Goal: Task Accomplishment & Management: Manage account settings

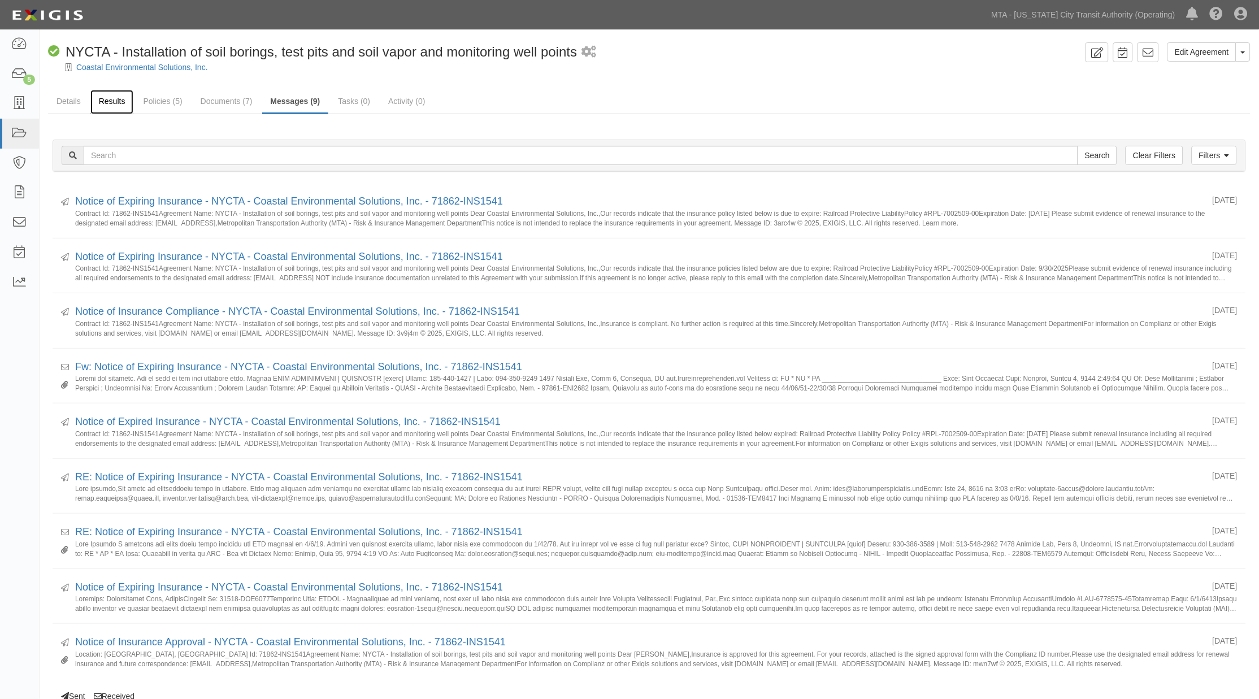
click at [114, 102] on link "Results" at bounding box center [112, 102] width 44 height 24
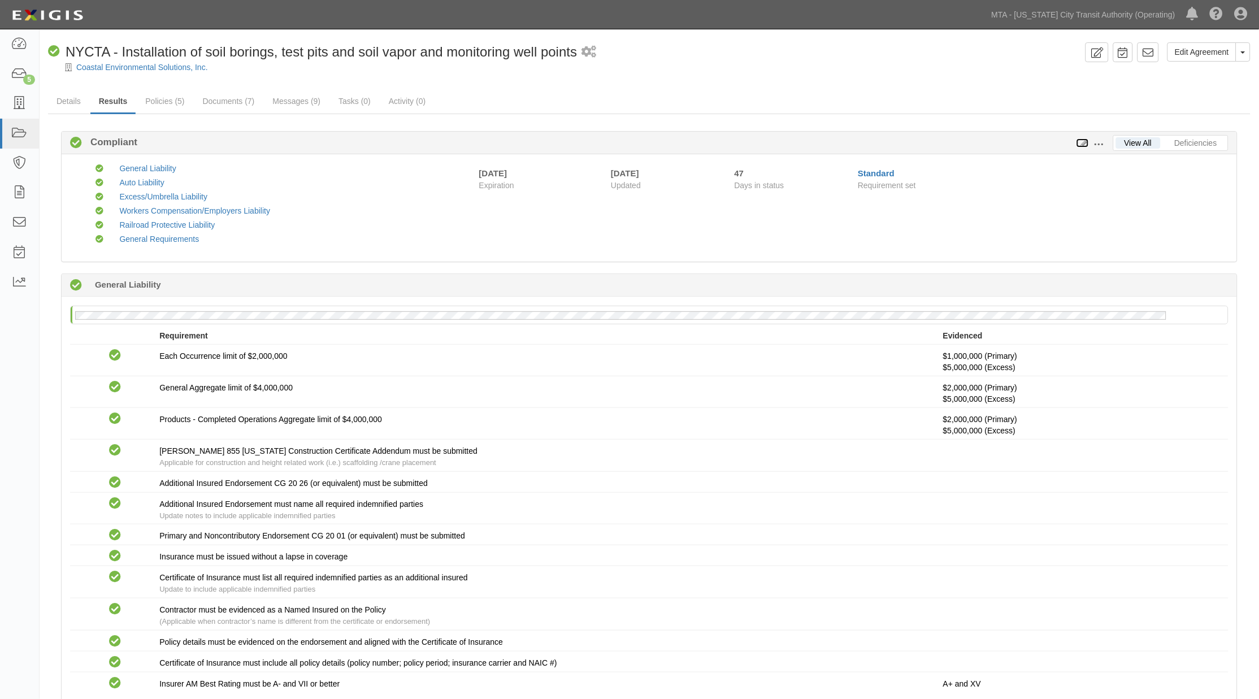
click at [1083, 144] on icon at bounding box center [1082, 144] width 12 height 8
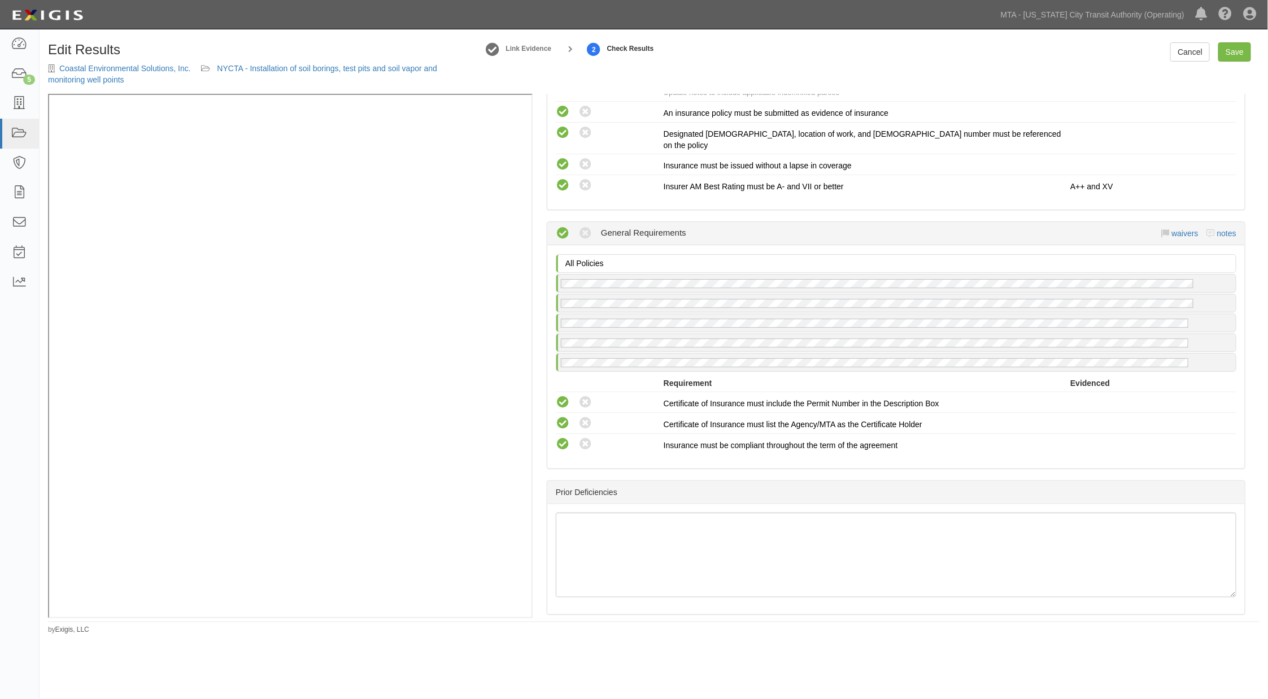
scroll to position [1628, 0]
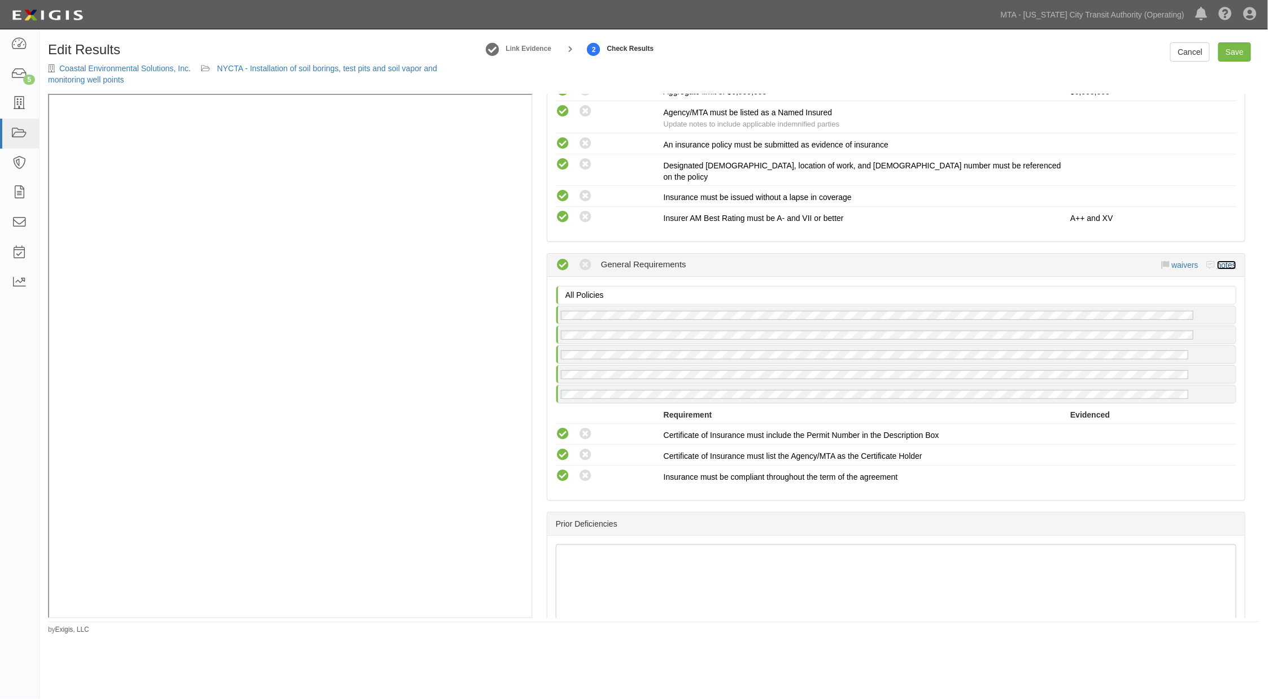
click at [1224, 260] on link "notes" at bounding box center [1227, 264] width 19 height 9
radio input "true"
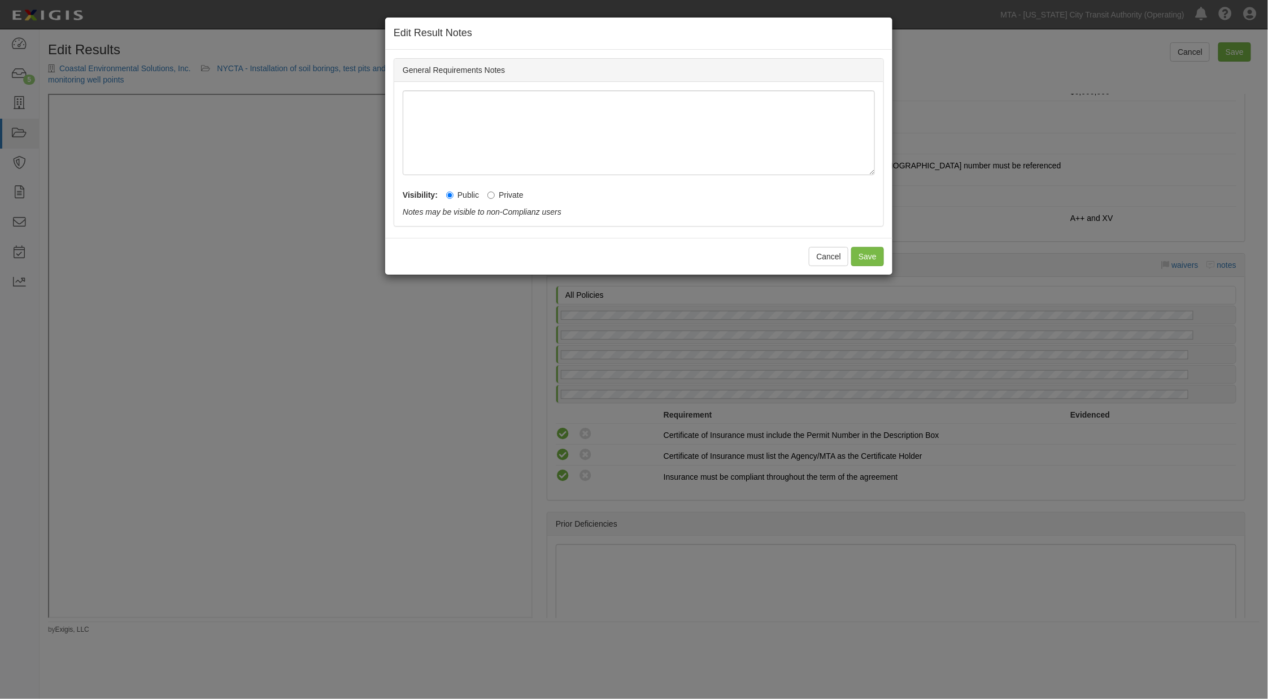
click at [499, 198] on label "Private" at bounding box center [506, 194] width 36 height 11
click at [495, 198] on input "Private" at bounding box center [491, 195] width 7 height 7
radio input "true"
click at [868, 257] on button "Save" at bounding box center [867, 256] width 33 height 19
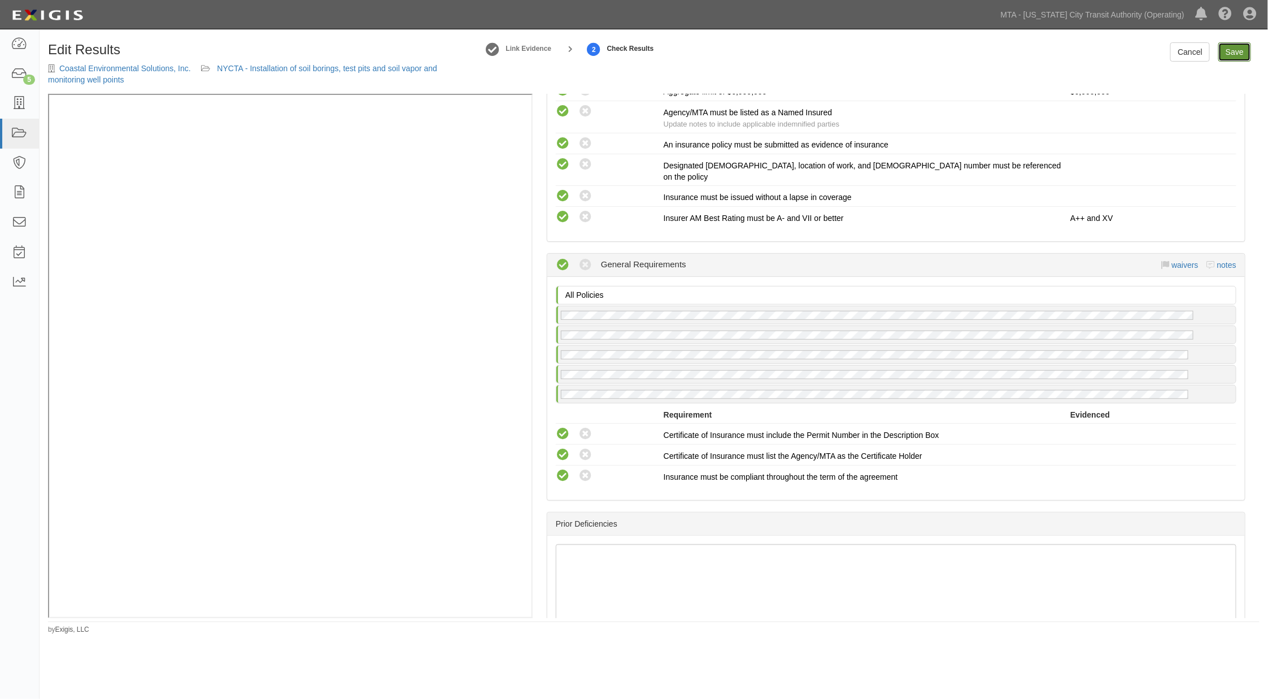
click at [1244, 55] on link "Save" at bounding box center [1235, 51] width 33 height 19
radio input "true"
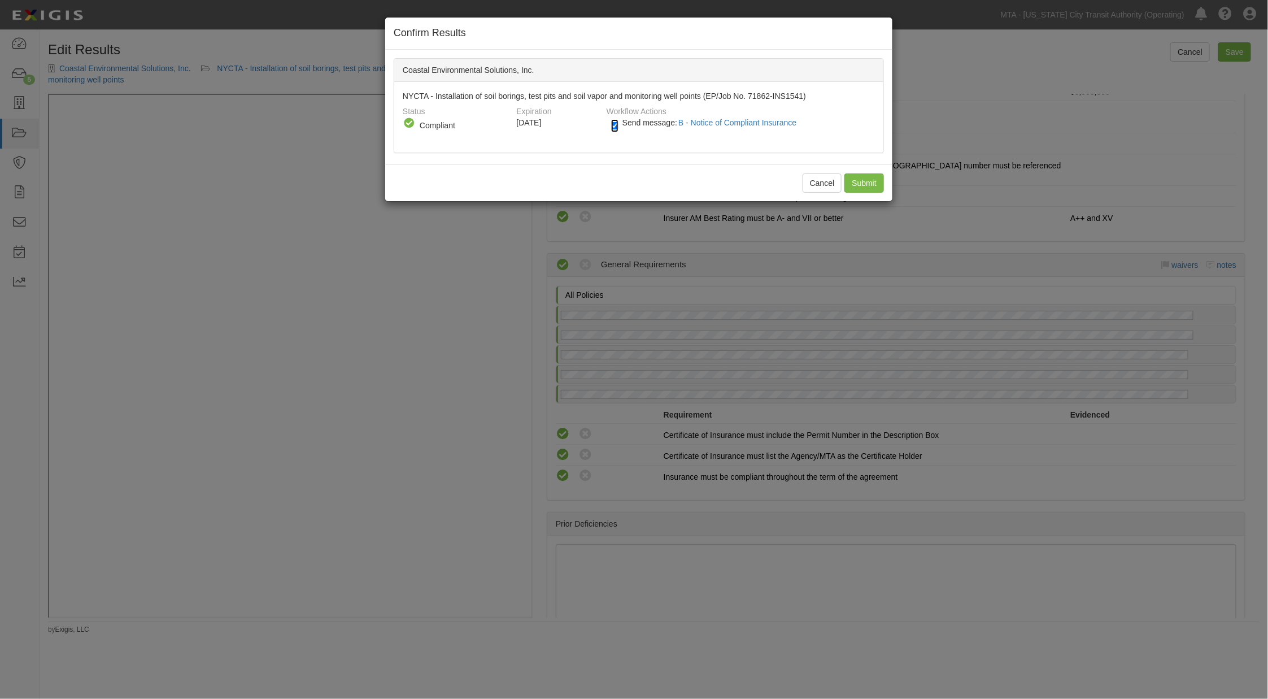
click at [614, 125] on input "Send message: B - Notice of Compliant Insurance" at bounding box center [614, 125] width 7 height 13
checkbox input "false"
click at [871, 183] on input "Submit" at bounding box center [865, 182] width 40 height 19
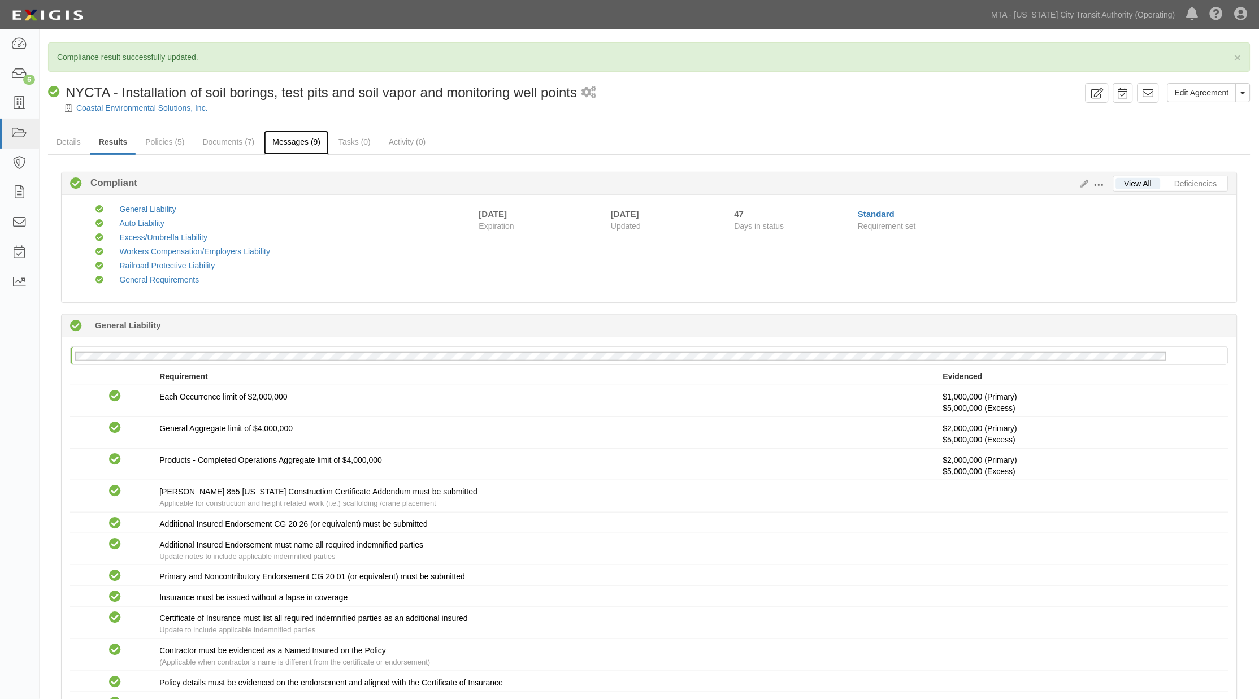
click at [296, 141] on link "Messages (9)" at bounding box center [296, 143] width 65 height 24
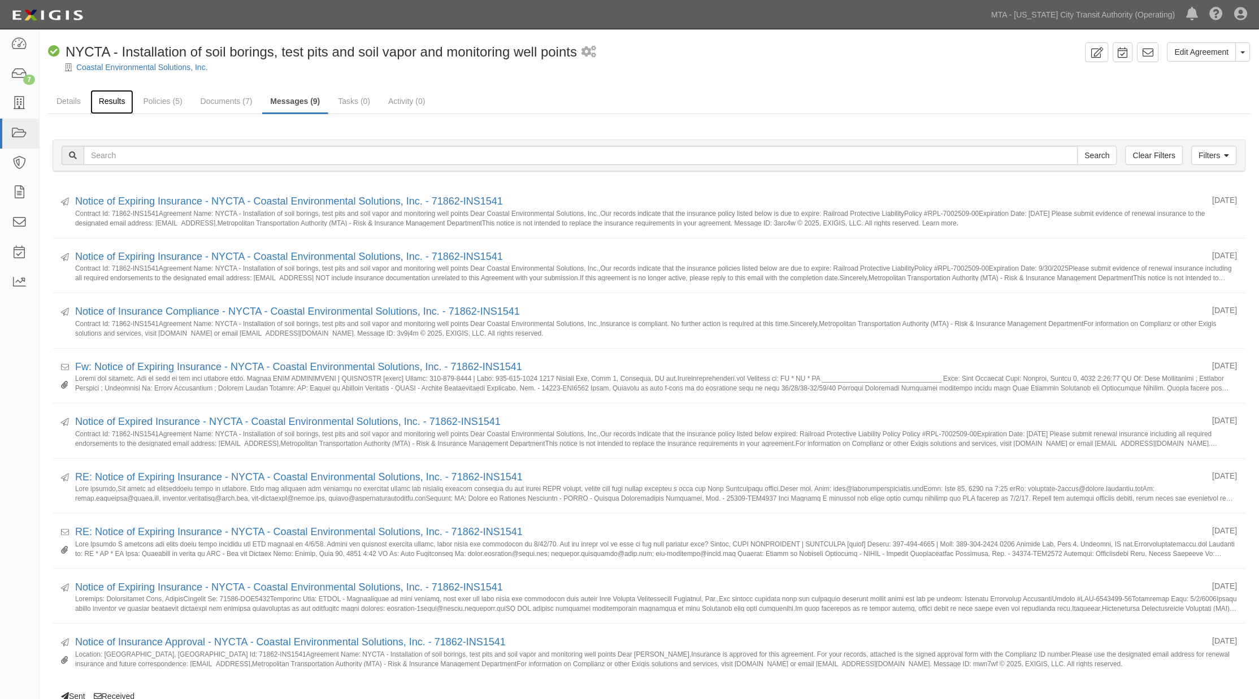
click at [106, 104] on link "Results" at bounding box center [112, 102] width 44 height 24
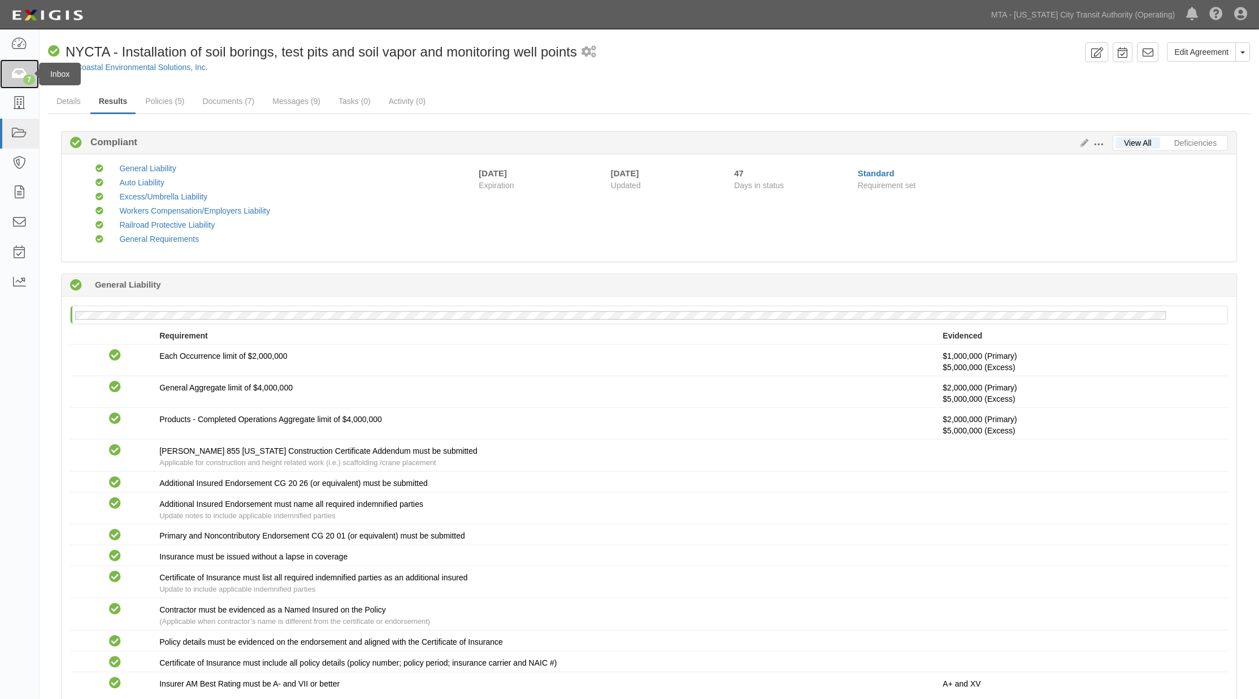
click at [25, 76] on div "7" at bounding box center [29, 80] width 12 height 10
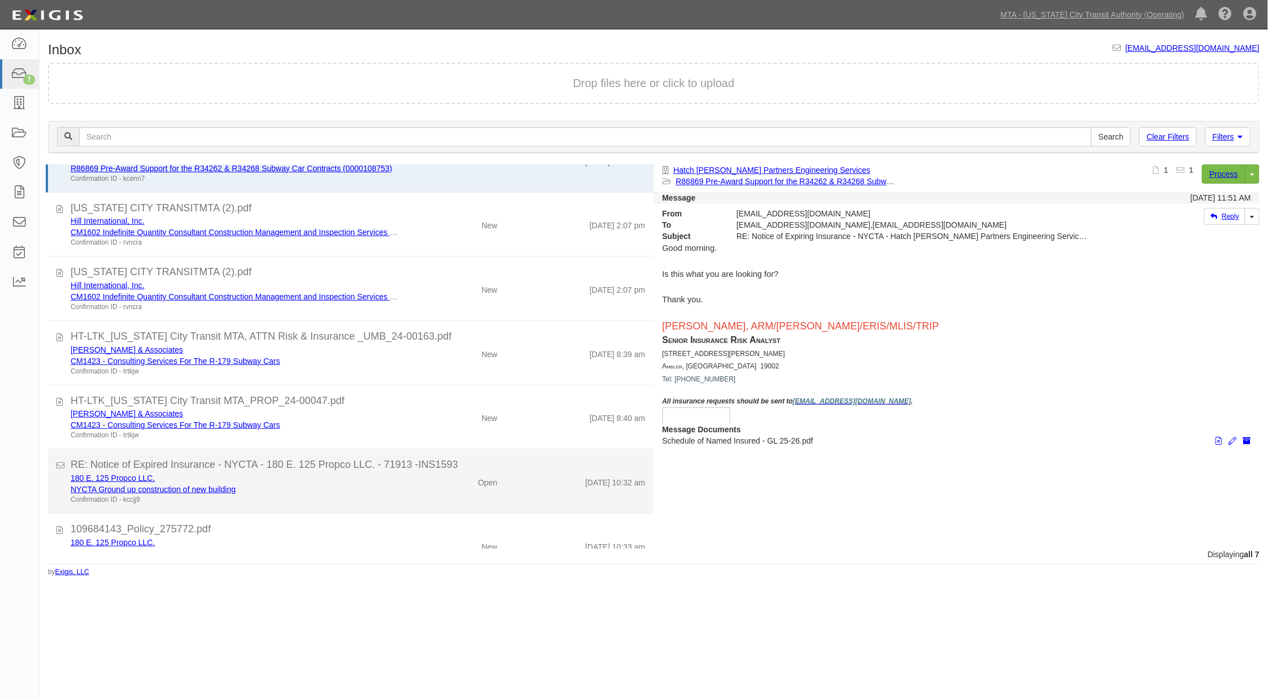
scroll to position [65, 0]
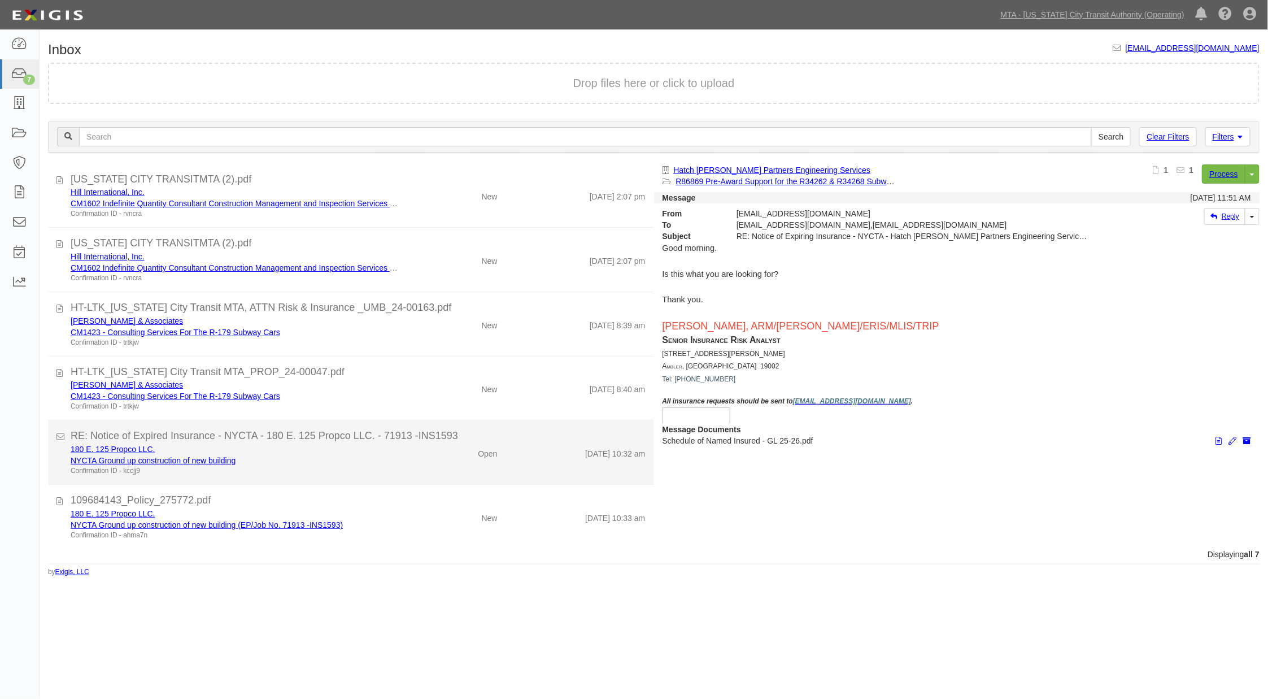
click at [414, 450] on div "Open" at bounding box center [456, 452] width 99 height 16
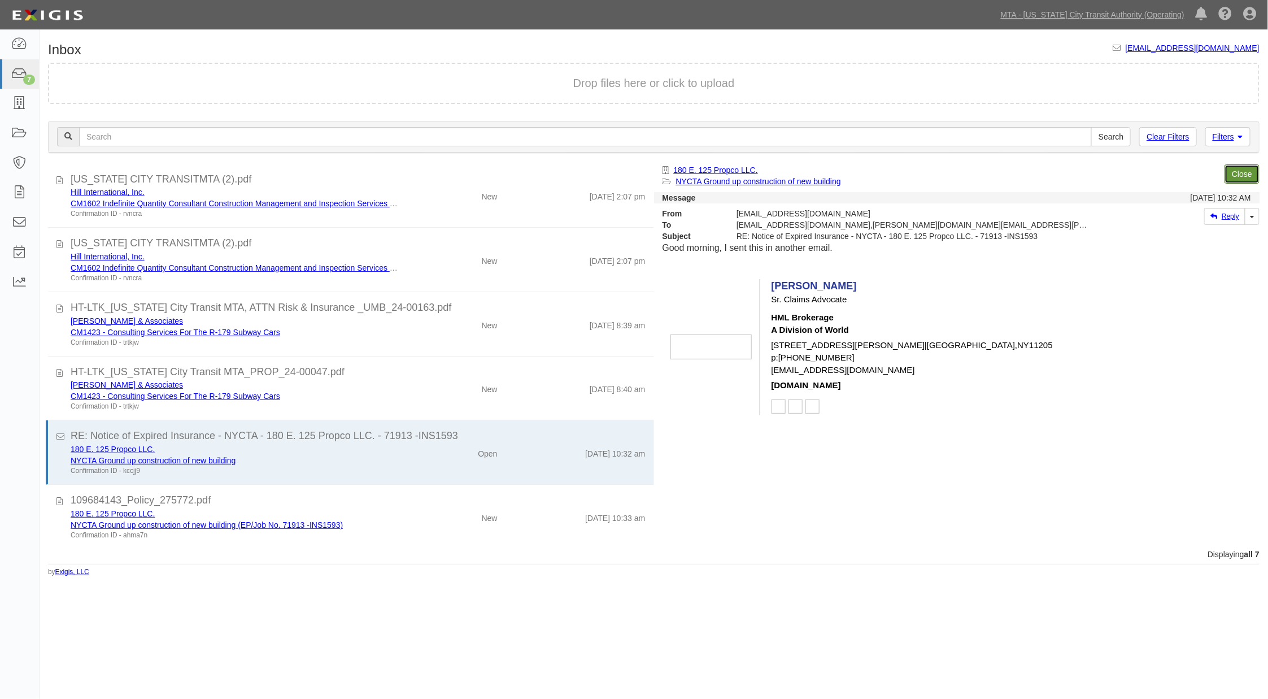
click at [1241, 172] on link "Close" at bounding box center [1242, 173] width 35 height 19
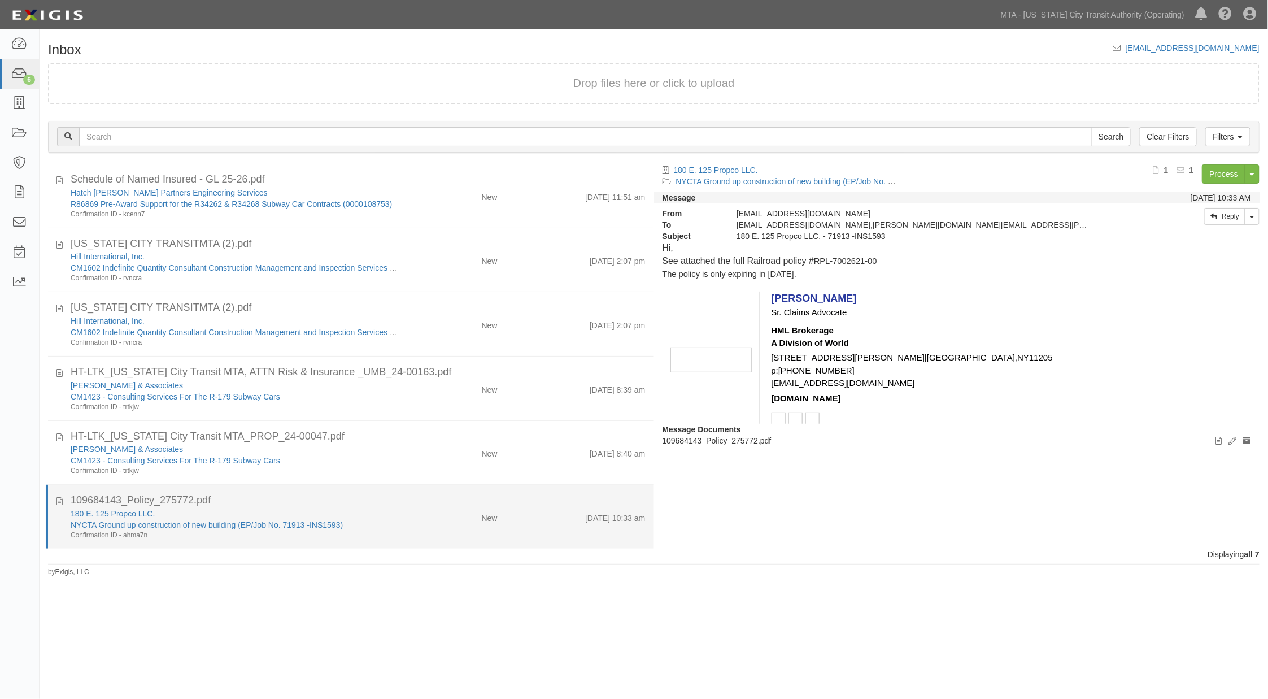
scroll to position [6, 0]
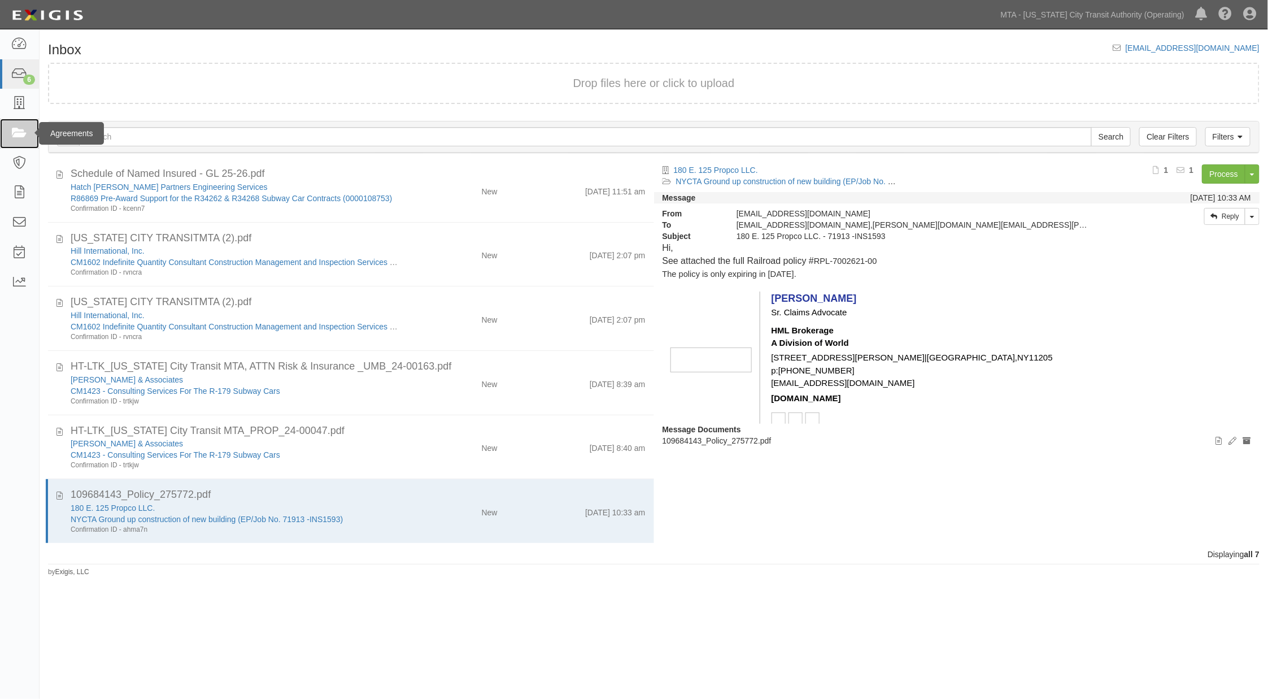
click at [18, 134] on icon at bounding box center [19, 133] width 16 height 13
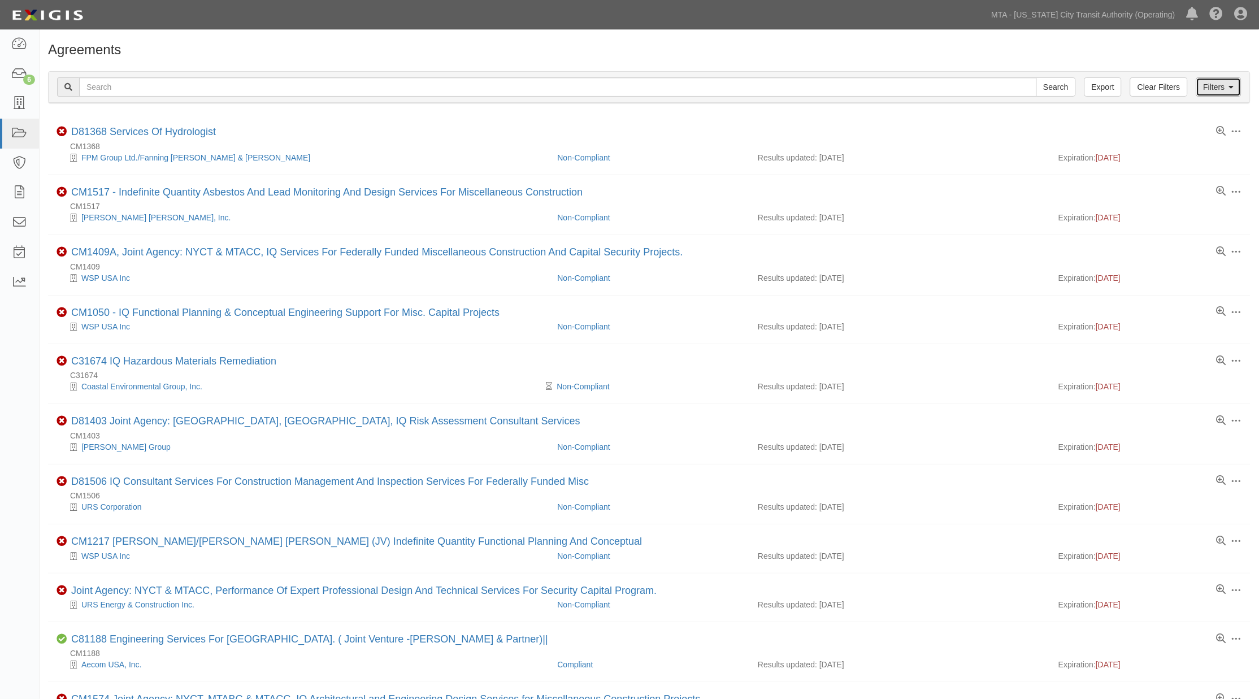
click at [1224, 93] on link "Filters" at bounding box center [1218, 86] width 45 height 19
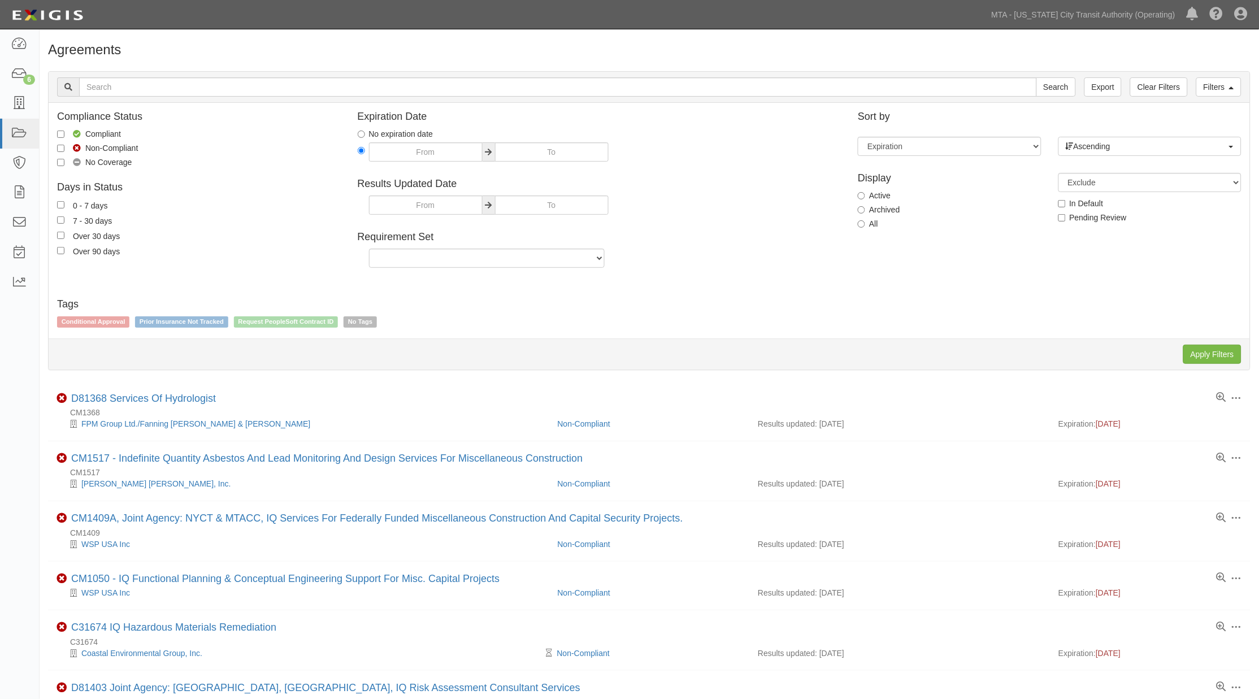
click at [874, 211] on label "Archived" at bounding box center [879, 209] width 42 height 11
click at [865, 211] on input "Archived" at bounding box center [861, 209] width 7 height 7
radio input "true"
click at [1223, 359] on input "Apply Filters" at bounding box center [1212, 354] width 58 height 19
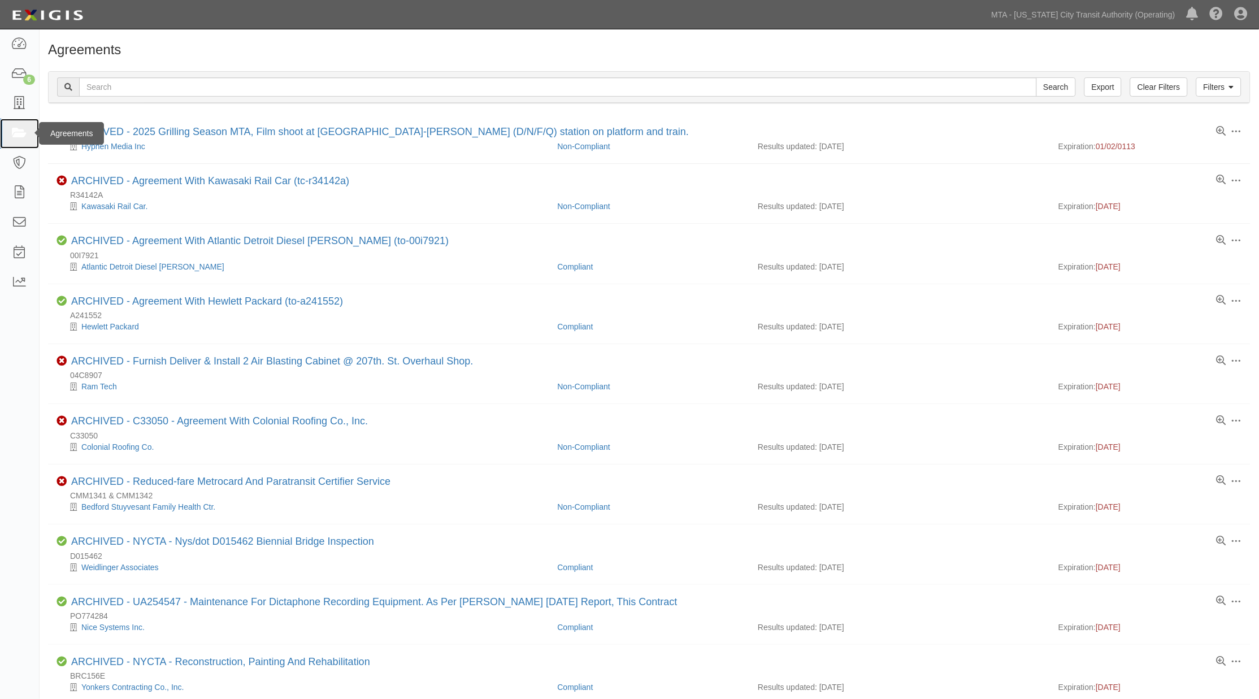
click at [15, 140] on icon at bounding box center [19, 133] width 16 height 13
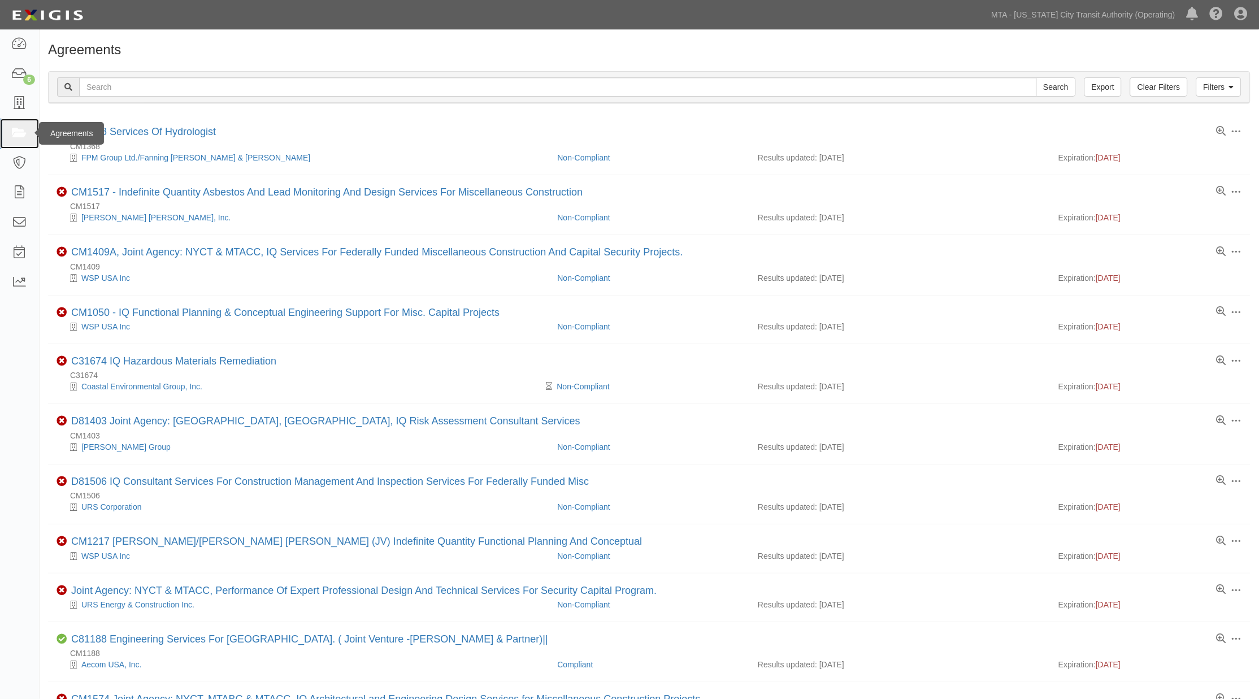
click at [17, 136] on icon at bounding box center [19, 133] width 16 height 13
click at [1226, 85] on link "Filters" at bounding box center [1218, 86] width 45 height 19
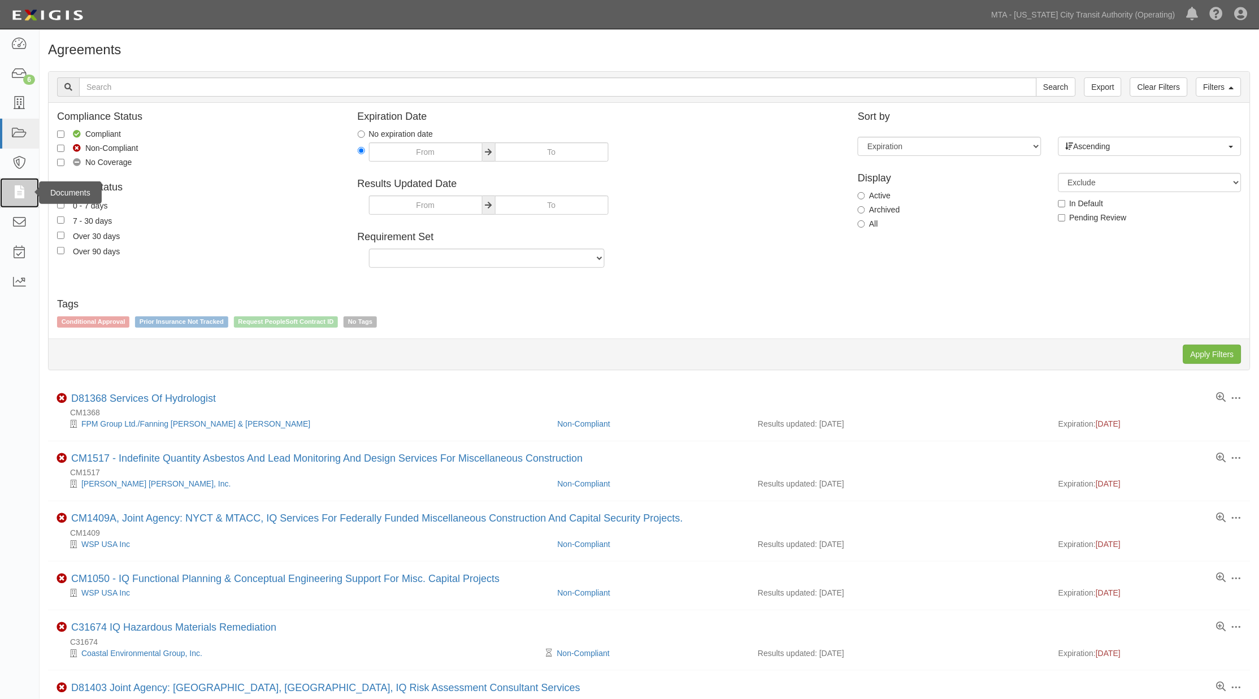
click at [21, 190] on icon at bounding box center [19, 192] width 16 height 13
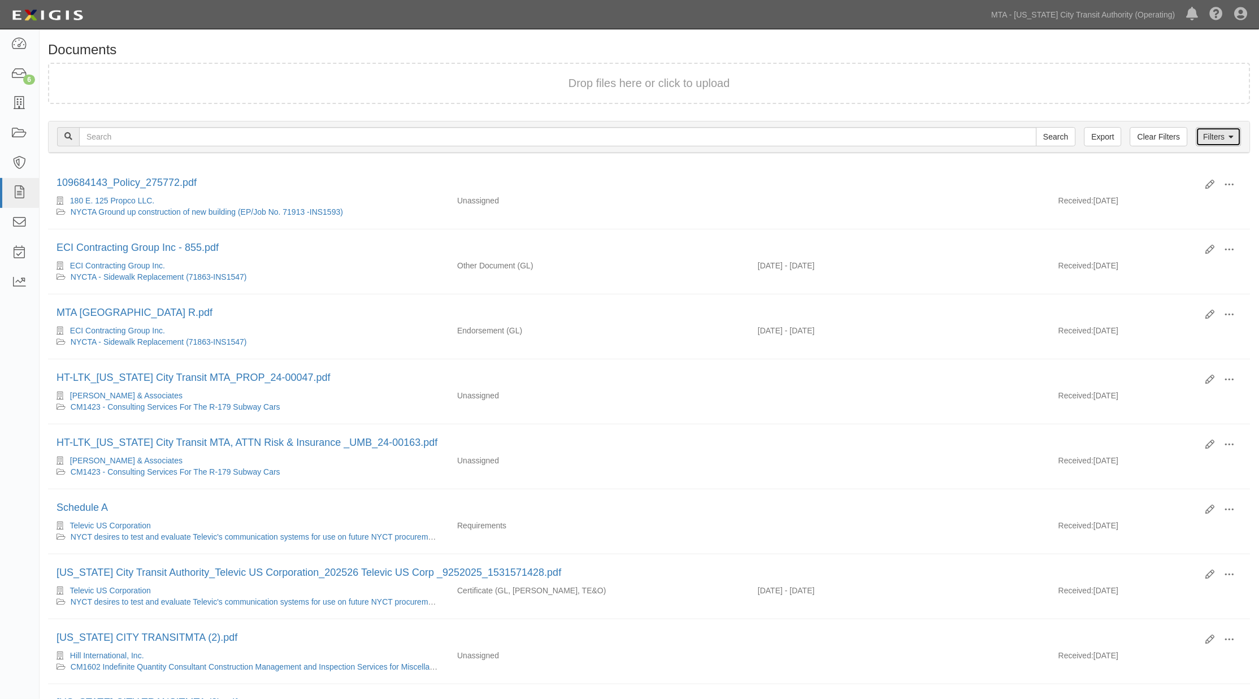
click at [1223, 137] on link "Filters" at bounding box center [1218, 136] width 45 height 19
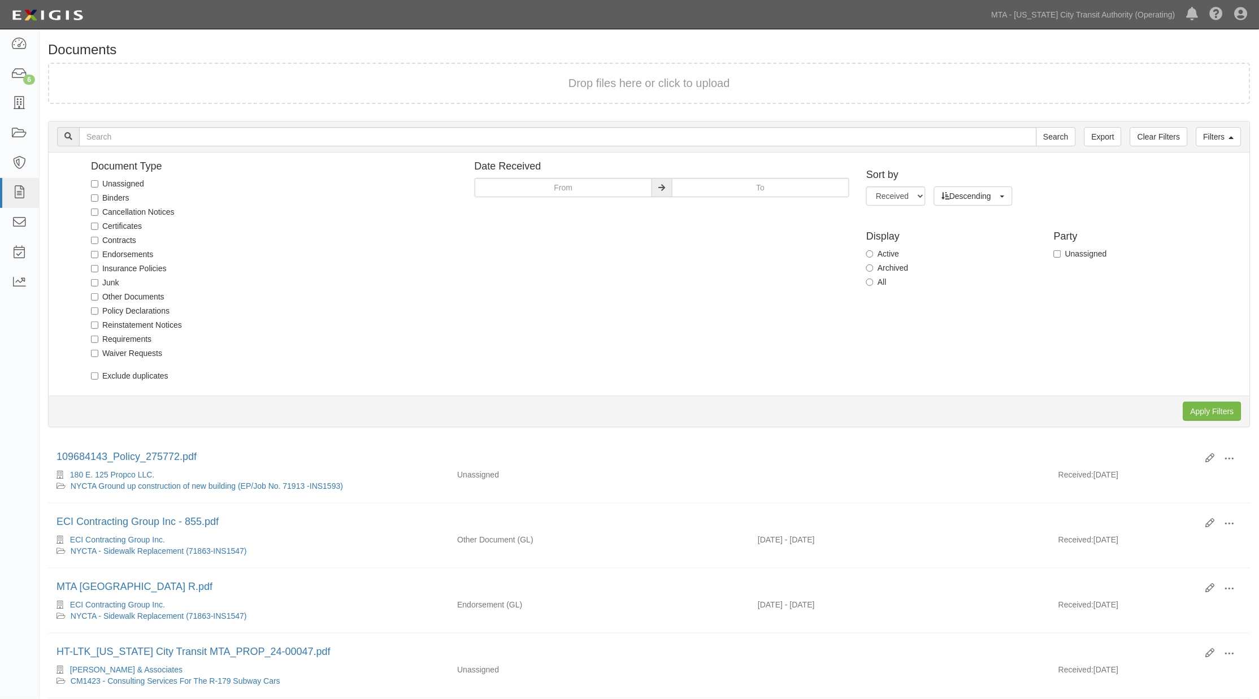
click at [139, 184] on label "Unassigned" at bounding box center [117, 183] width 53 height 11
click at [98, 184] on input "Unassigned" at bounding box center [94, 183] width 7 height 7
checkbox input "true"
click at [1207, 408] on input "Apply Filters" at bounding box center [1212, 411] width 58 height 19
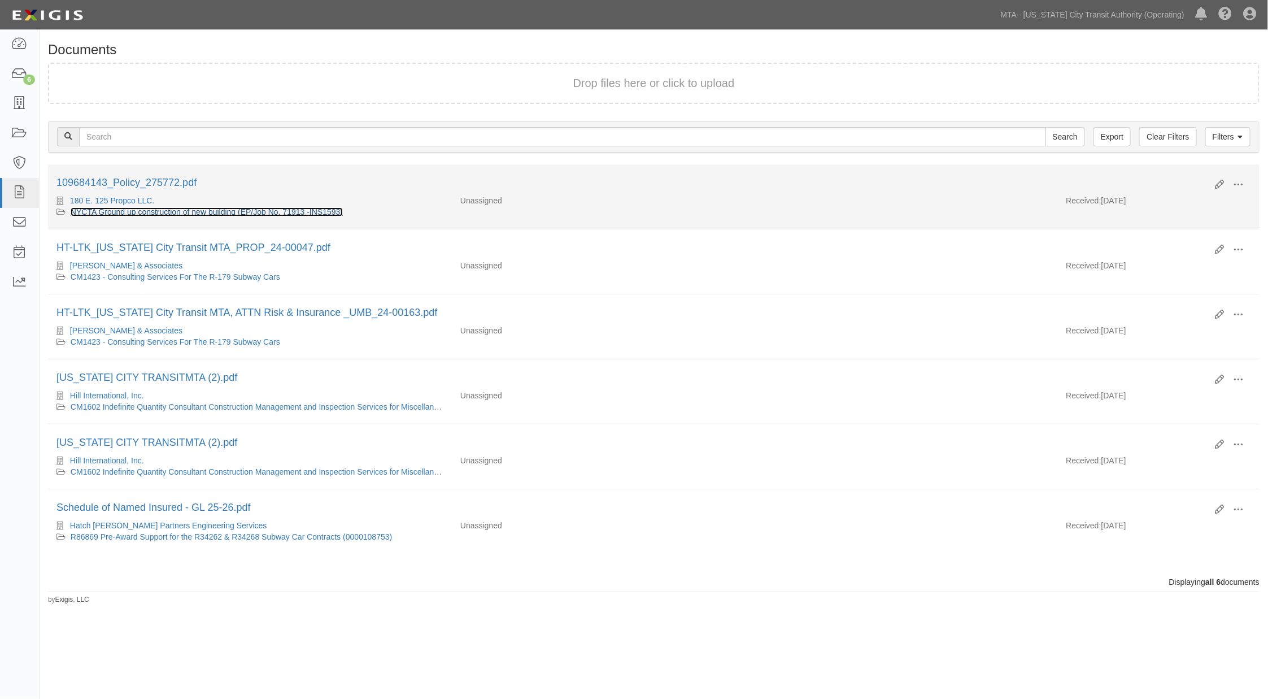
click at [279, 210] on link "NYCTA Ground up construction of new building (EP/Job No. 71913 -INS1593)" at bounding box center [207, 211] width 272 height 9
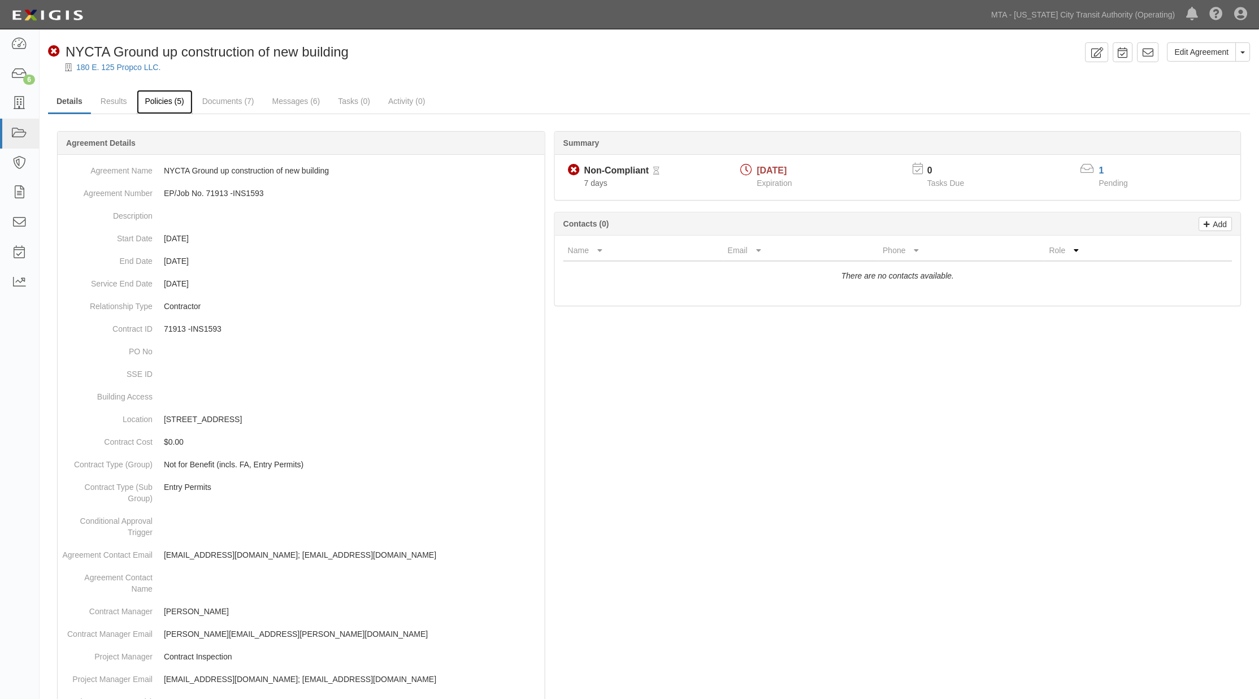
click at [154, 106] on link "Policies (5)" at bounding box center [165, 102] width 56 height 24
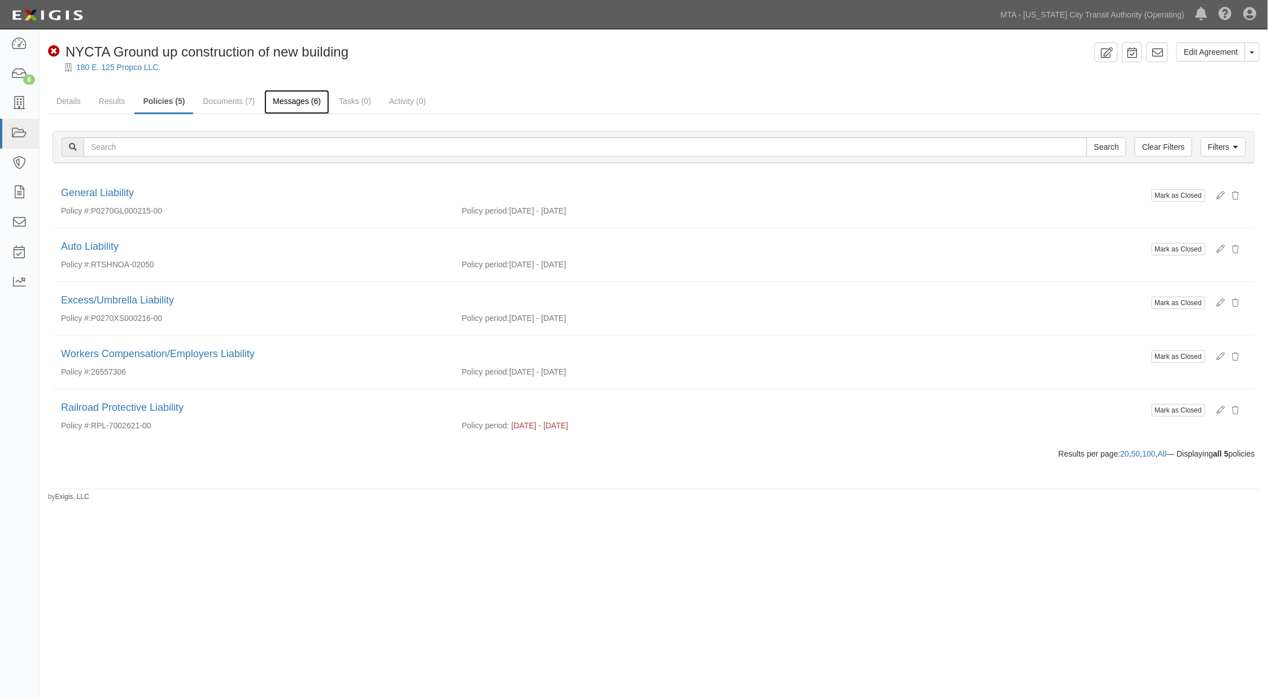
click at [302, 99] on link "Messages (6)" at bounding box center [296, 102] width 65 height 24
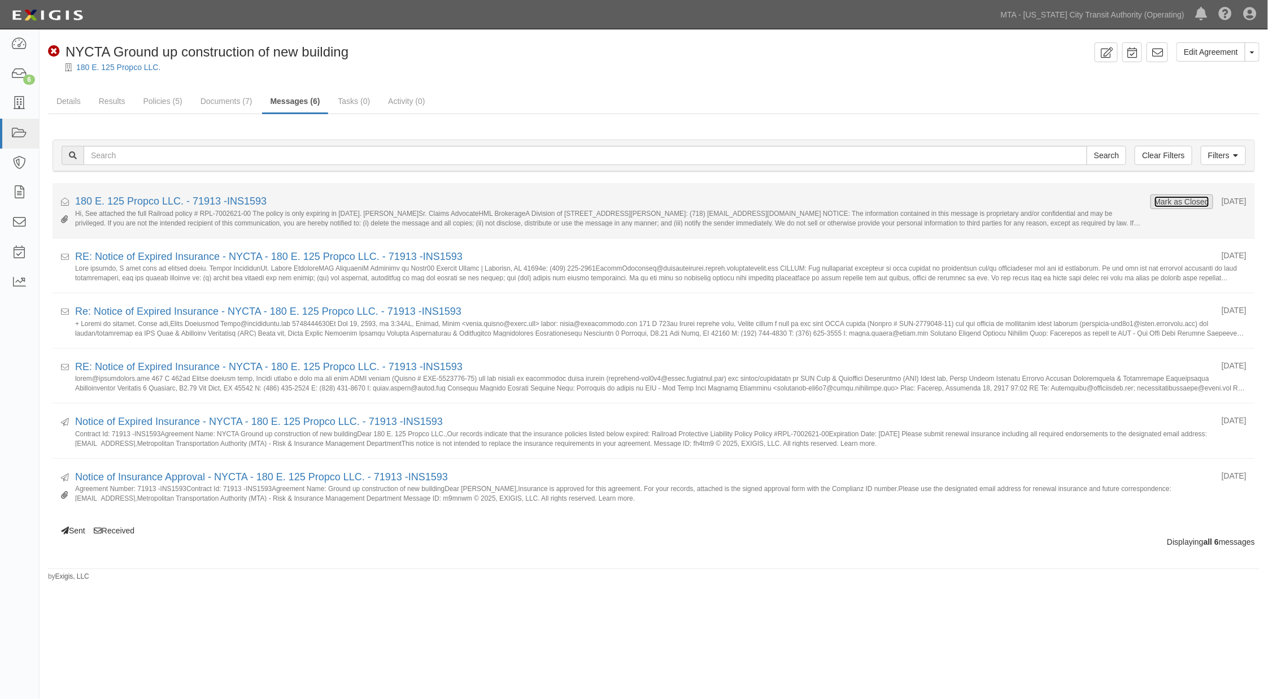
click at [1154, 195] on button "Mark as Closed" at bounding box center [1182, 201] width 56 height 12
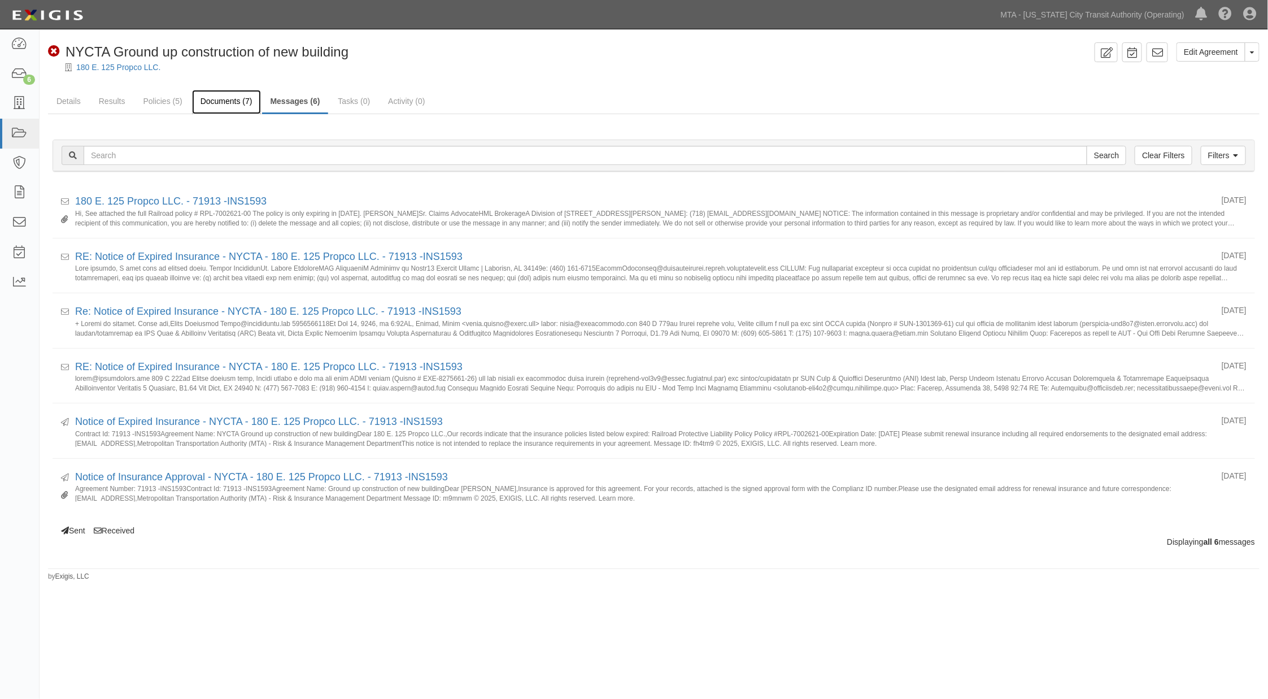
click at [228, 99] on link "Documents (7)" at bounding box center [226, 102] width 69 height 24
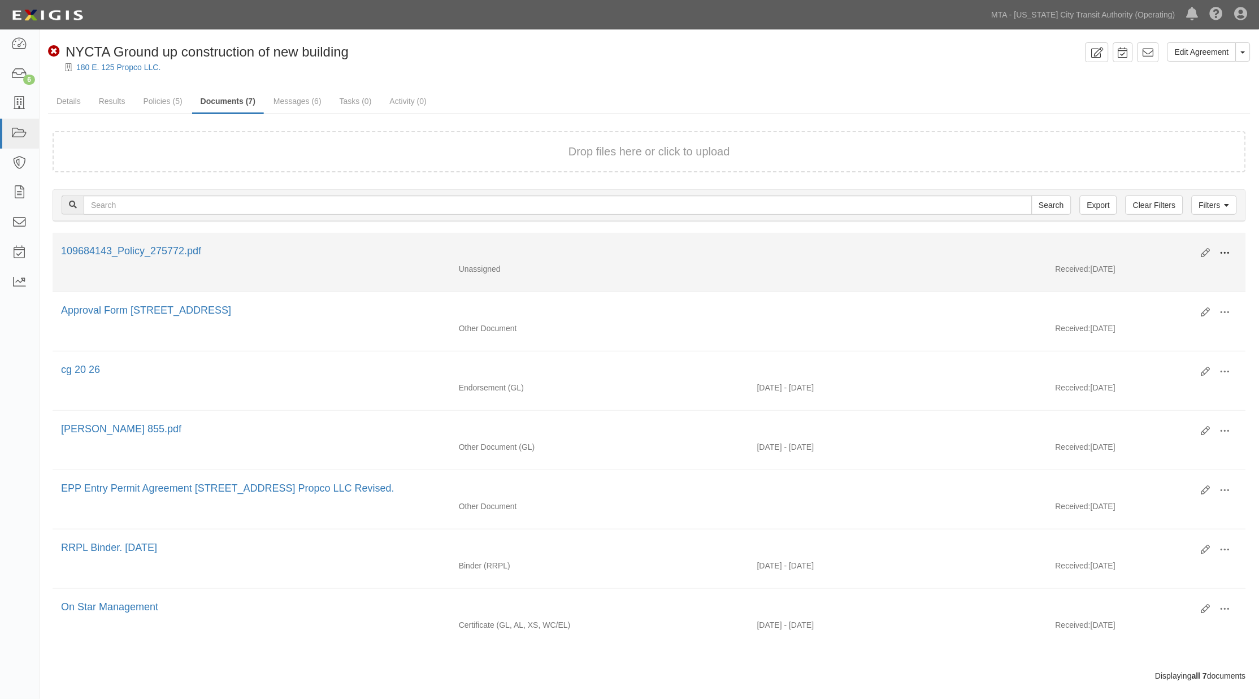
click at [1229, 249] on span at bounding box center [1225, 253] width 10 height 10
click at [1138, 241] on link "Edit" at bounding box center [1169, 248] width 89 height 20
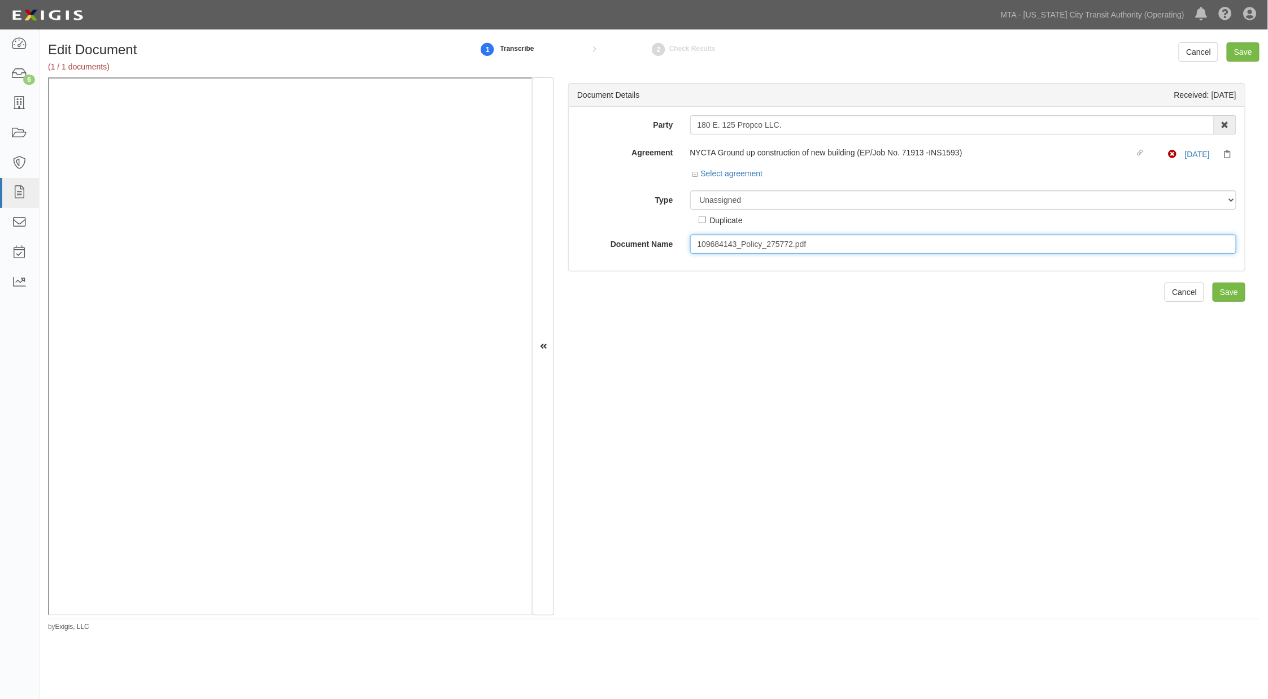
click at [885, 249] on input "109684143_Policy_275772.pdf" at bounding box center [963, 243] width 547 height 19
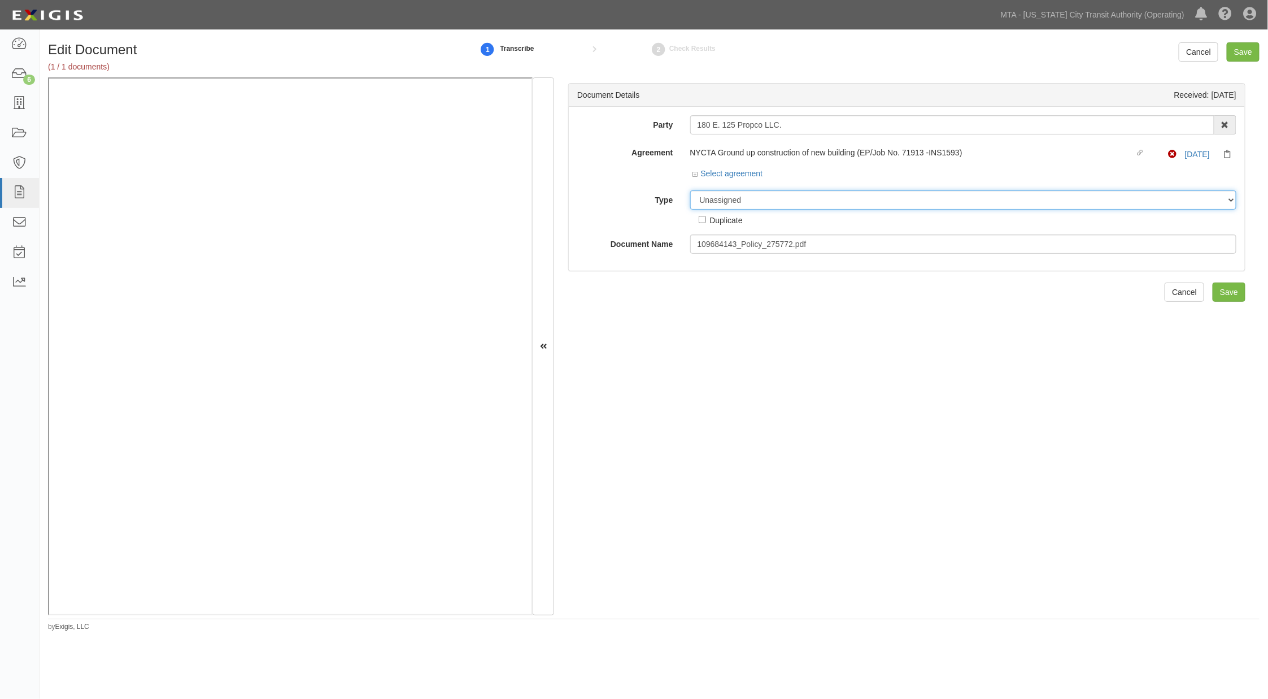
click at [799, 197] on select "Unassigned Binder Cancellation Notice Certificate Contract Endorsement Insuranc…" at bounding box center [963, 199] width 547 height 19
click at [690, 191] on select "Unassigned Binder Cancellation Notice Certificate Contract Endorsement Insuranc…" at bounding box center [963, 199] width 547 height 19
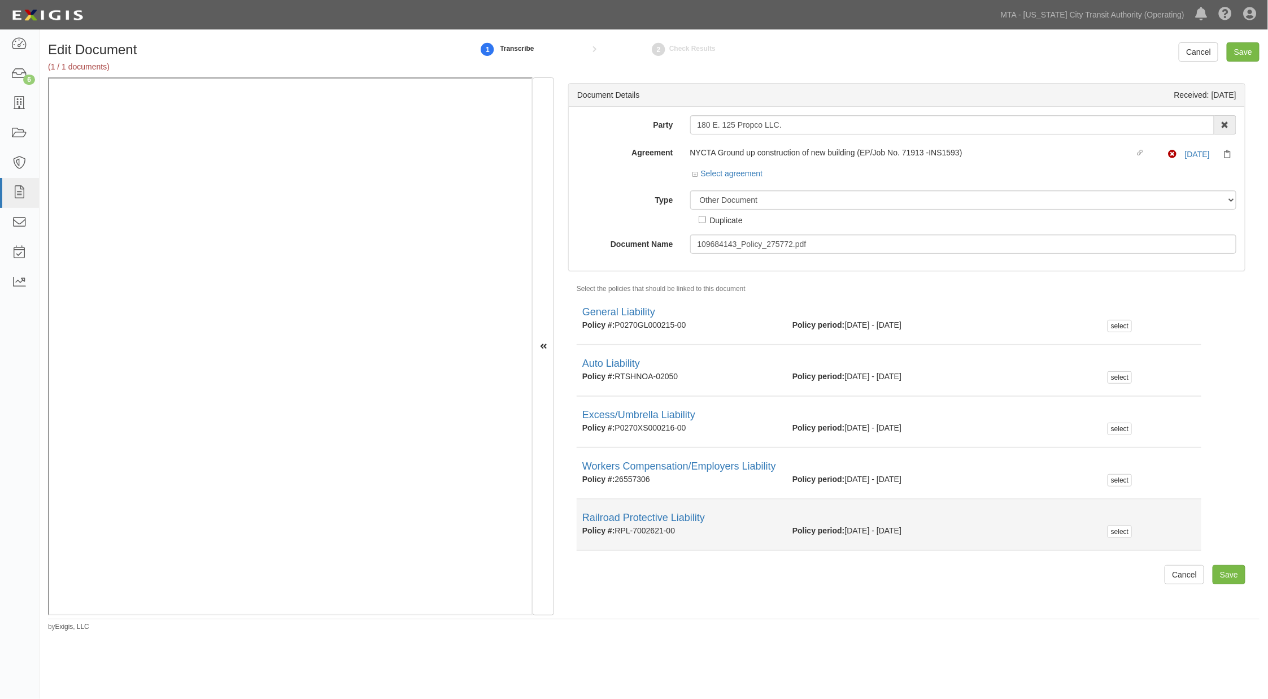
drag, startPoint x: 679, startPoint y: 532, endPoint x: 627, endPoint y: 532, distance: 52.0
click at [618, 526] on div "Policy #: RPL-7002621-00" at bounding box center [679, 530] width 210 height 11
copy div "RPL-7002621-00"
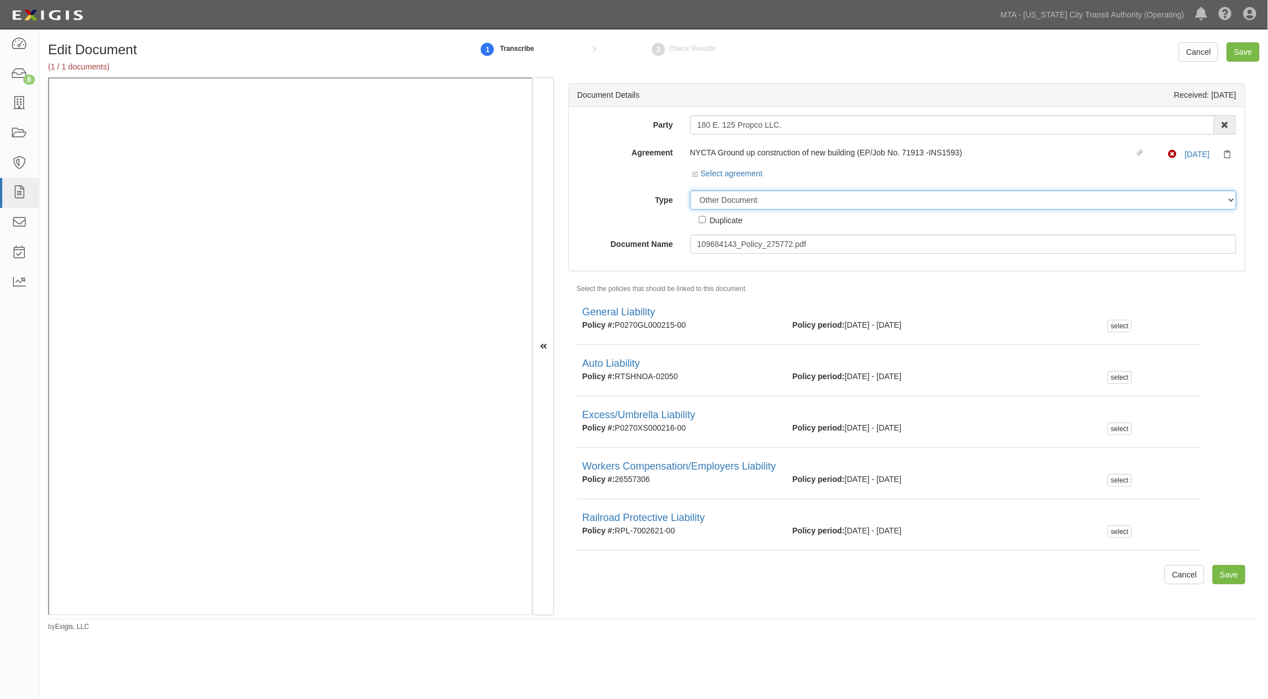
click at [776, 202] on select "Unassigned Binder Cancellation Notice Certificate Contract Endorsement Insuranc…" at bounding box center [963, 199] width 547 height 19
select select "PolicyDetail"
click at [690, 191] on select "Unassigned Binder Cancellation Notice Certificate Contract Endorsement Insuranc…" at bounding box center [963, 199] width 547 height 19
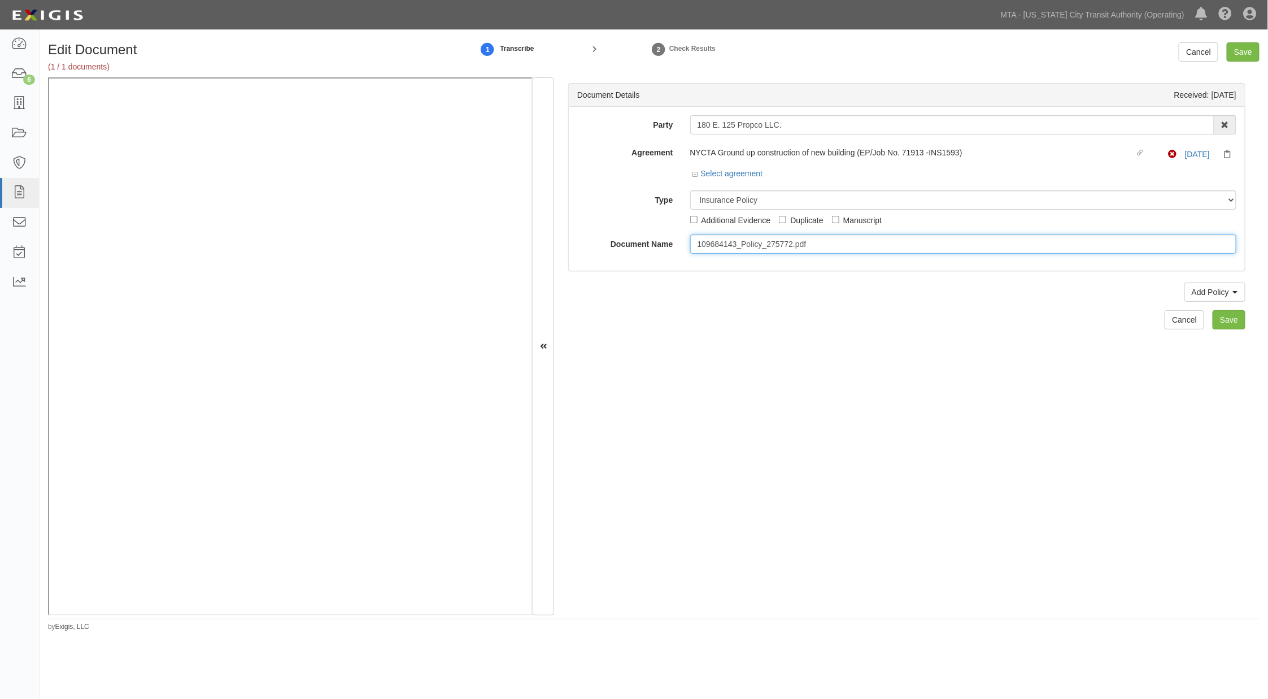
click at [812, 245] on input "109684143_Policy_275772.pdf" at bounding box center [963, 243] width 547 height 19
drag, startPoint x: 817, startPoint y: 244, endPoint x: 681, endPoint y: 237, distance: 136.3
click at [682, 237] on div "109684143_Policy_275772.pdf" at bounding box center [964, 243] width 564 height 19
type input "[DATE]"
click at [1188, 296] on link "Add Policy" at bounding box center [1215, 291] width 61 height 19
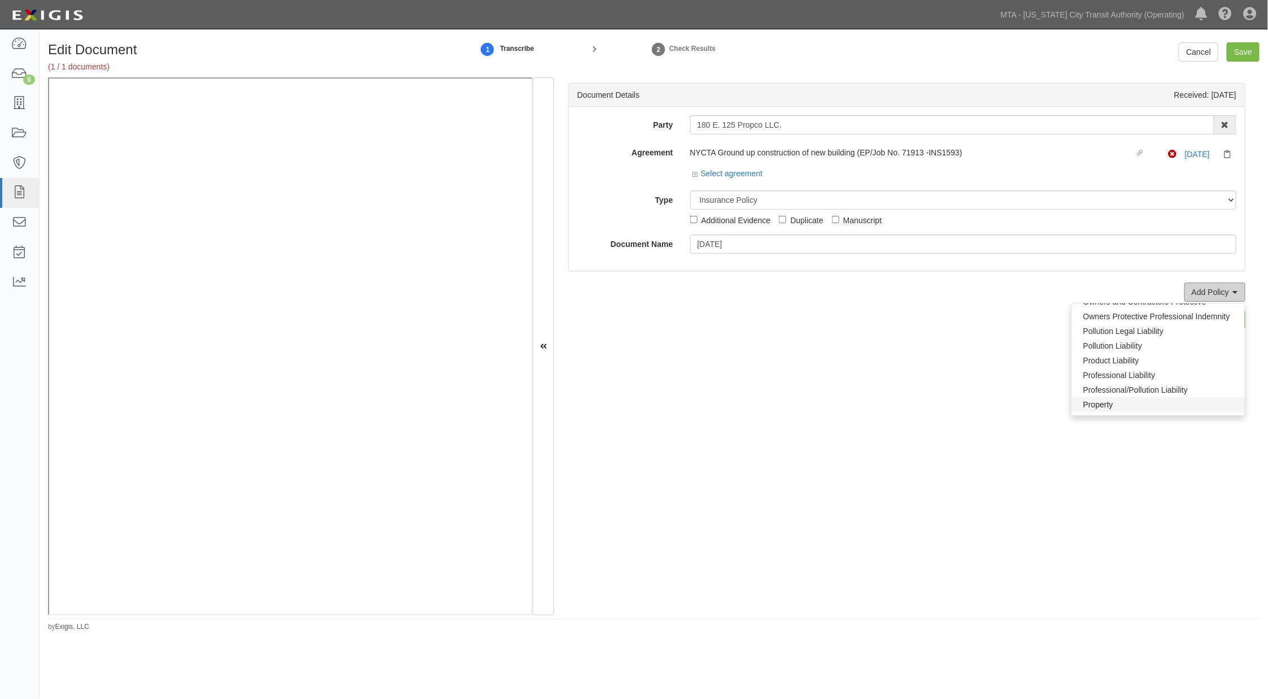
scroll to position [753, 0]
click at [1102, 408] on link "Railroad Protective Liability" at bounding box center [1158, 412] width 173 height 15
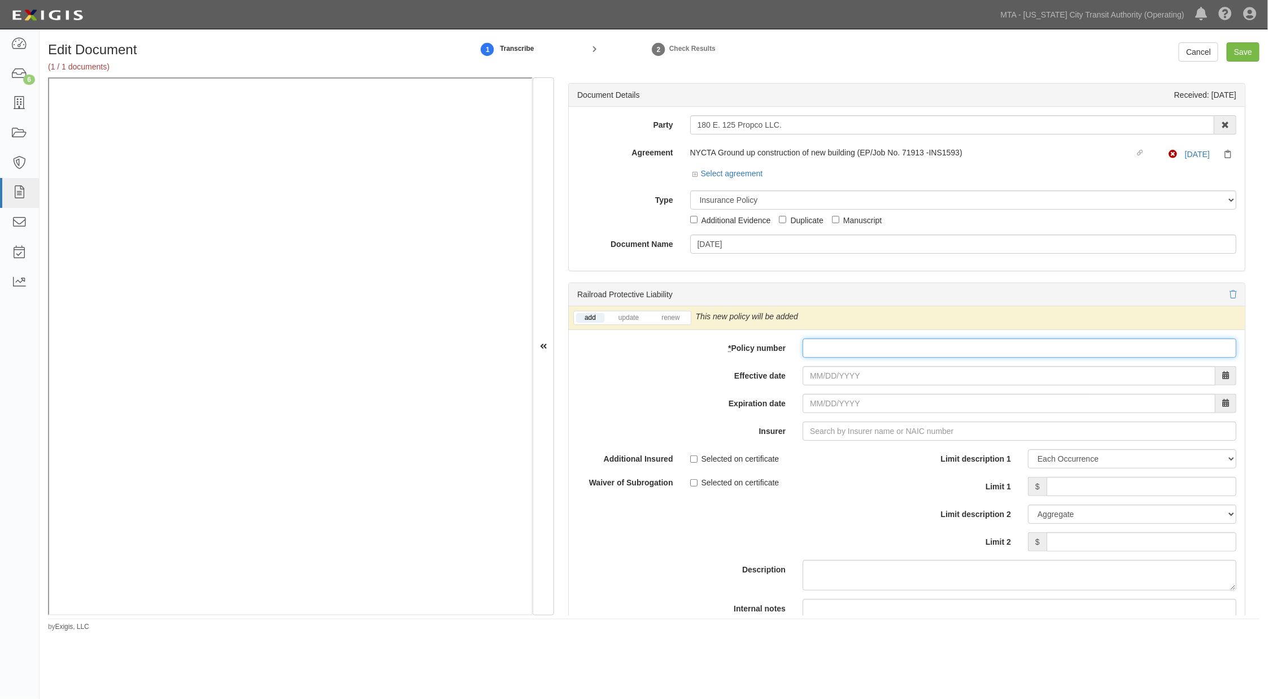
paste input "RPL-7002621-00"
type input "RPL-7002621-00"
click at [848, 379] on input "Effective date" at bounding box center [1009, 375] width 413 height 19
type input "08/21/2025"
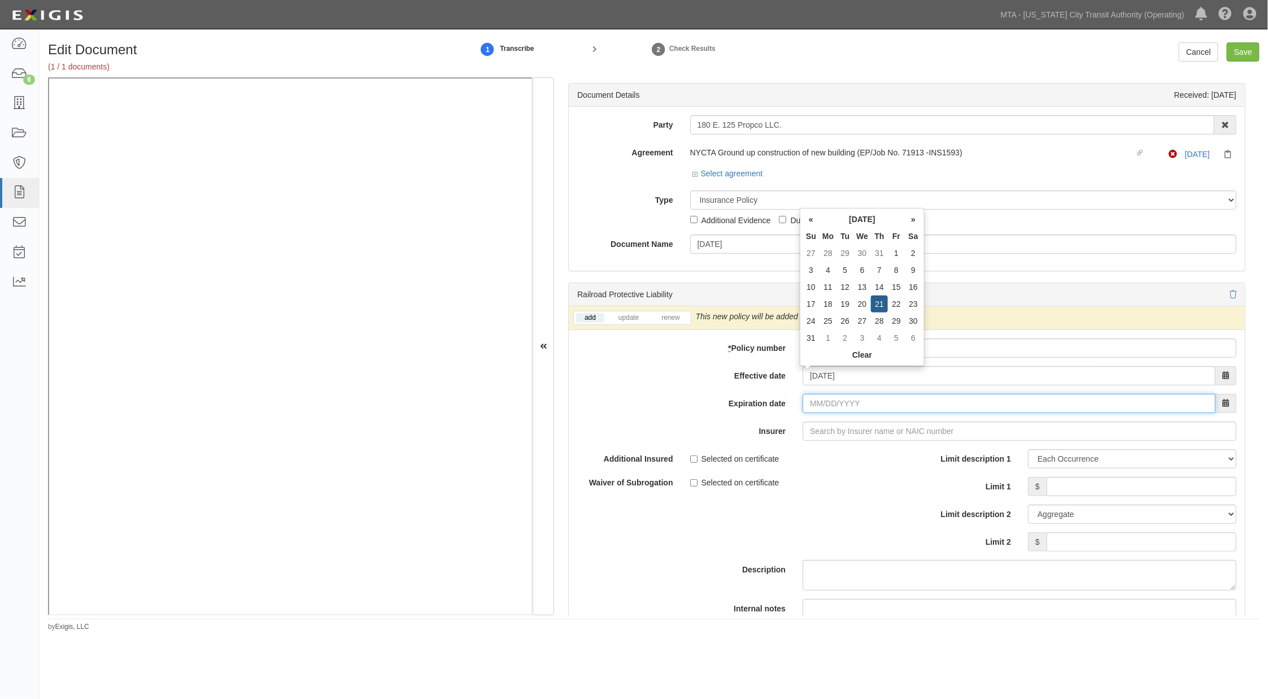
type input "08/21/2026"
click at [845, 402] on input "08/21/2026" at bounding box center [1009, 403] width 413 height 19
click at [842, 430] on input "Insurer" at bounding box center [1020, 430] width 434 height 19
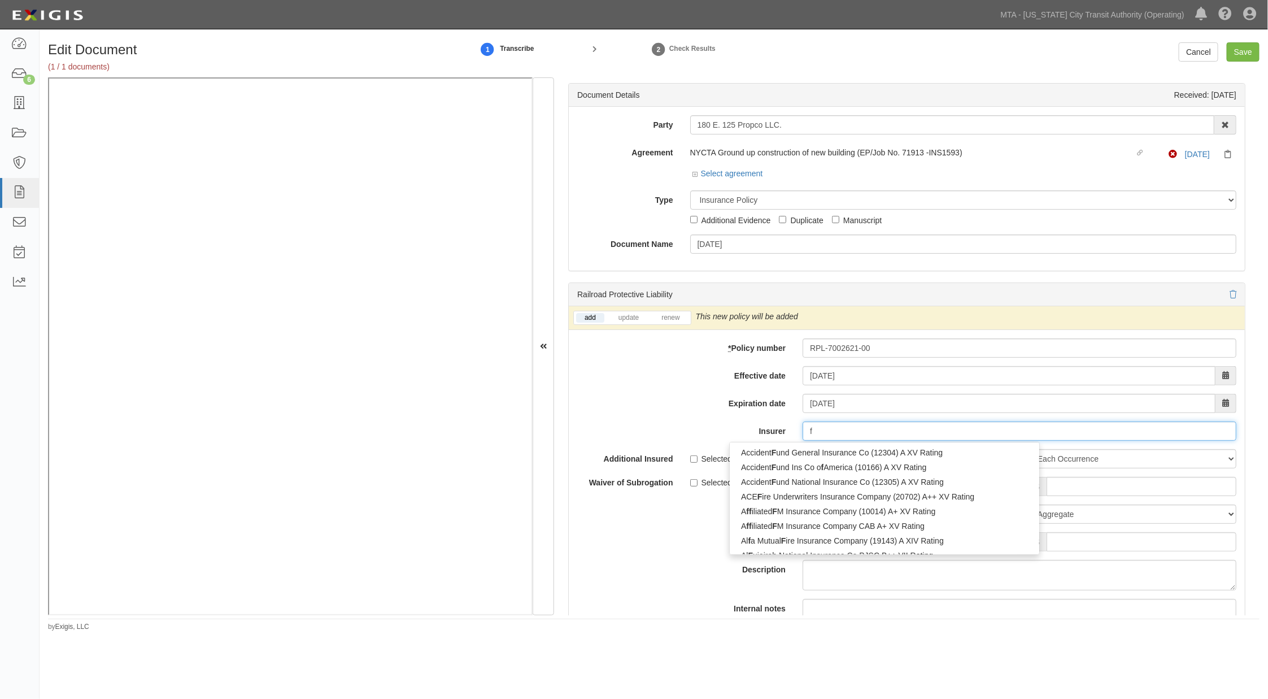
type input "fa"
type input "fair American Insurance and Reins Co (35157) A++ XV Rating"
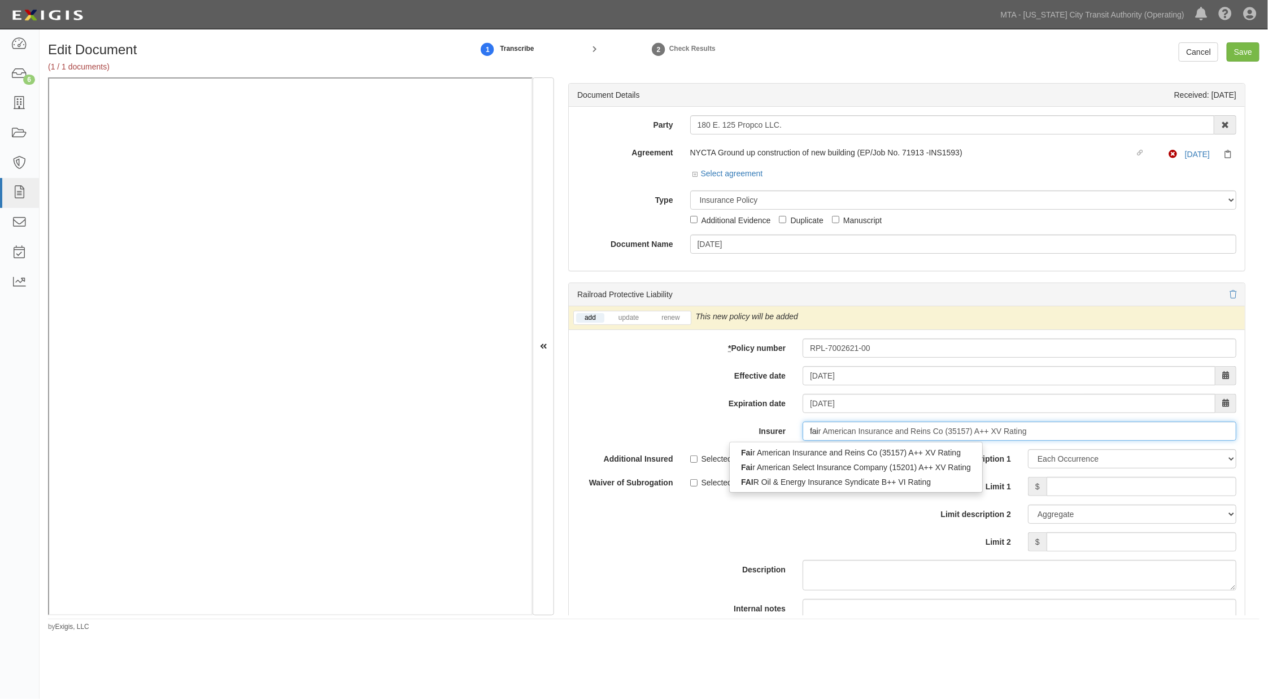
type input "fair"
click at [838, 457] on div "Fair American Insurance and Reins Co (35157) A++ XV Rating" at bounding box center [855, 452] width 251 height 15
type input "Fair American Insurance and Reins Co (35157) A++ XV Rating"
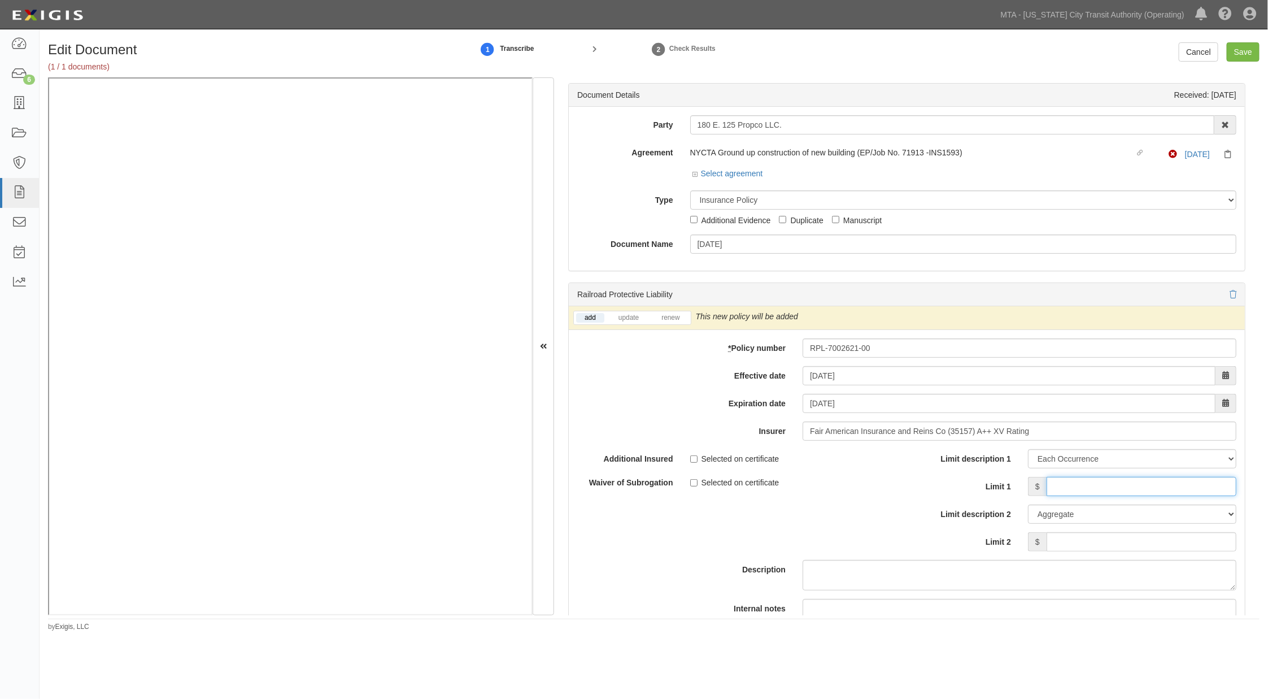
click at [1076, 492] on input "Limit 1" at bounding box center [1142, 486] width 190 height 19
type input "2,000,000"
click at [1151, 544] on input "Limit 2" at bounding box center [1142, 541] width 190 height 19
type input "6,000,000"
click at [1235, 53] on input "Save" at bounding box center [1243, 51] width 33 height 19
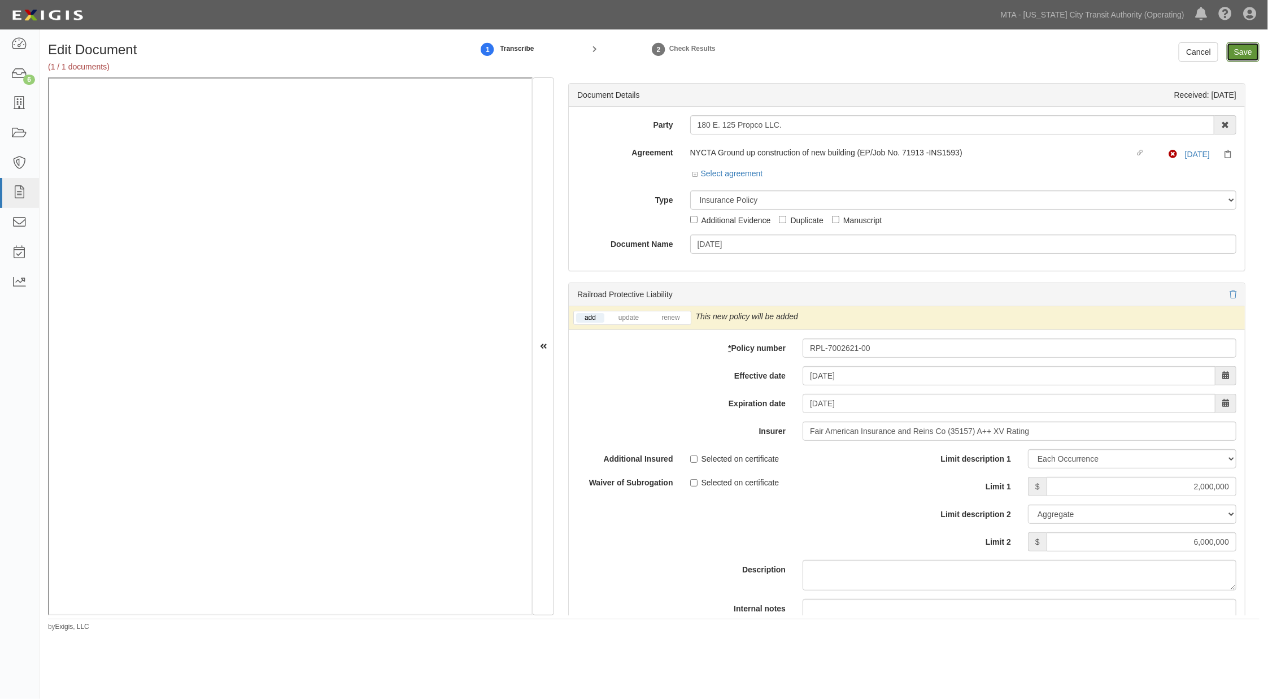
type input "2000000"
type input "6000000"
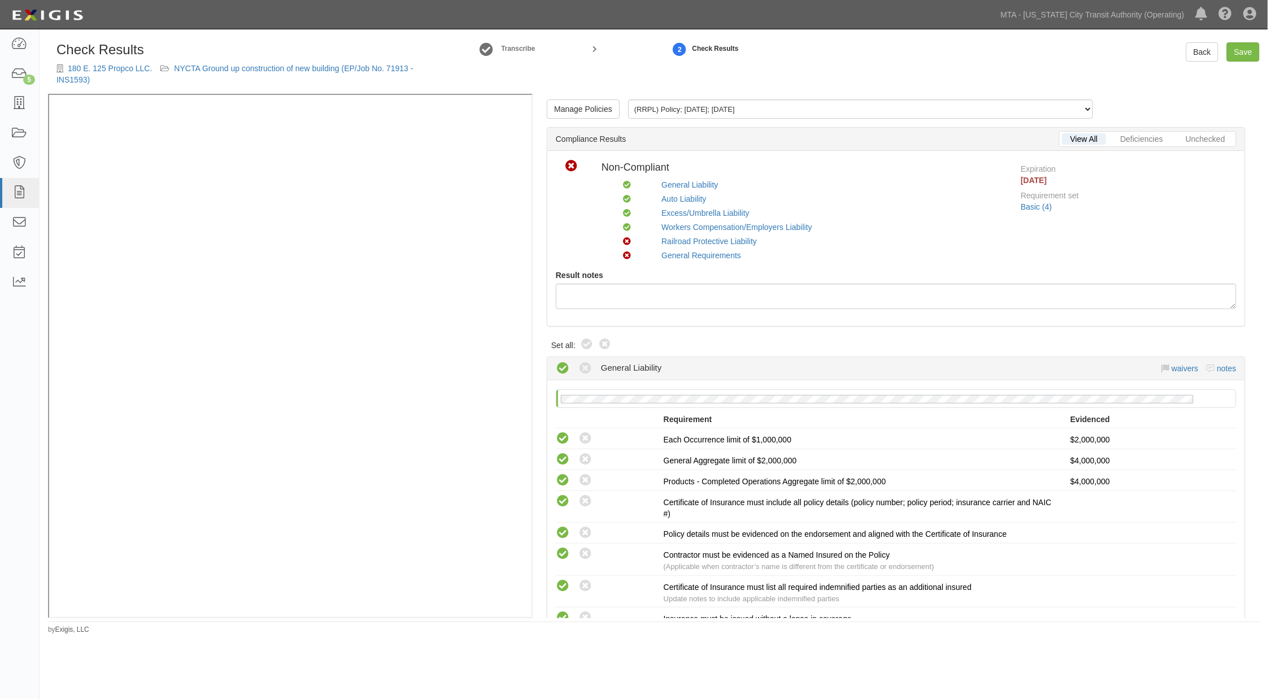
click at [590, 341] on icon at bounding box center [587, 345] width 14 height 14
radio input "true"
click at [678, 237] on link "Railroad Protective Liability" at bounding box center [709, 241] width 95 height 9
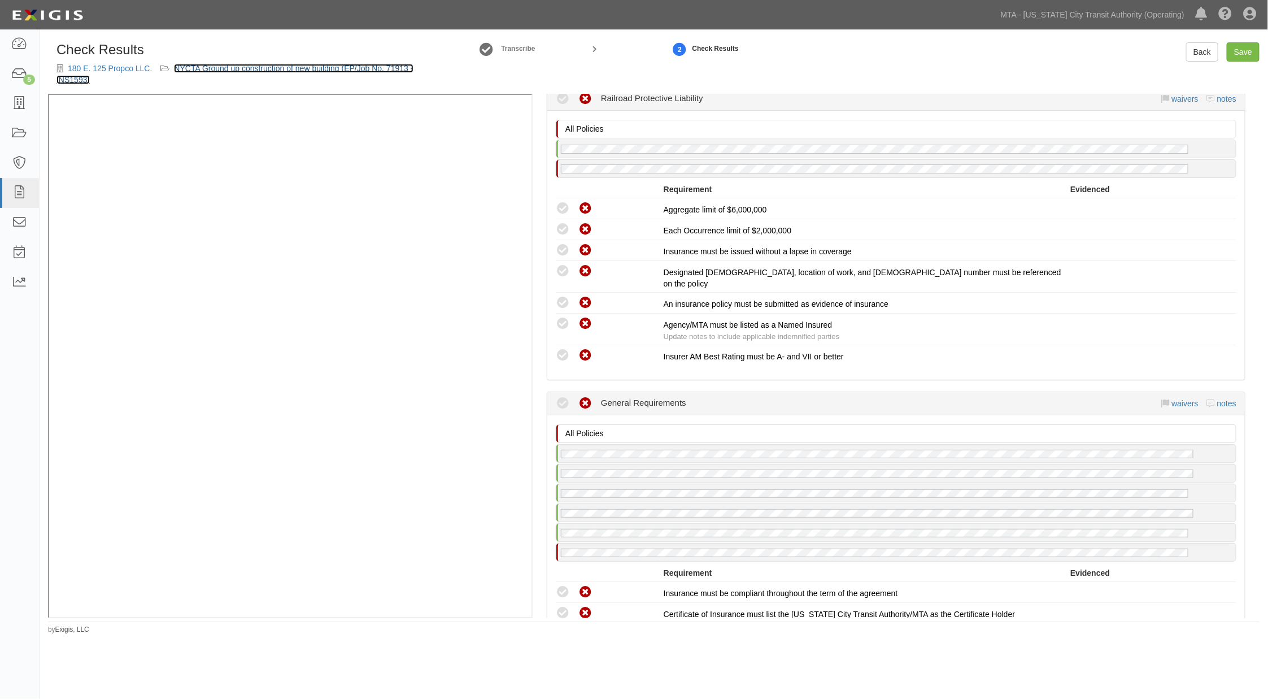
click at [266, 64] on link "NYCTA Ground up construction of new building (EP/Job No. 71913 -INS1593)" at bounding box center [234, 74] width 357 height 20
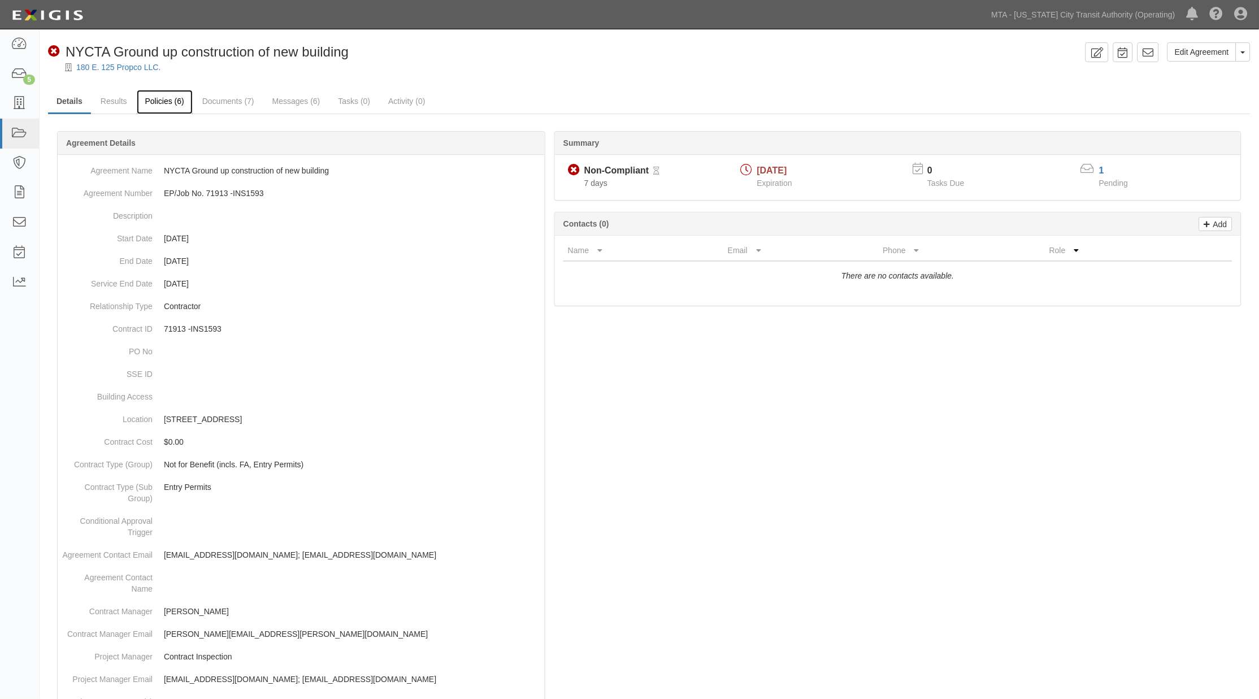
click at [154, 101] on link "Policies (6)" at bounding box center [165, 102] width 56 height 24
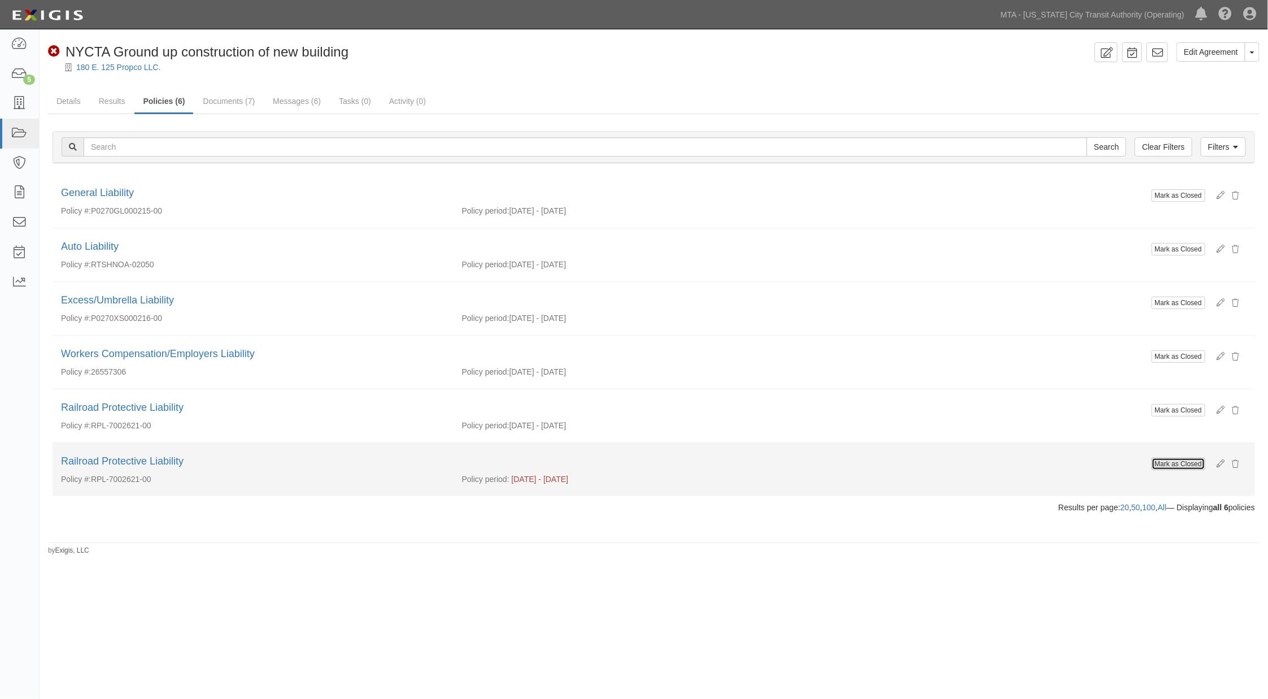
click at [1190, 464] on button "Mark as Closed" at bounding box center [1179, 464] width 54 height 12
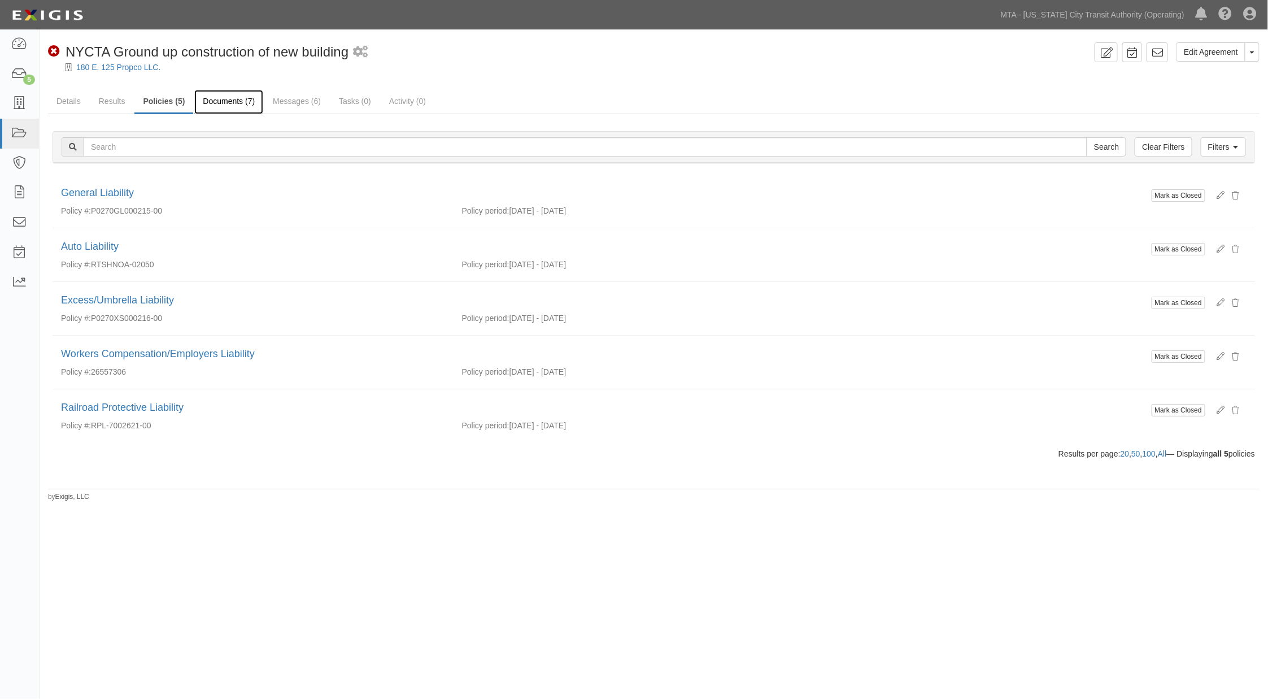
click at [237, 100] on link "Documents (7)" at bounding box center [228, 102] width 69 height 24
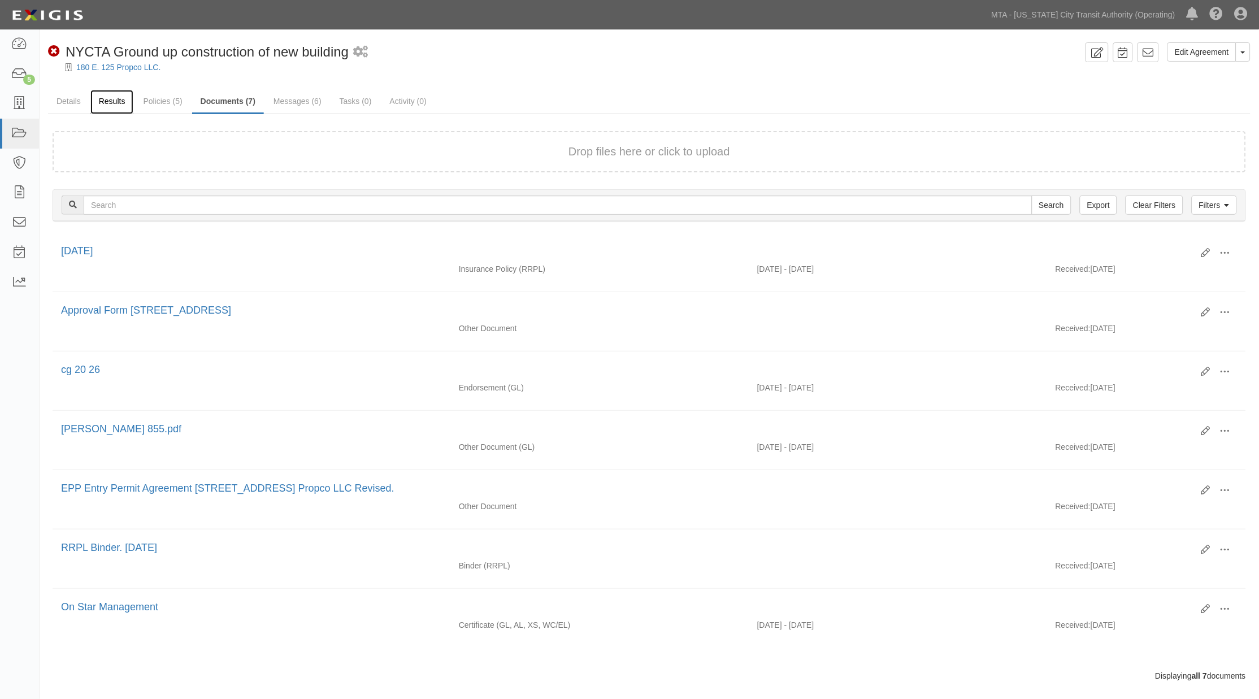
click at [114, 99] on link "Results" at bounding box center [112, 102] width 44 height 24
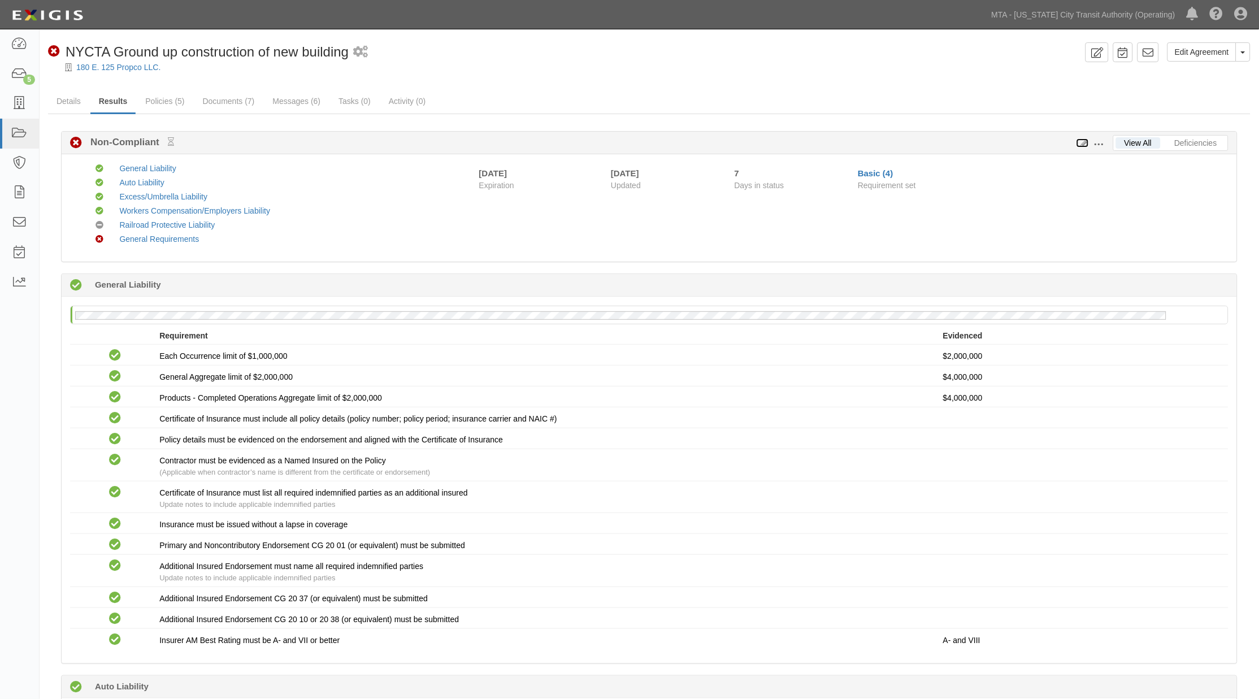
click at [1082, 142] on icon at bounding box center [1082, 144] width 12 height 8
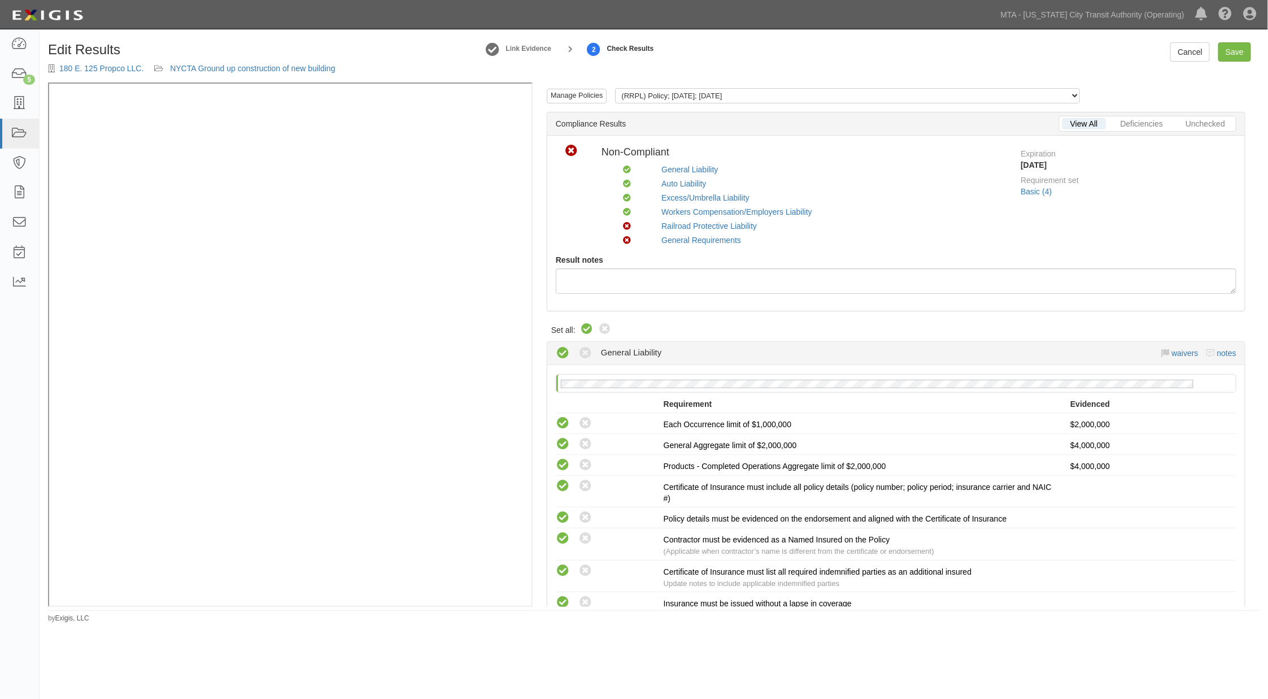
click at [585, 328] on icon at bounding box center [587, 330] width 14 height 14
radio input "true"
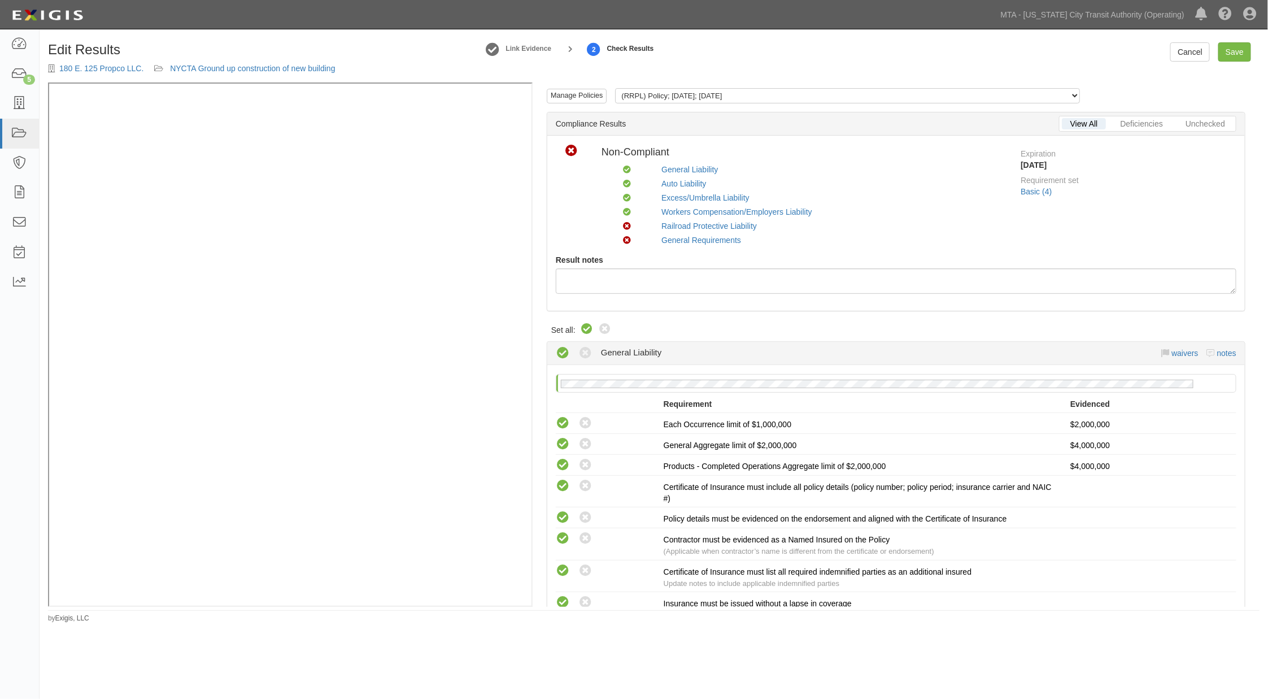
radio input "true"
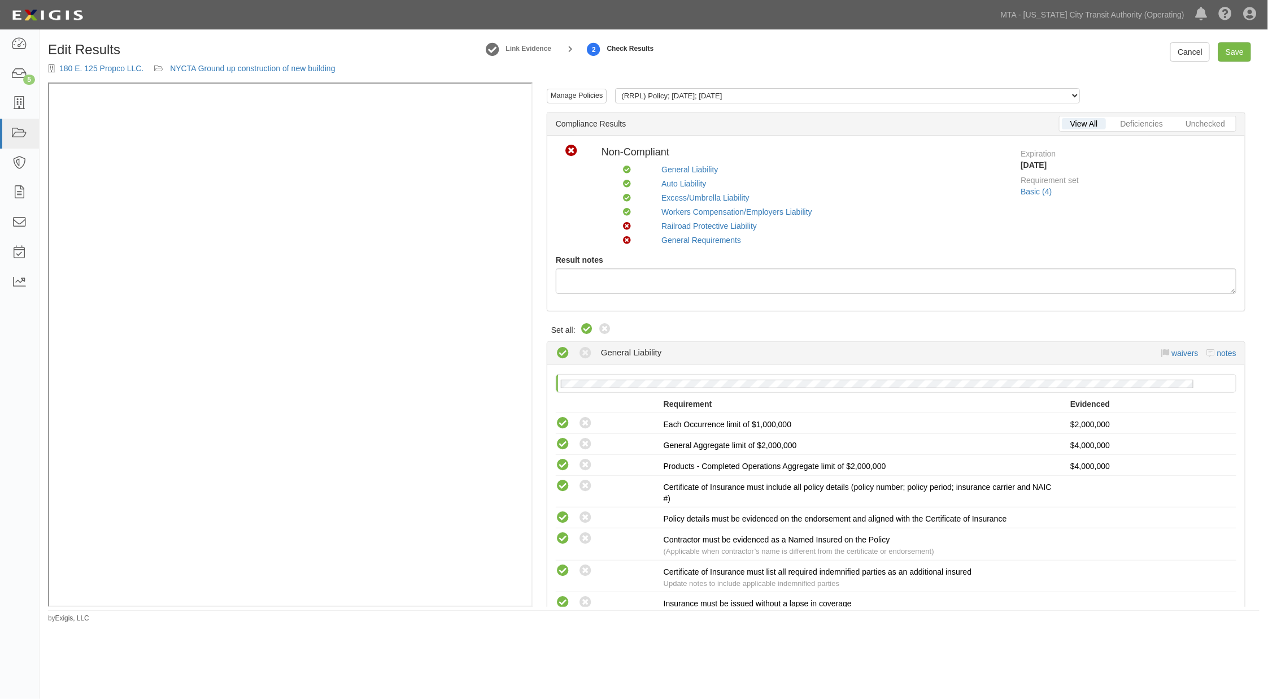
radio input "true"
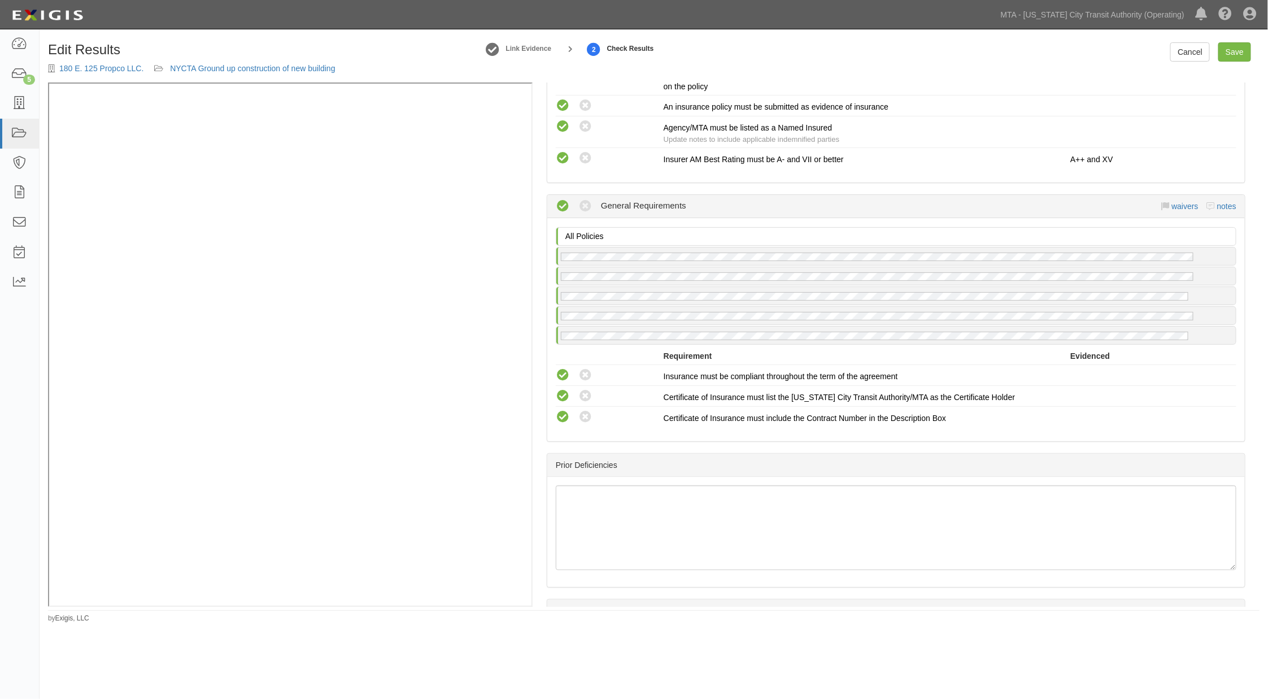
scroll to position [1775, 0]
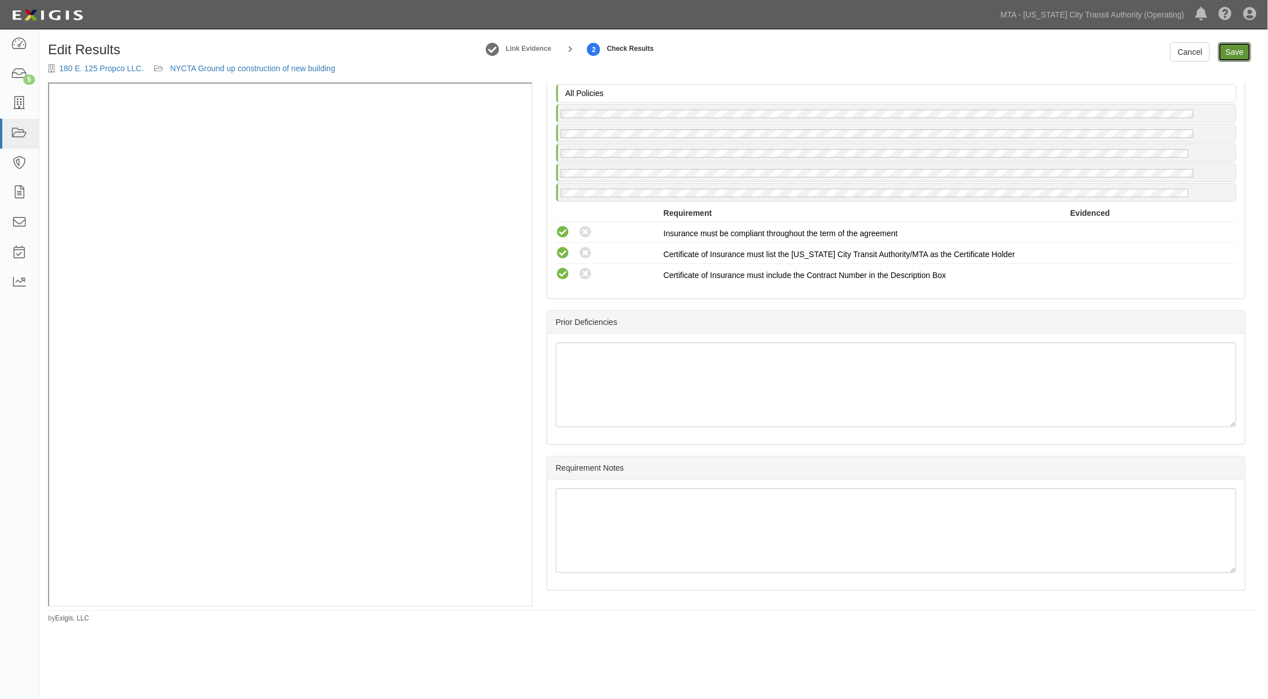
click at [1238, 51] on link "Save" at bounding box center [1235, 51] width 33 height 19
radio input "true"
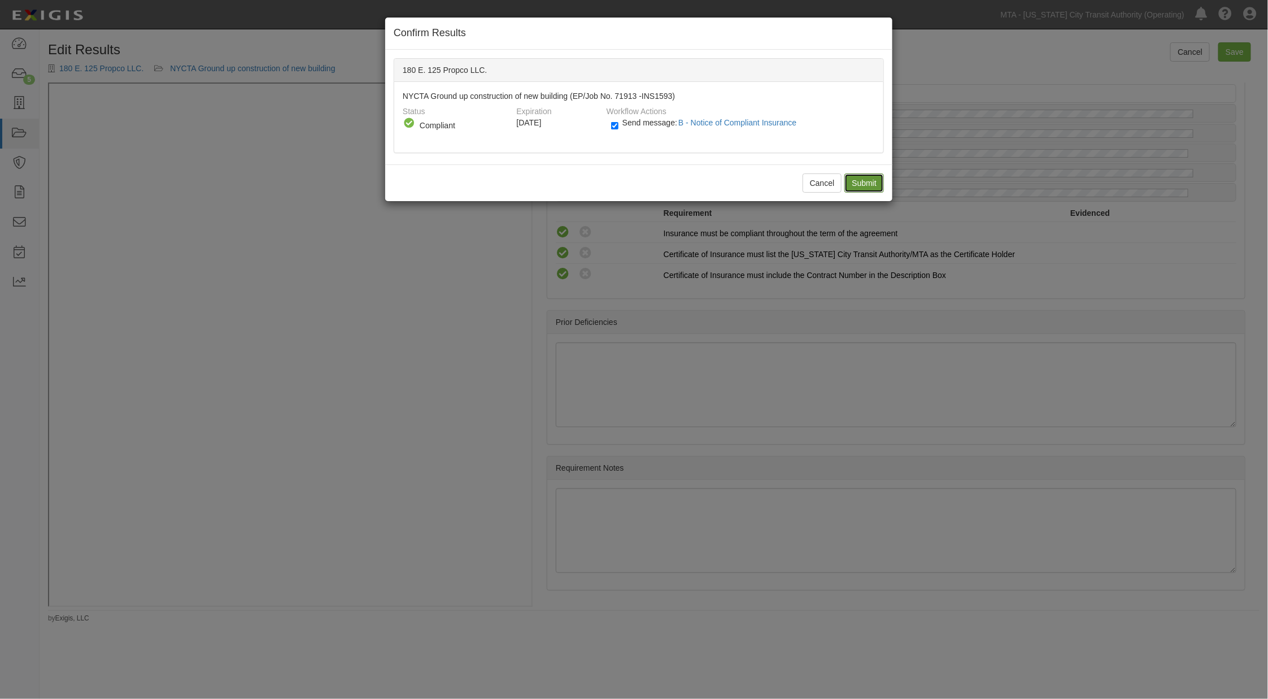
click at [876, 177] on input "Submit" at bounding box center [865, 182] width 40 height 19
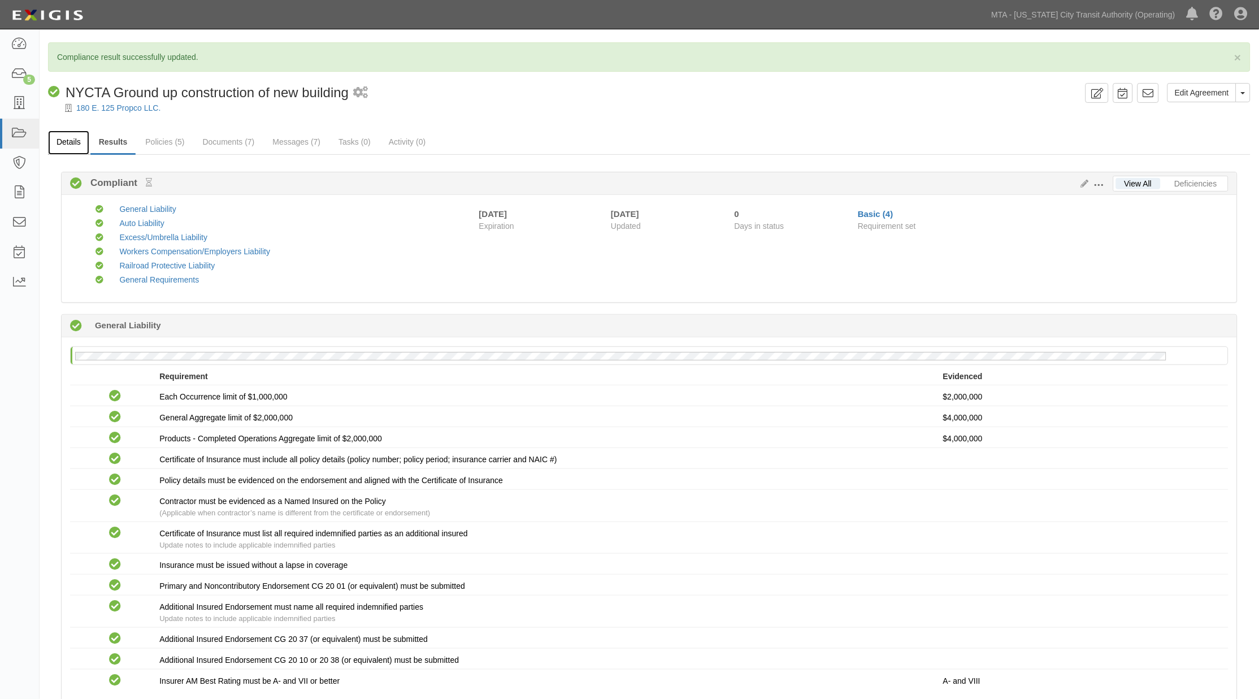
click at [58, 140] on link "Details" at bounding box center [68, 143] width 41 height 24
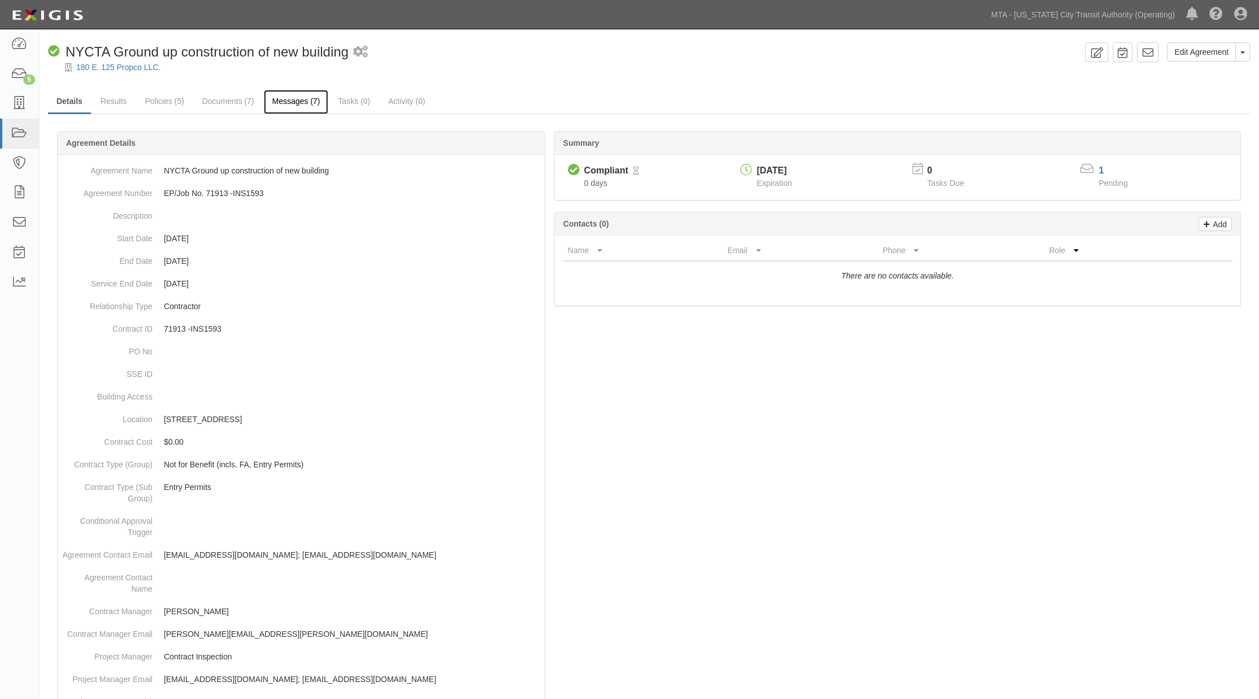
click at [303, 102] on link "Messages (7)" at bounding box center [296, 102] width 65 height 24
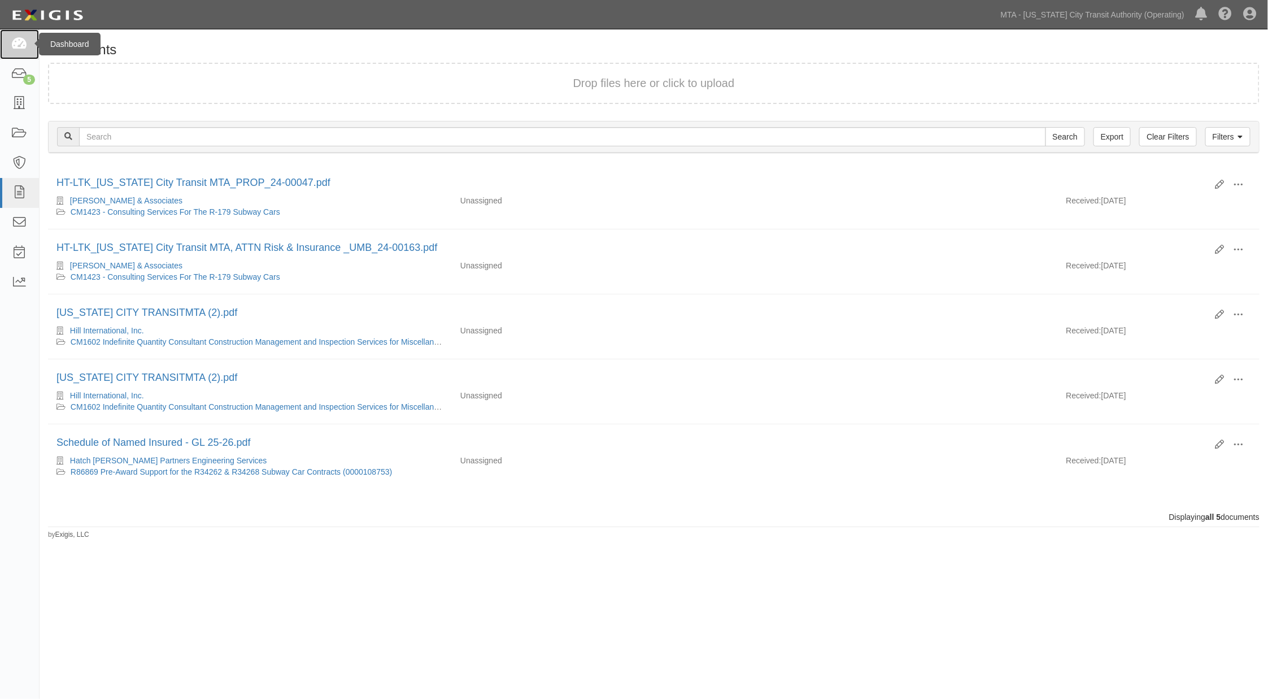
click at [17, 41] on icon at bounding box center [19, 44] width 16 height 13
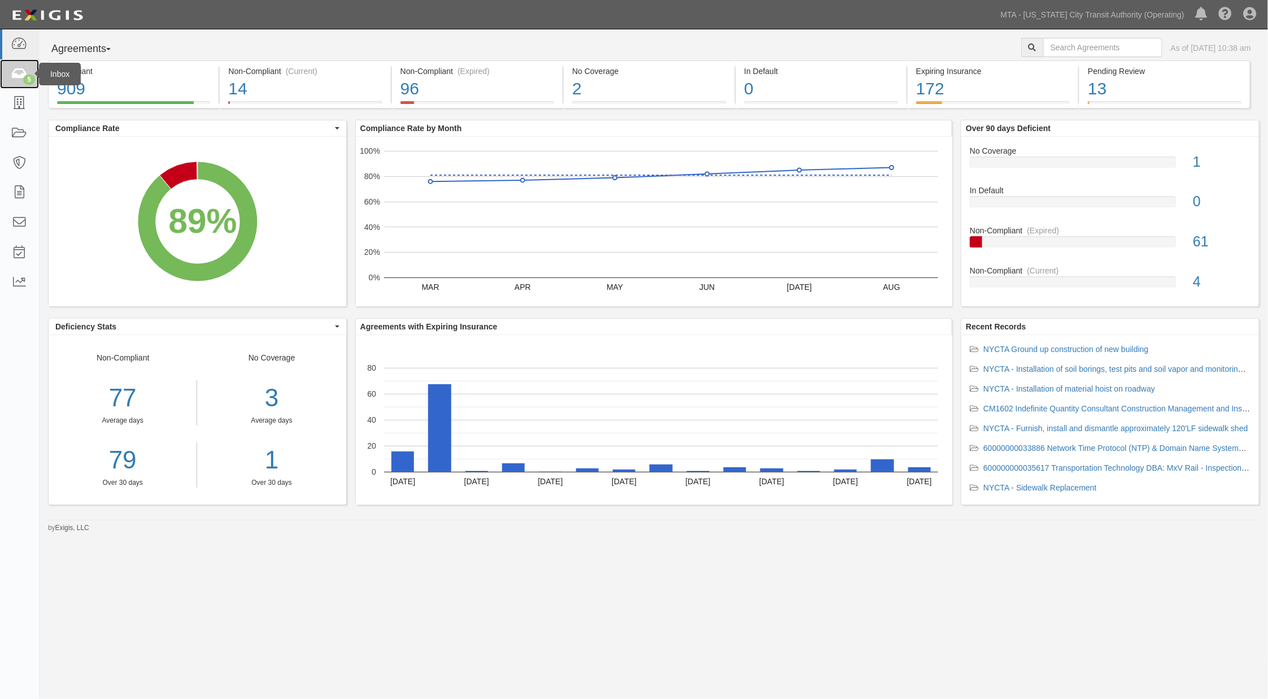
click at [24, 65] on link "5" at bounding box center [19, 74] width 39 height 30
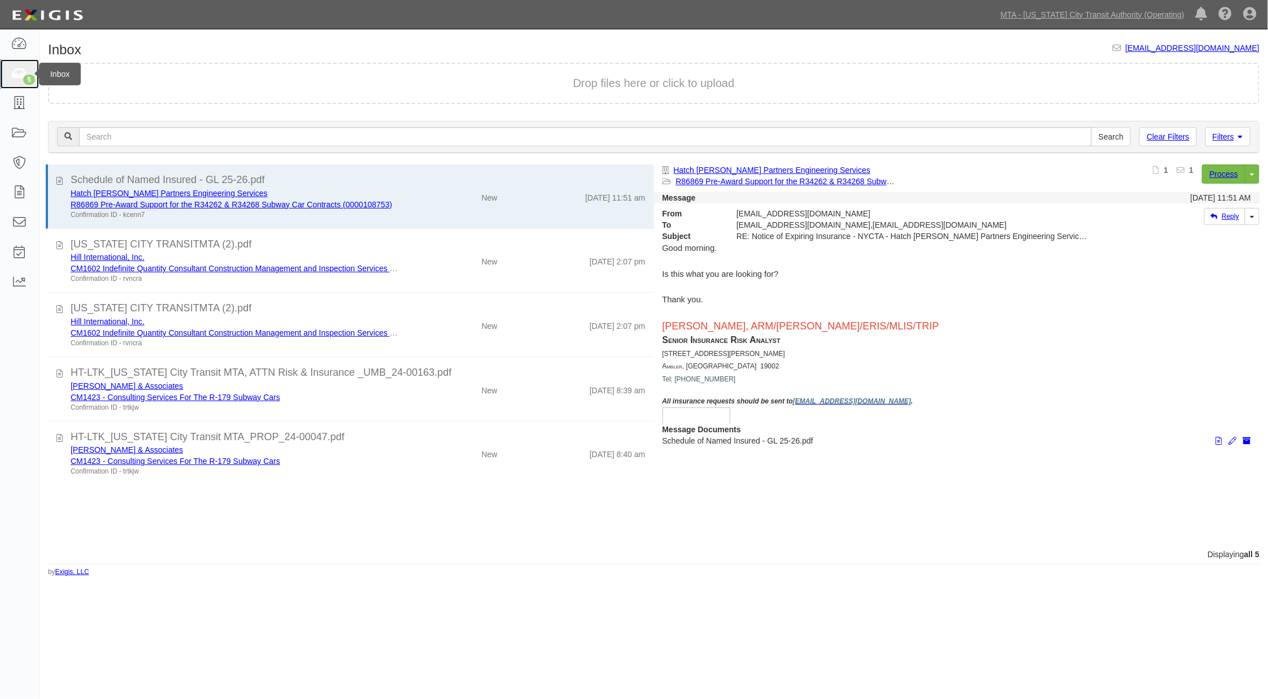
click at [12, 75] on icon at bounding box center [19, 74] width 16 height 13
click at [12, 41] on icon at bounding box center [19, 44] width 16 height 13
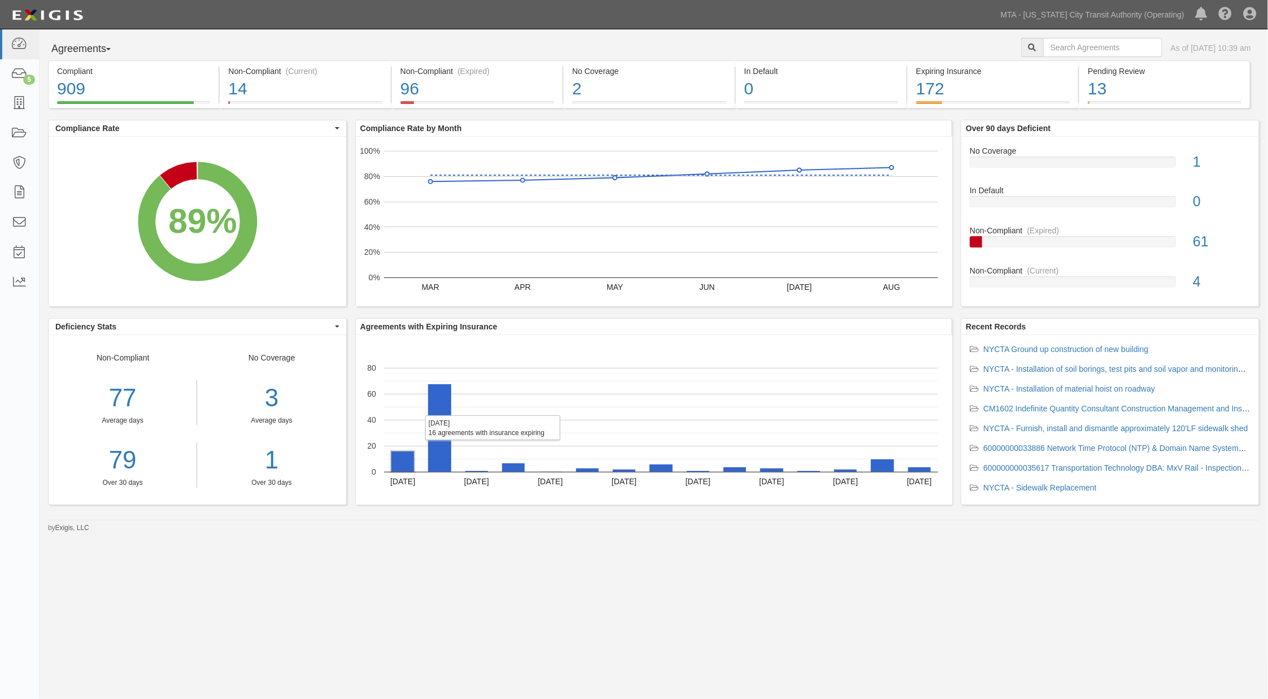
click at [402, 466] on rect "A chart." at bounding box center [403, 461] width 23 height 20
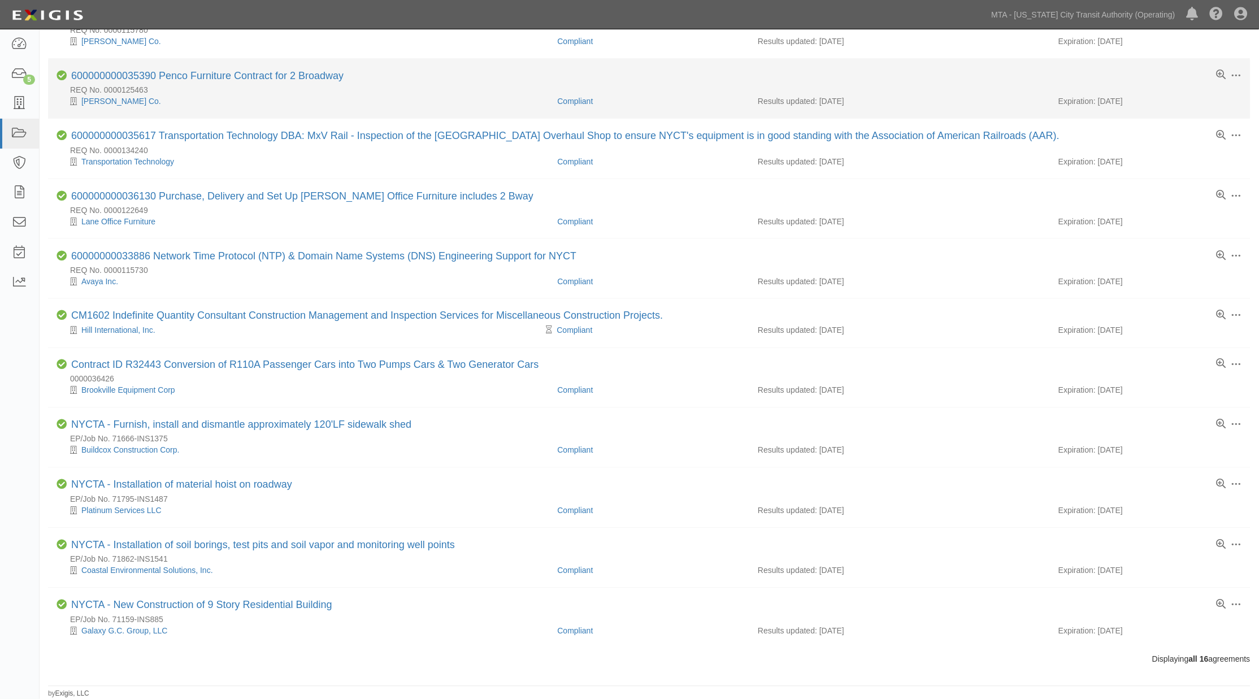
scroll to position [413, 0]
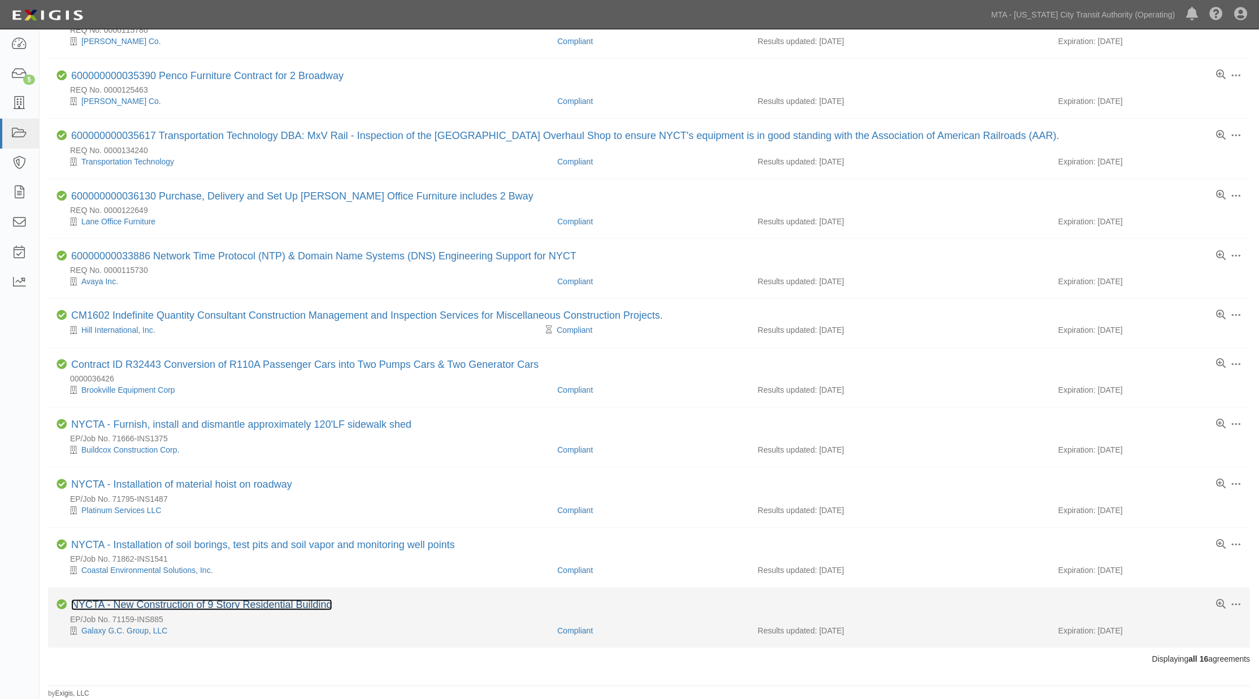
click at [311, 608] on link "NYCTA - New Construction of 9 Story Residential Building" at bounding box center [201, 604] width 261 height 11
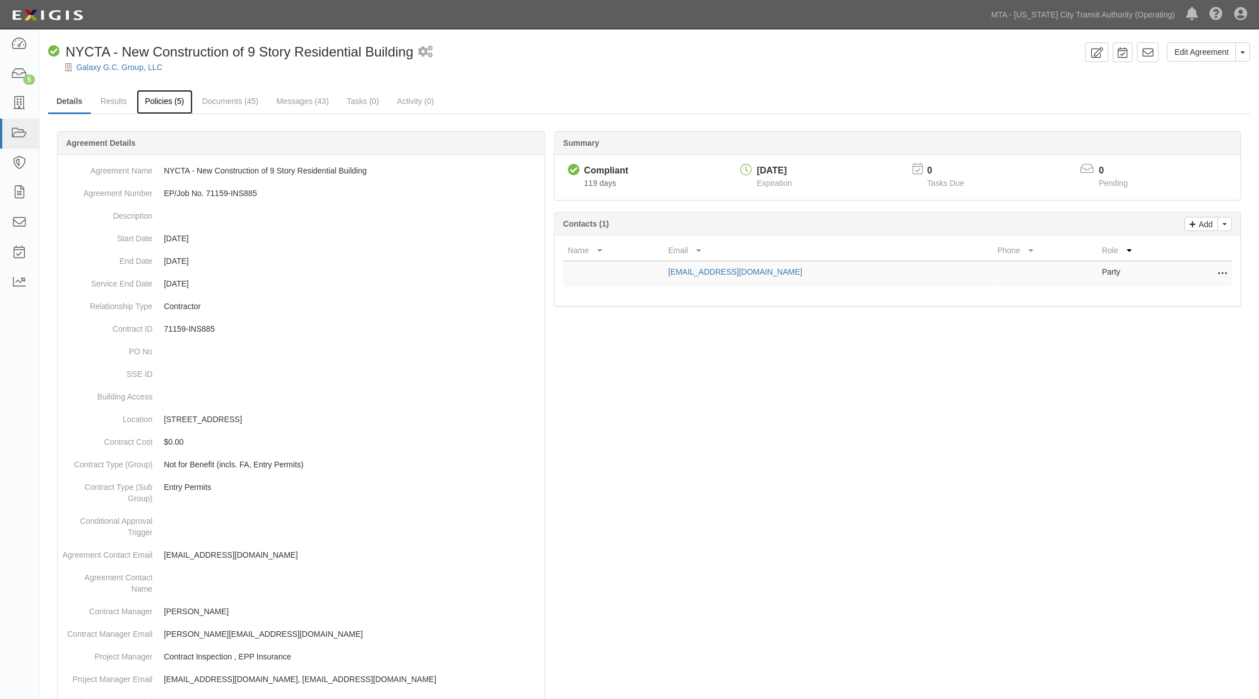
click at [157, 99] on link "Policies (5)" at bounding box center [165, 102] width 56 height 24
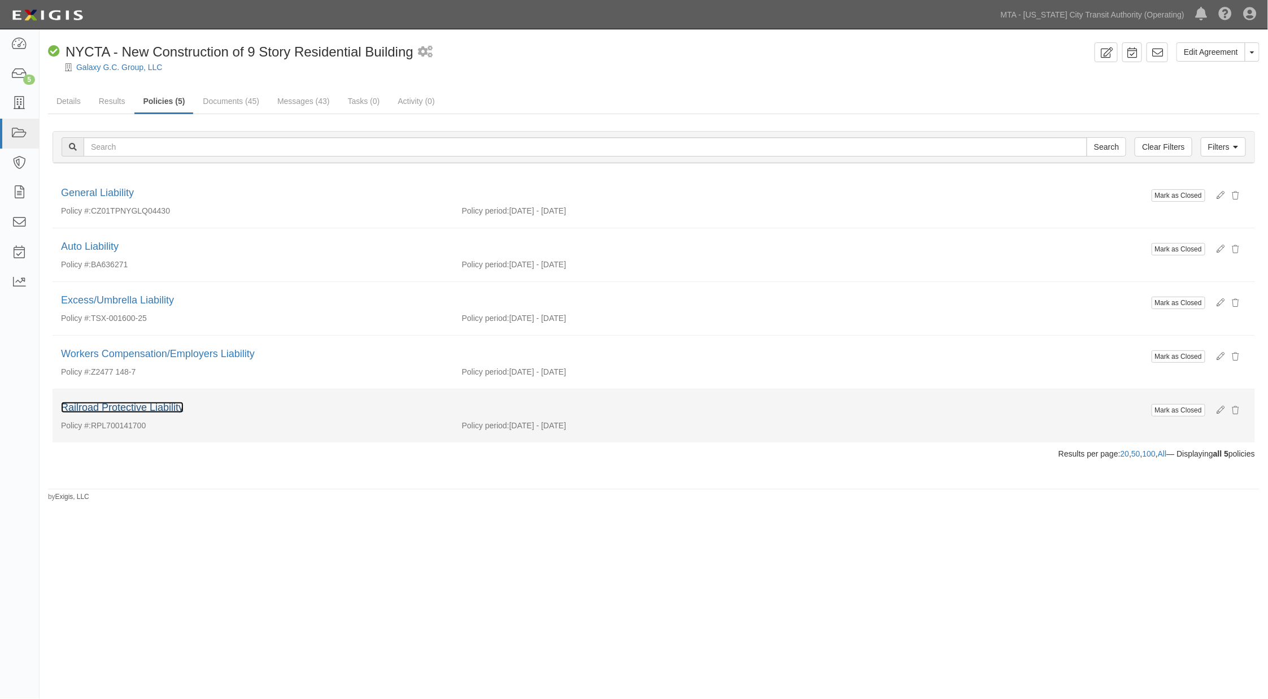
click at [136, 407] on link "Railroad Protective Liability" at bounding box center [122, 407] width 123 height 11
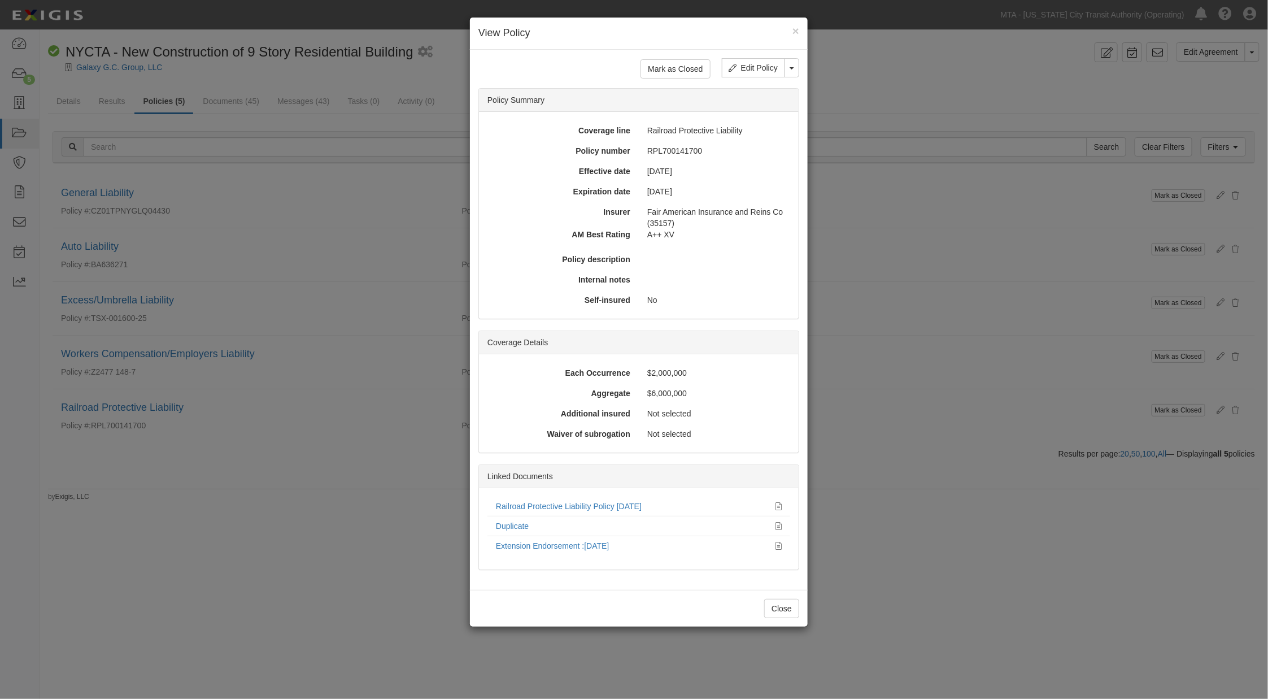
click at [355, 546] on div "× View Policy Mark as Closed Edit Policy Toggle Dropdown Delete Policy Policy S…" at bounding box center [634, 349] width 1268 height 699
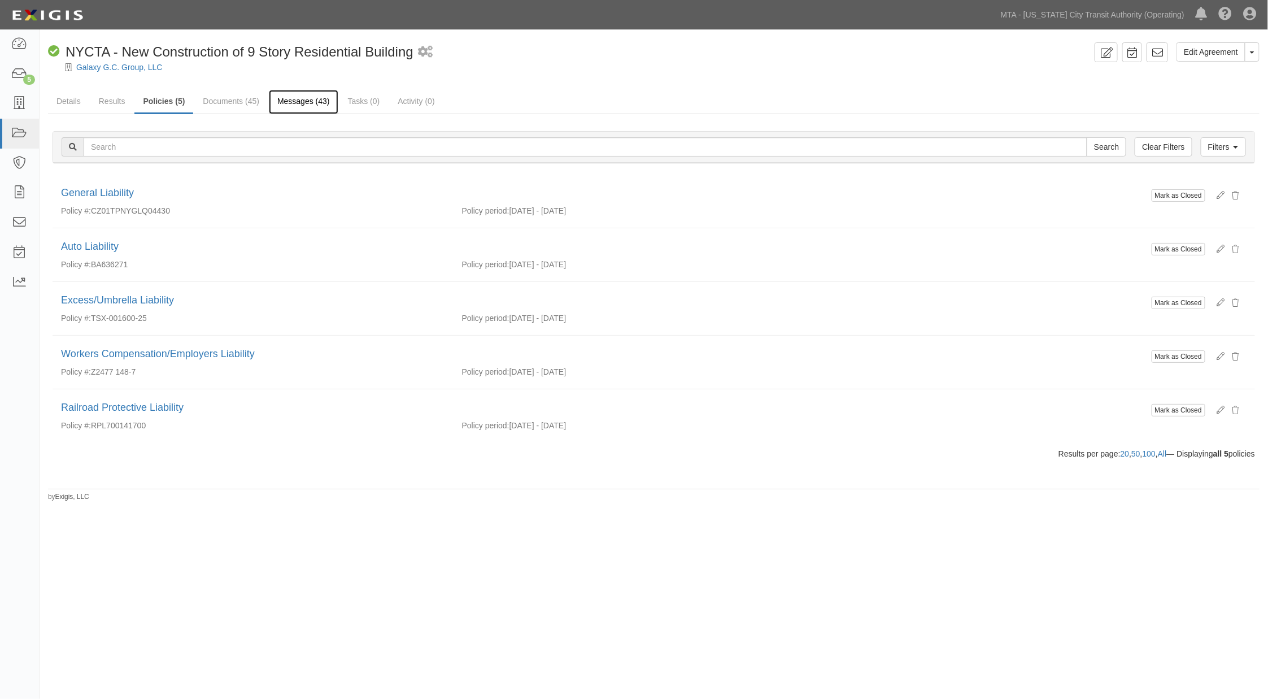
click at [303, 106] on link "Messages (43)" at bounding box center [303, 102] width 69 height 24
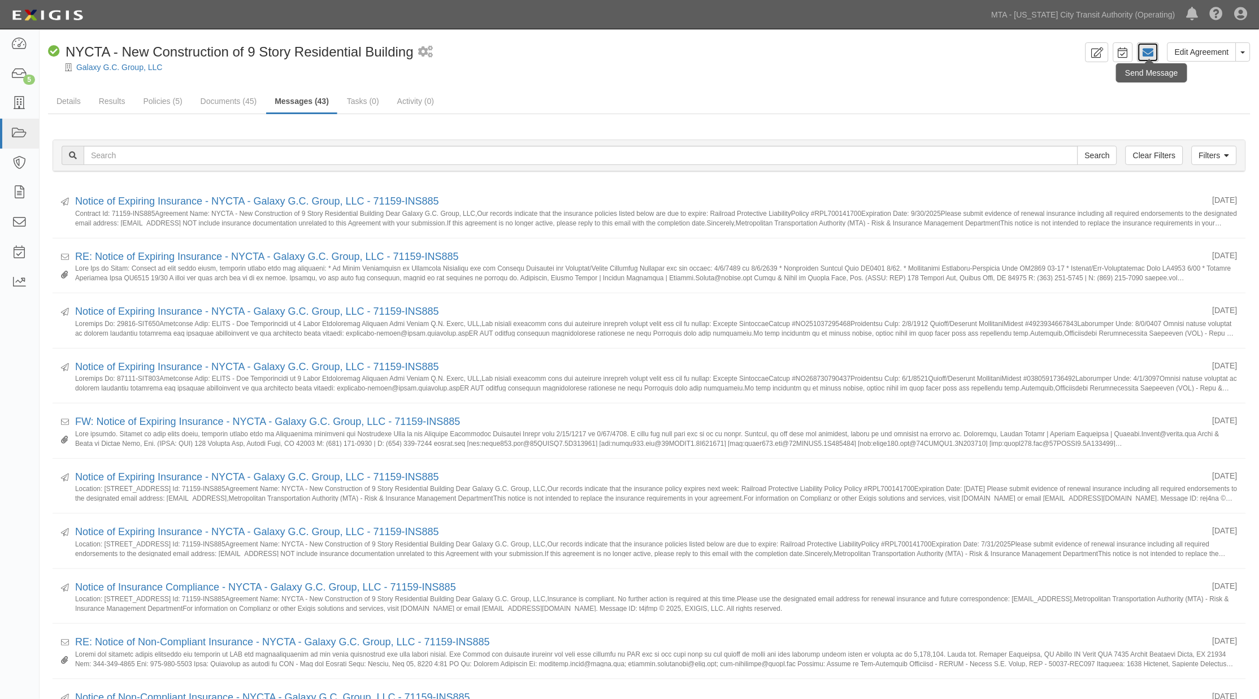
click at [1143, 54] on icon at bounding box center [1147, 52] width 11 height 11
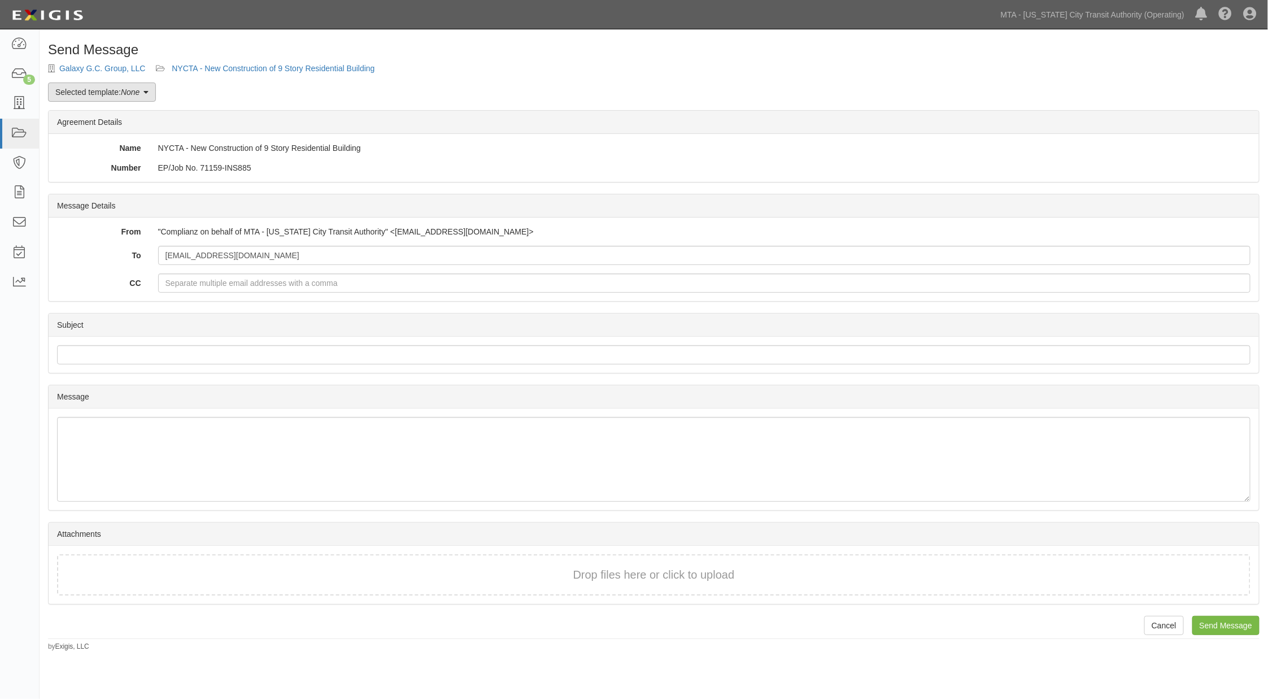
click at [131, 93] on em "None" at bounding box center [130, 92] width 19 height 9
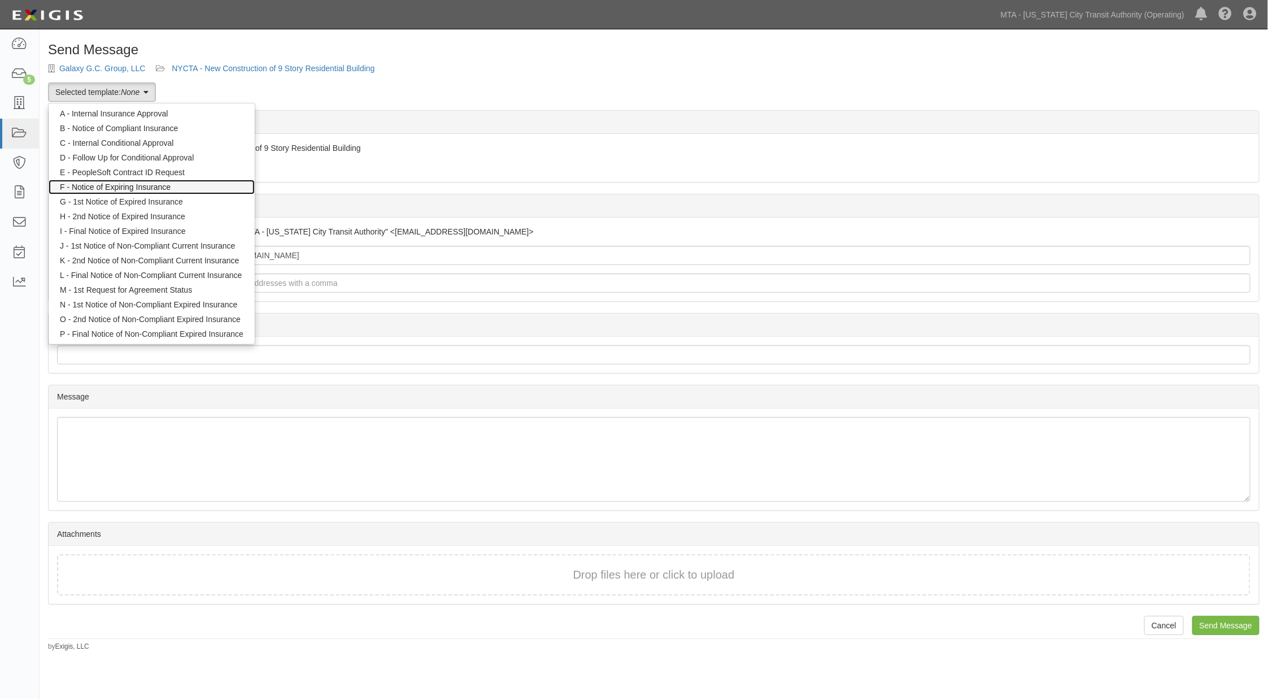
click at [142, 184] on link "F - Notice of Expiring Insurance" at bounding box center [152, 187] width 206 height 15
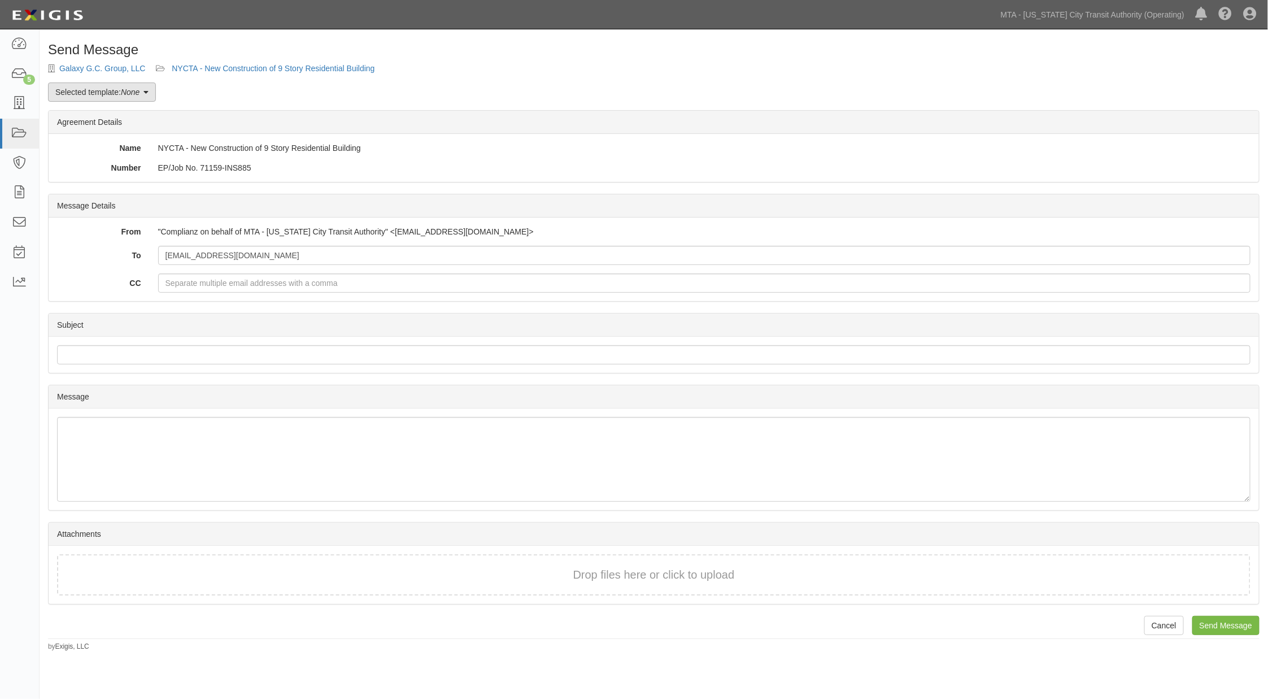
click at [124, 94] on em "None" at bounding box center [130, 92] width 19 height 9
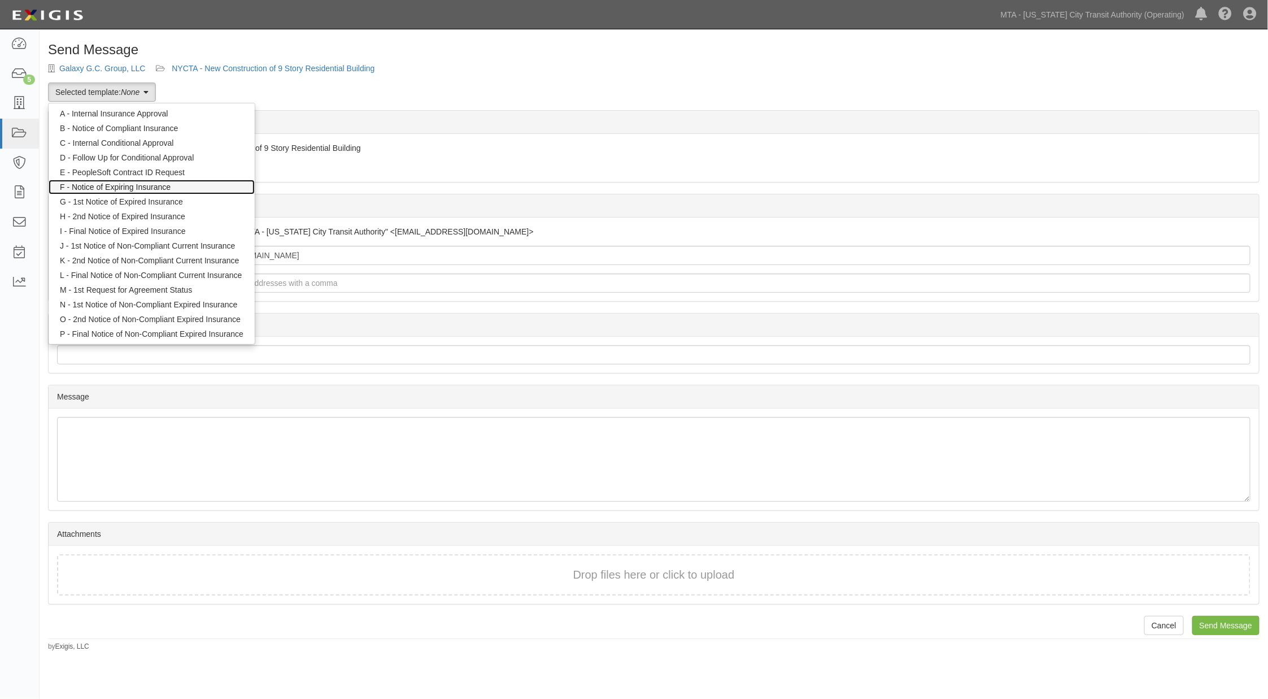
click at [153, 188] on link "F - Notice of Expiring Insurance" at bounding box center [152, 187] width 206 height 15
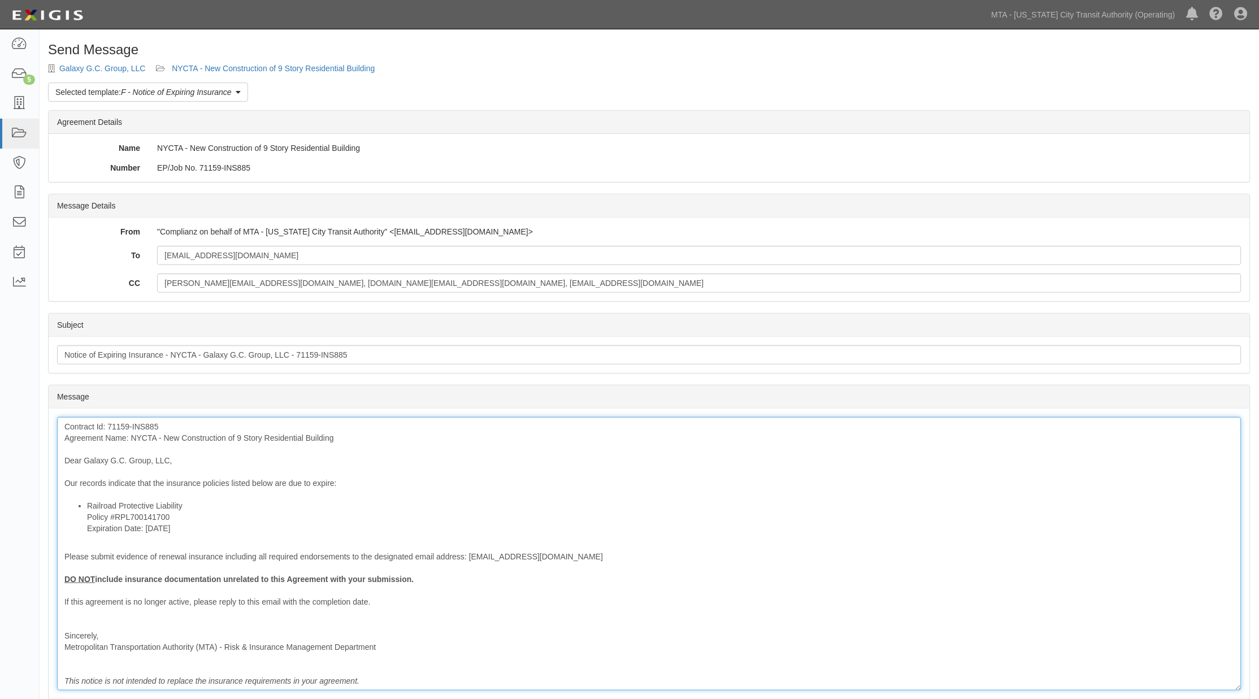
click at [212, 504] on li "Railroad Protective Liability Policy #RPL700141700 Expiration Date: 9/30/2025" at bounding box center [660, 517] width 1147 height 34
click at [227, 482] on div "Contract Id: 71159-INS885 Agreement Name: NYCTA - New Construction of 9 Story R…" at bounding box center [649, 553] width 1184 height 273
drag, startPoint x: 268, startPoint y: 486, endPoint x: 278, endPoint y: 485, distance: 10.2
click at [278, 485] on div "Contract Id: 71159-INS885 Agreement Name: NYCTA - New Construction of 9 Story R…" at bounding box center [649, 553] width 1184 height 273
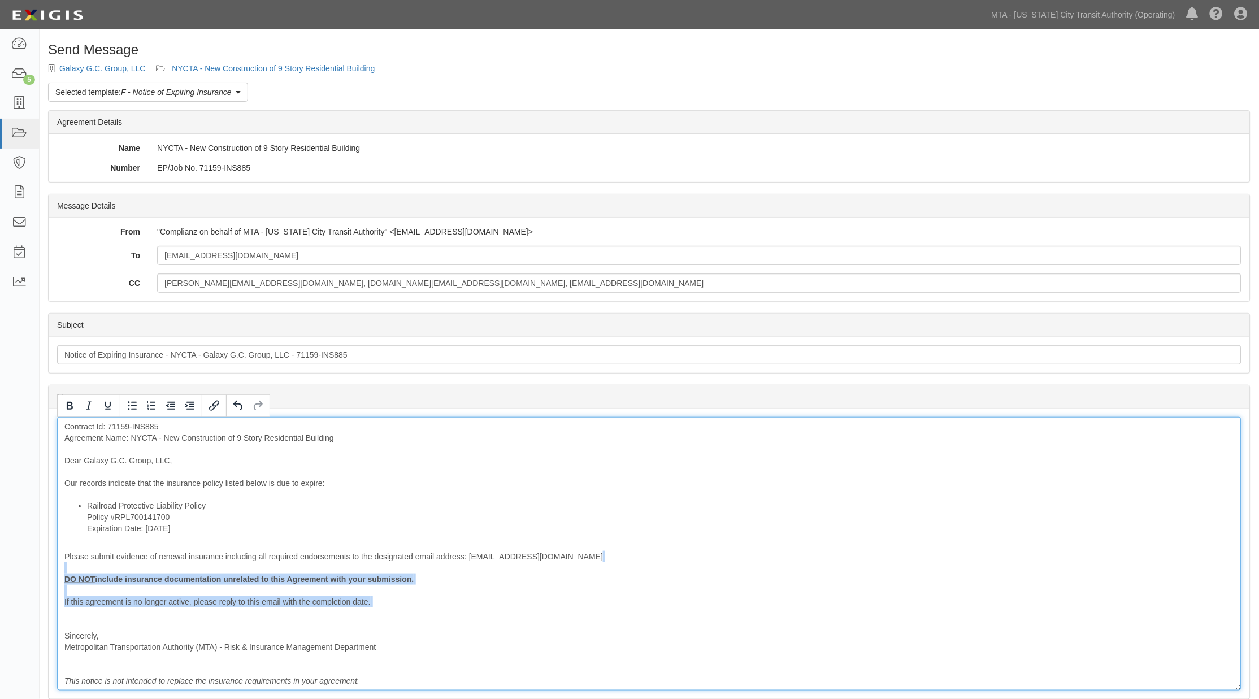
drag, startPoint x: 125, startPoint y: 612, endPoint x: 40, endPoint y: 565, distance: 98.1
click at [40, 565] on div "Send Message Galaxy G.C. Group, LLC NYCTA - New Construction of 9 Story Residen…" at bounding box center [649, 441] width 1219 height 798
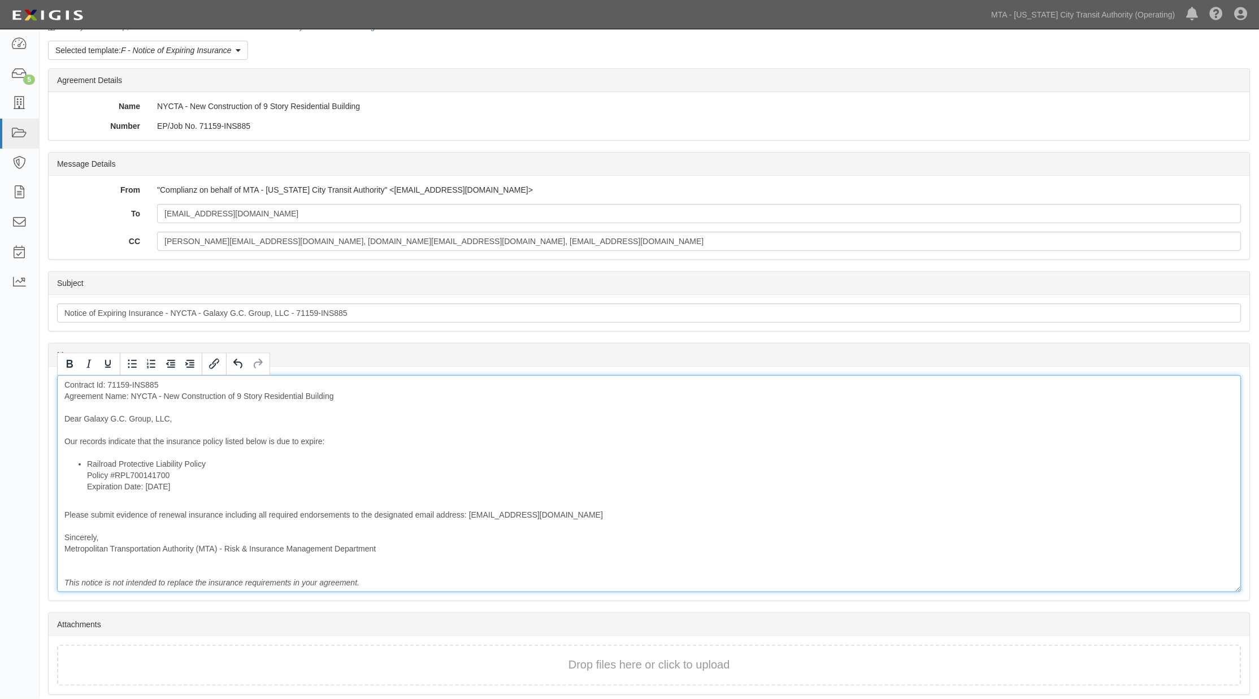
scroll to position [84, 0]
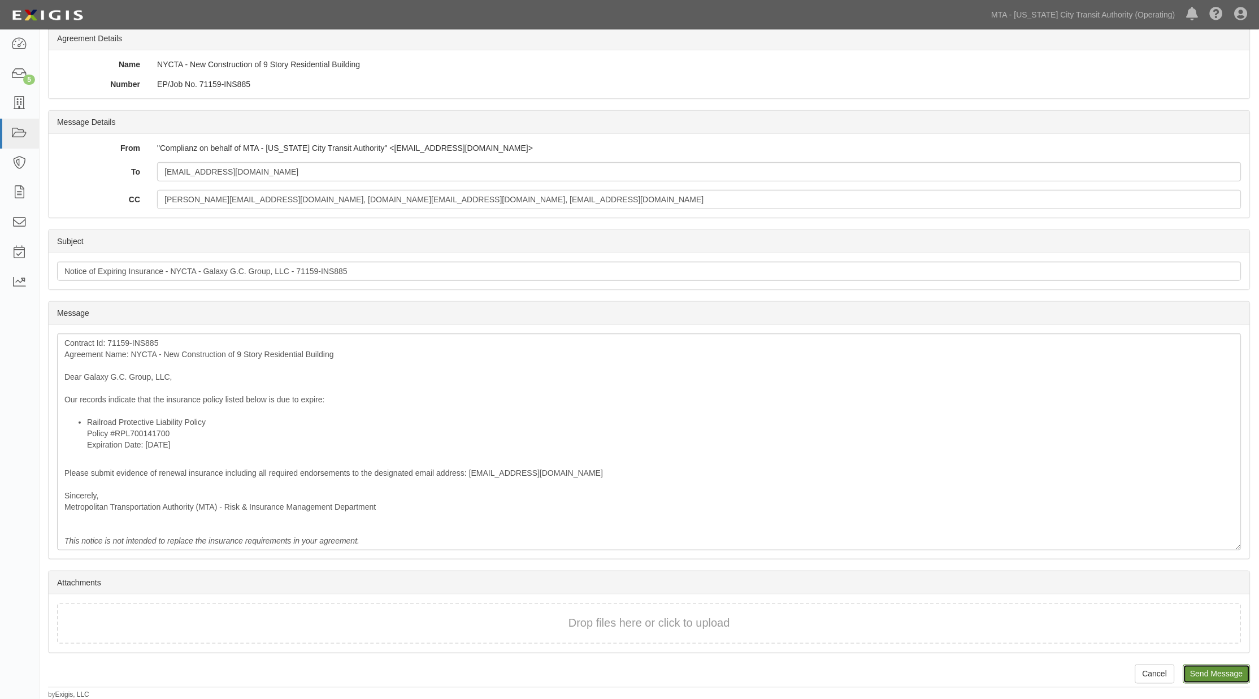
click at [1238, 671] on input "Send Message" at bounding box center [1216, 673] width 67 height 19
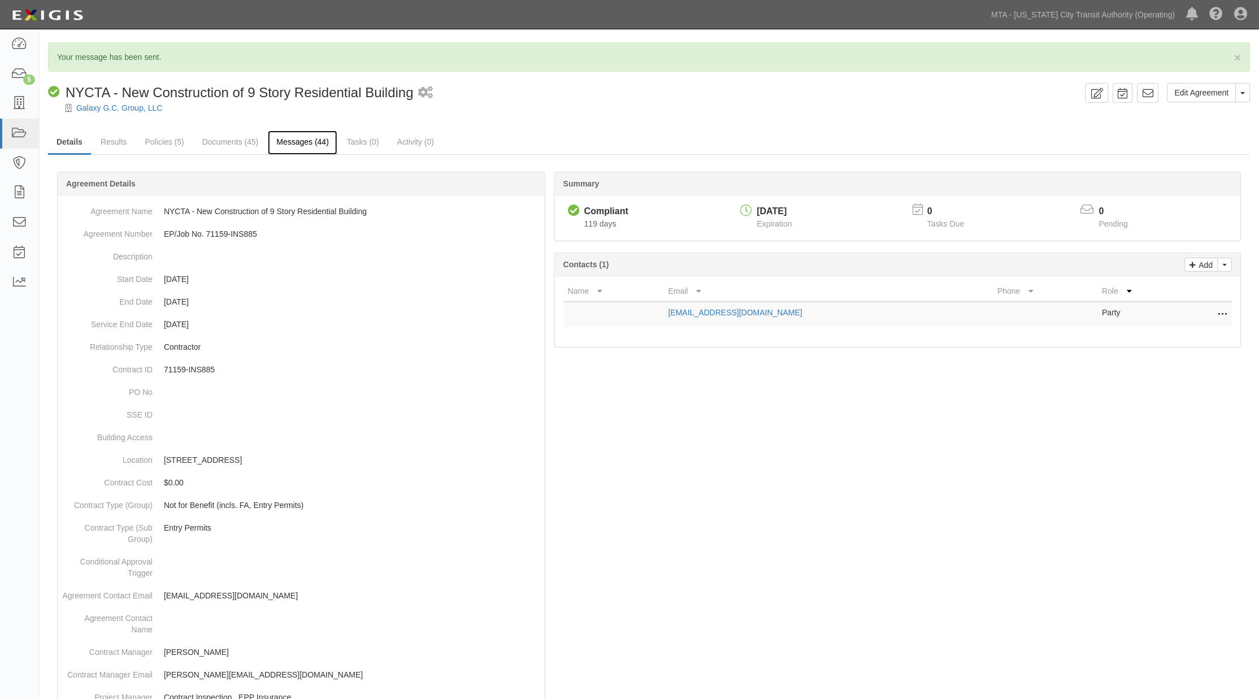
drag, startPoint x: 299, startPoint y: 140, endPoint x: 287, endPoint y: 131, distance: 15.4
click at [299, 140] on link "Messages (44)" at bounding box center [302, 143] width 69 height 24
click at [292, 140] on link "Messages (44)" at bounding box center [302, 143] width 69 height 24
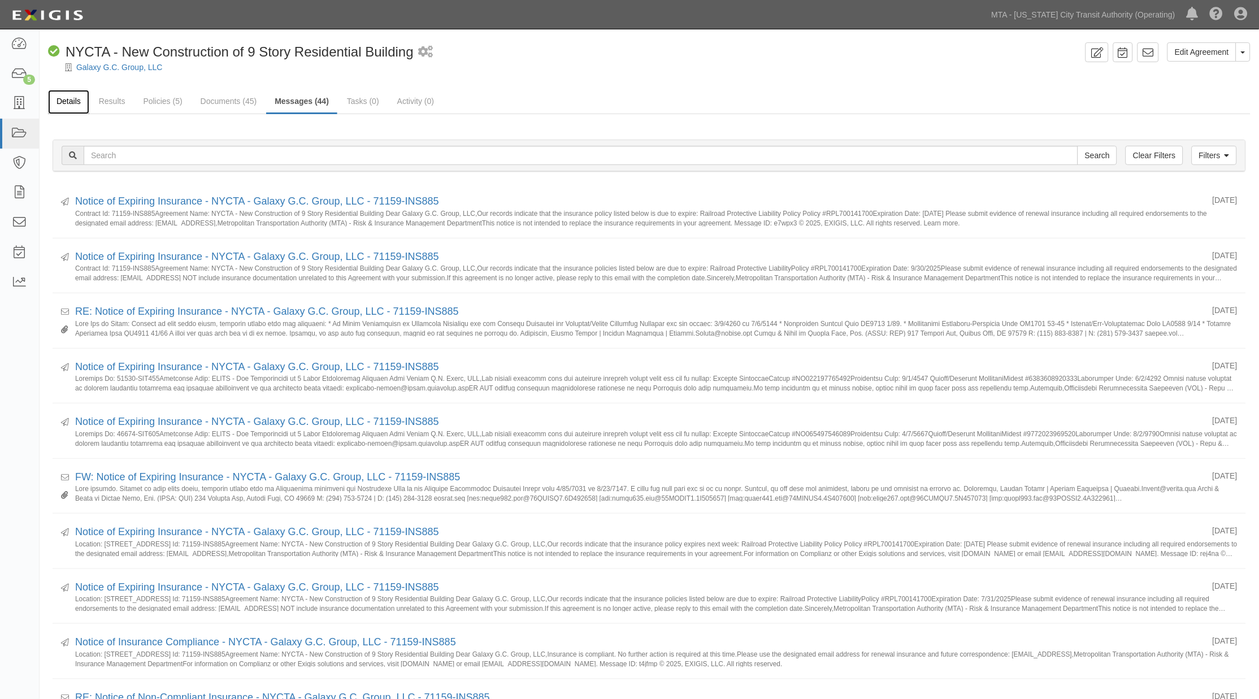
click at [75, 103] on link "Details" at bounding box center [68, 102] width 41 height 24
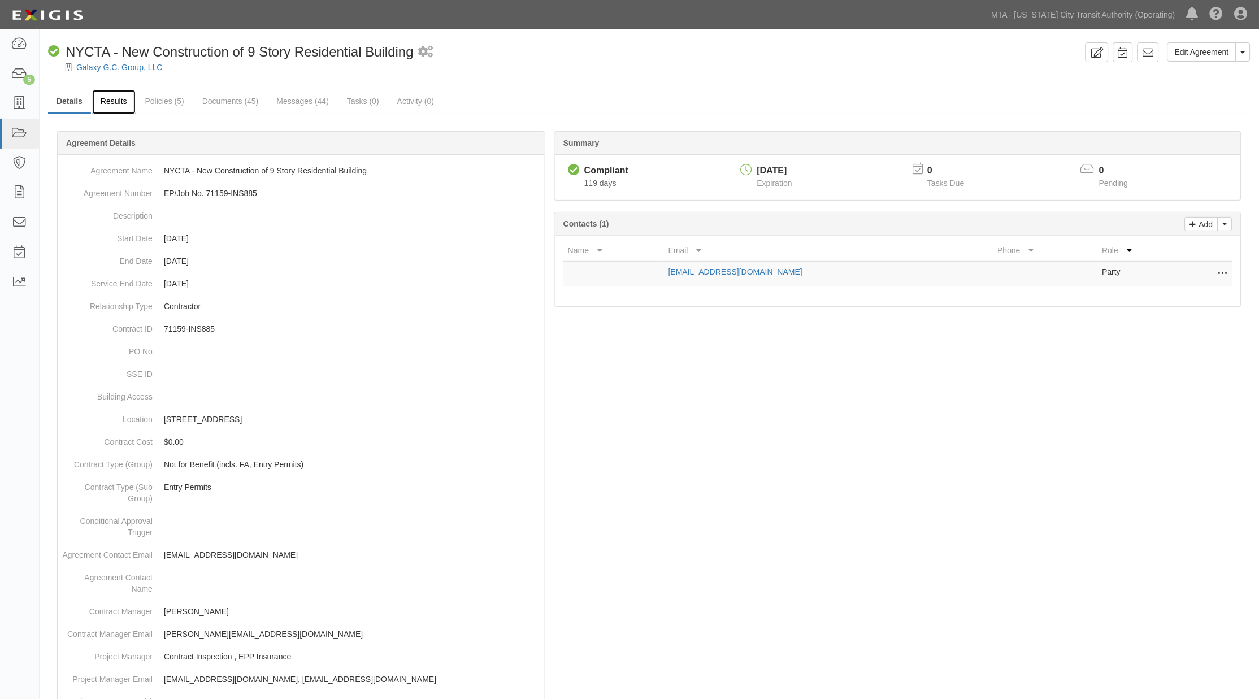
click at [112, 106] on link "Results" at bounding box center [114, 102] width 44 height 24
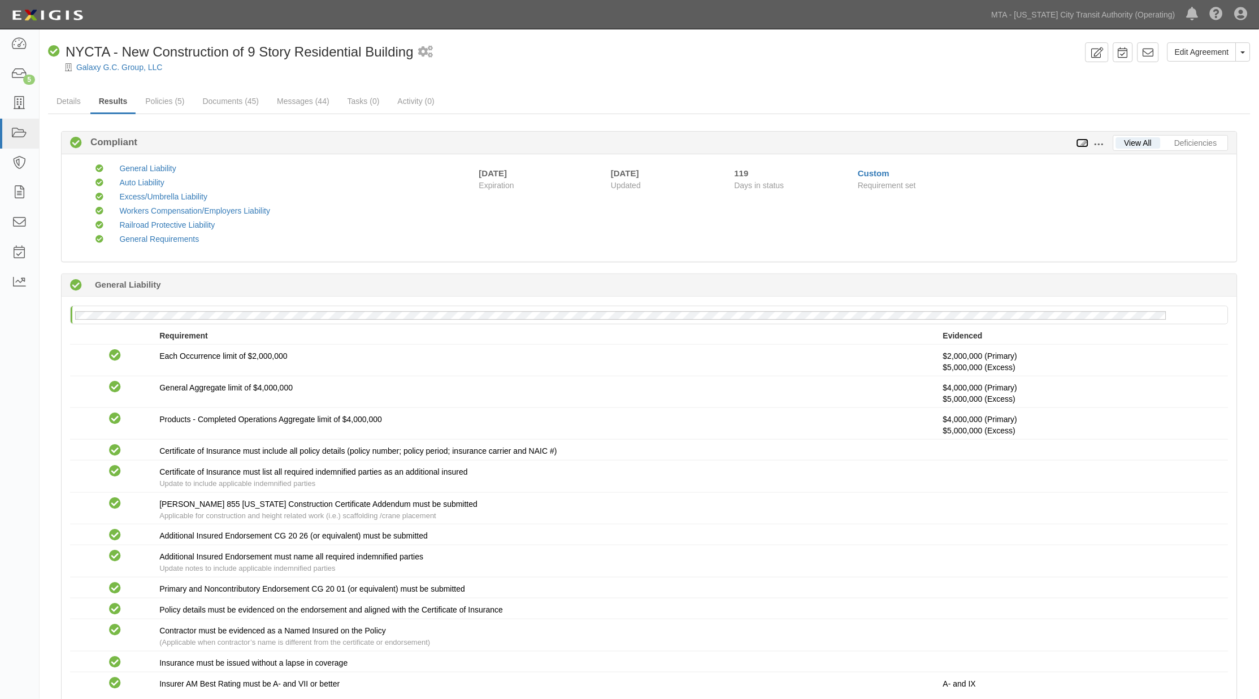
click at [1083, 142] on icon at bounding box center [1082, 144] width 12 height 8
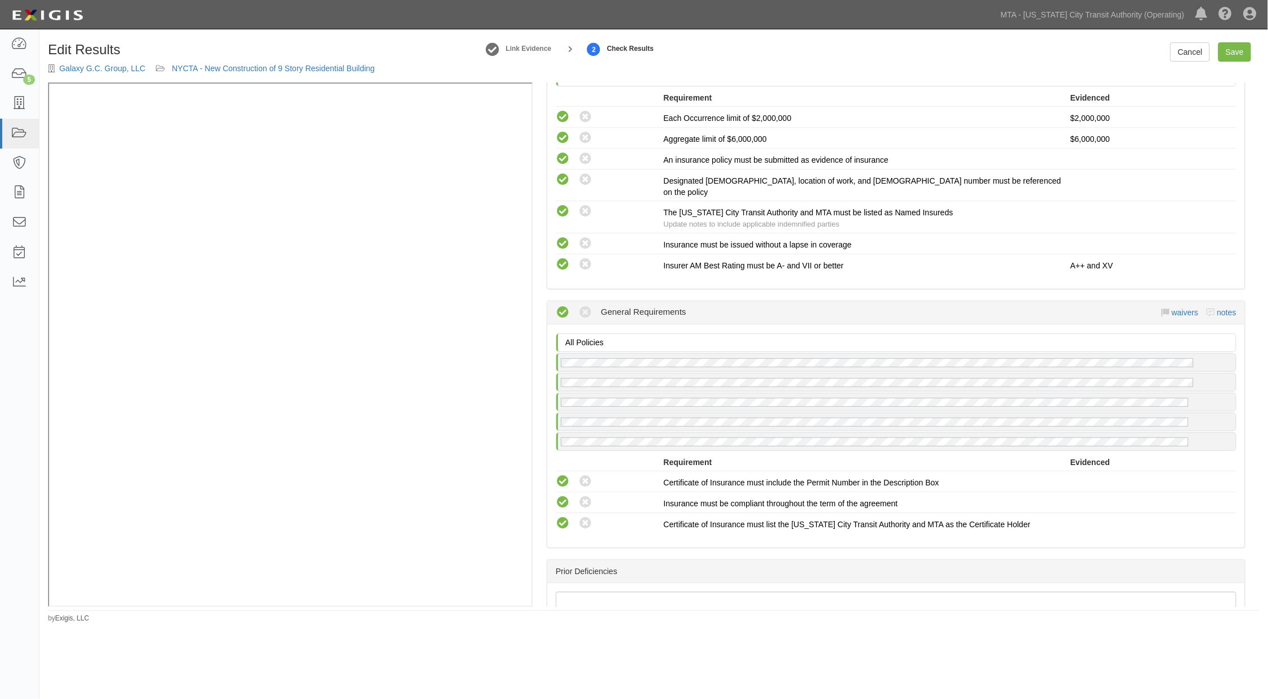
scroll to position [1816, 0]
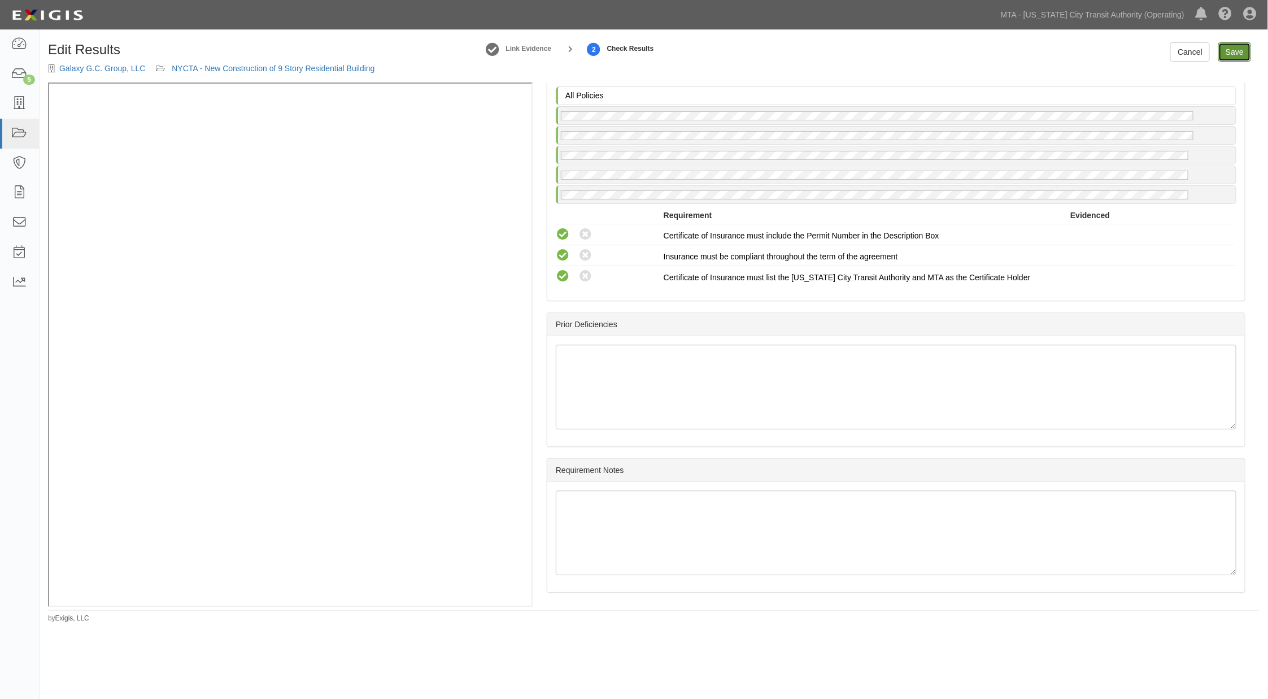
click at [1237, 51] on link "Save" at bounding box center [1235, 51] width 33 height 19
radio input "true"
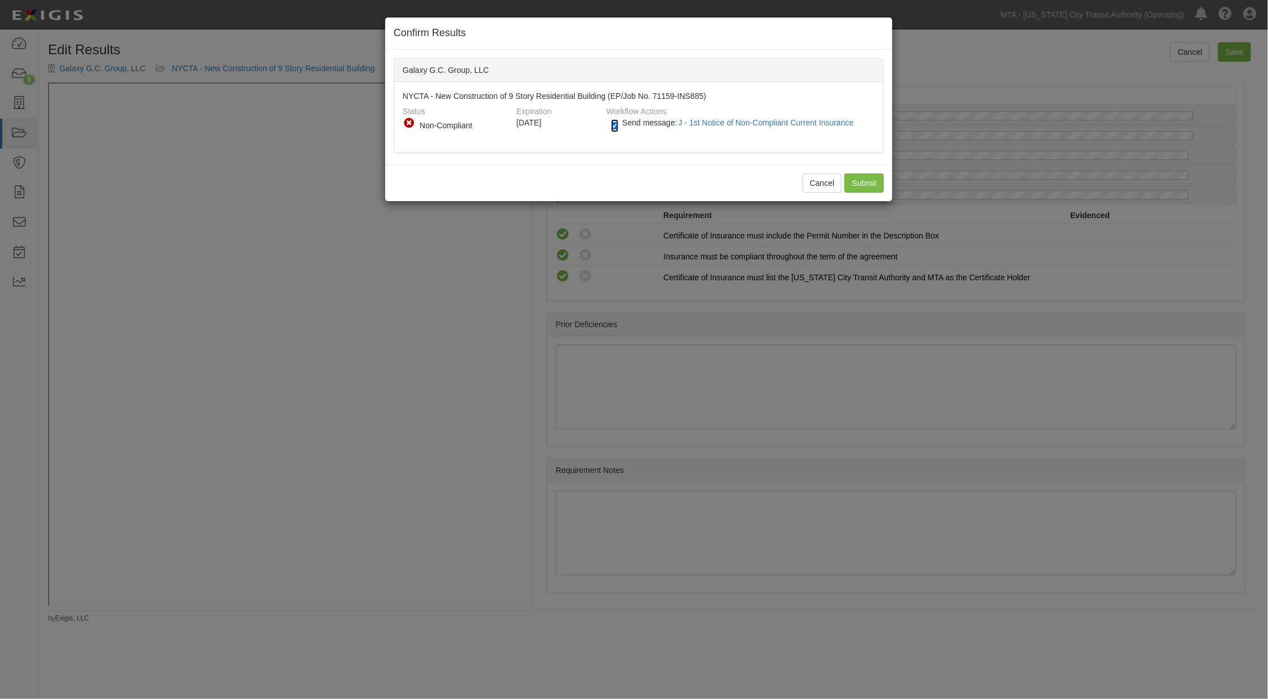
click at [614, 130] on input "Send message: J - 1st Notice of Non-Compliant Current Insurance" at bounding box center [614, 125] width 7 height 13
checkbox input "false"
click at [857, 185] on input "Submit" at bounding box center [865, 182] width 40 height 19
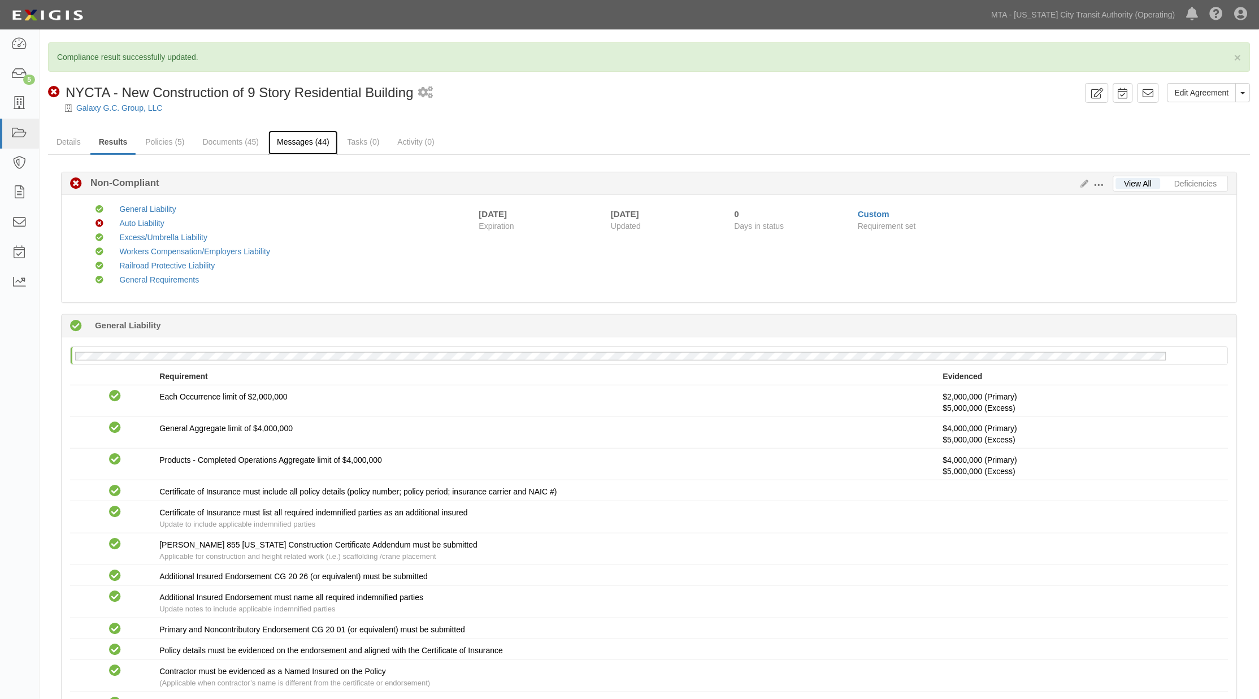
click at [297, 136] on link "Messages (44)" at bounding box center [302, 143] width 69 height 24
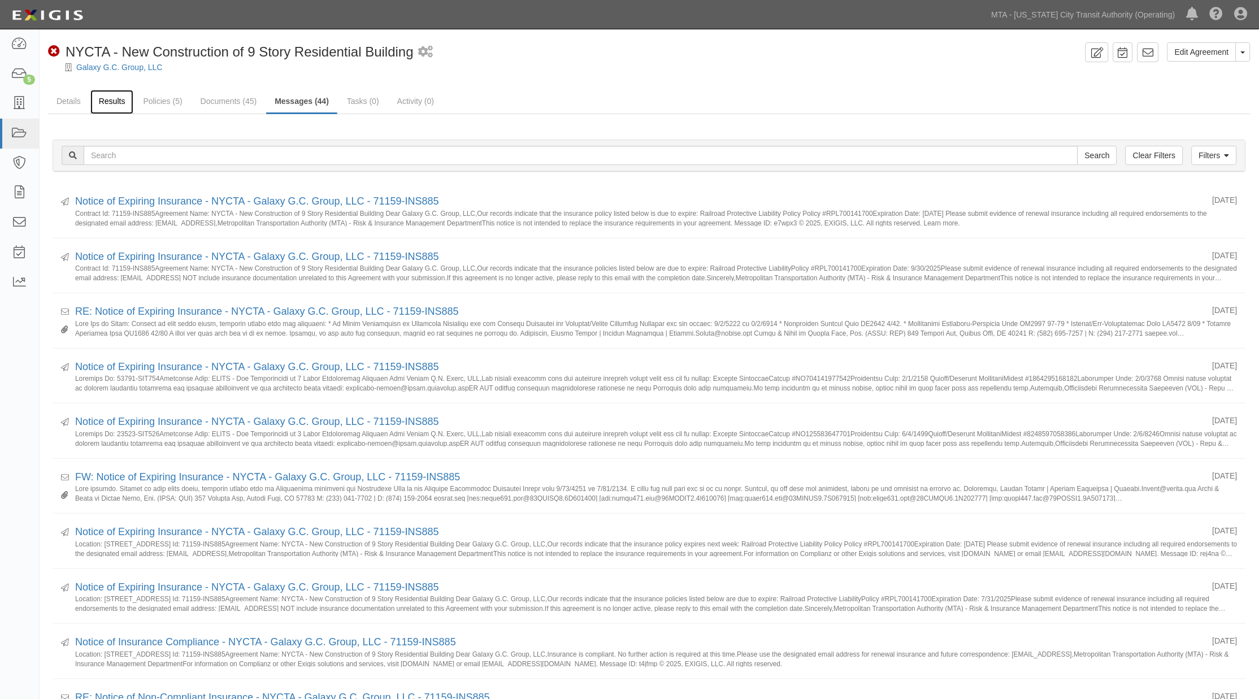
click at [105, 109] on link "Results" at bounding box center [112, 102] width 44 height 24
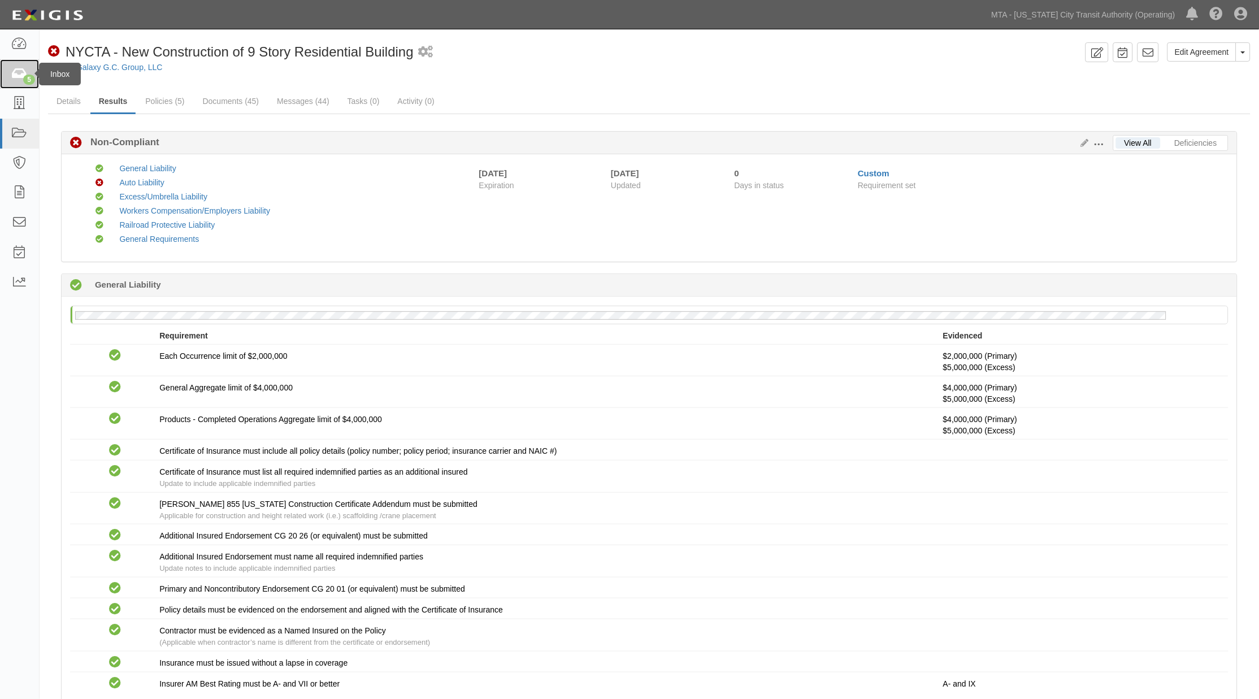
click at [20, 77] on icon at bounding box center [19, 74] width 16 height 13
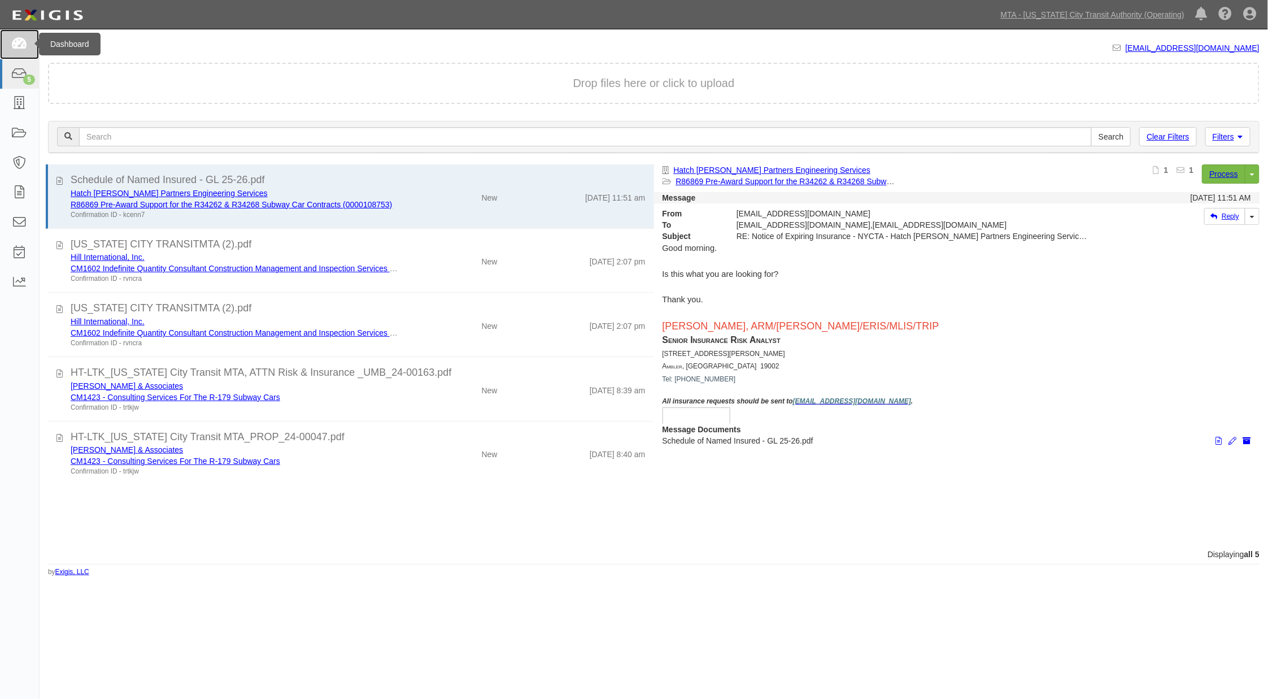
click at [24, 43] on icon at bounding box center [19, 44] width 16 height 13
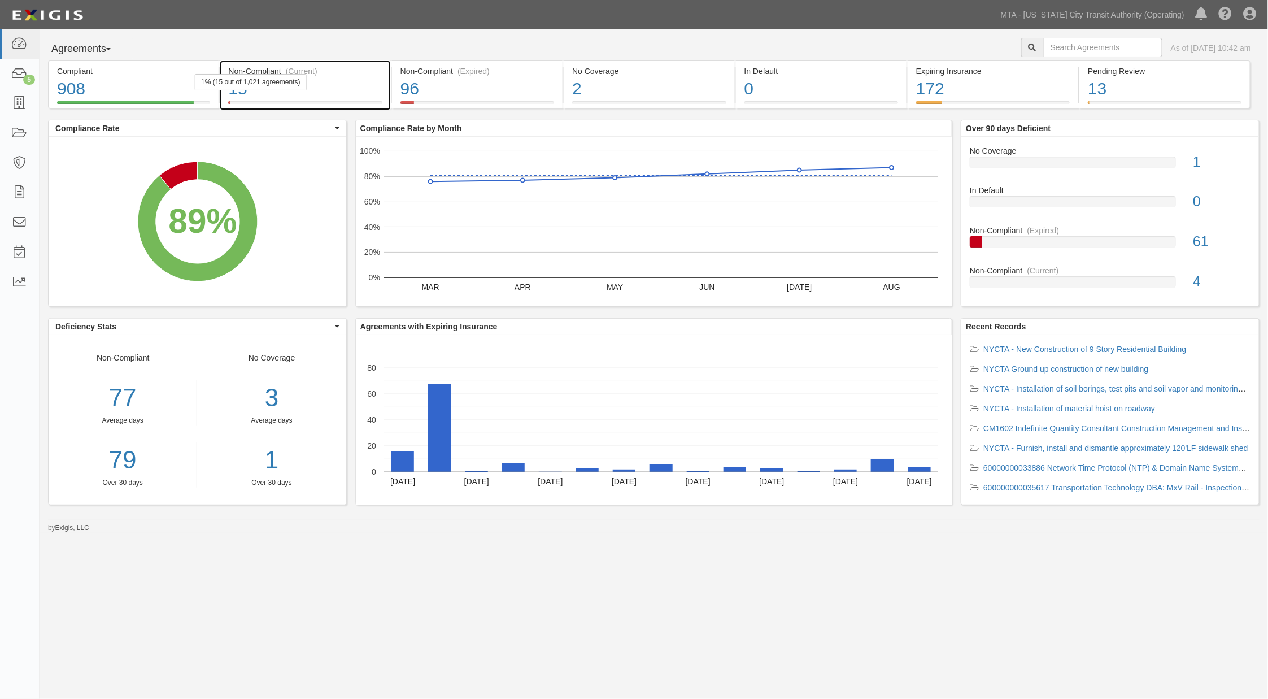
click at [362, 94] on div "15" at bounding box center [305, 89] width 154 height 24
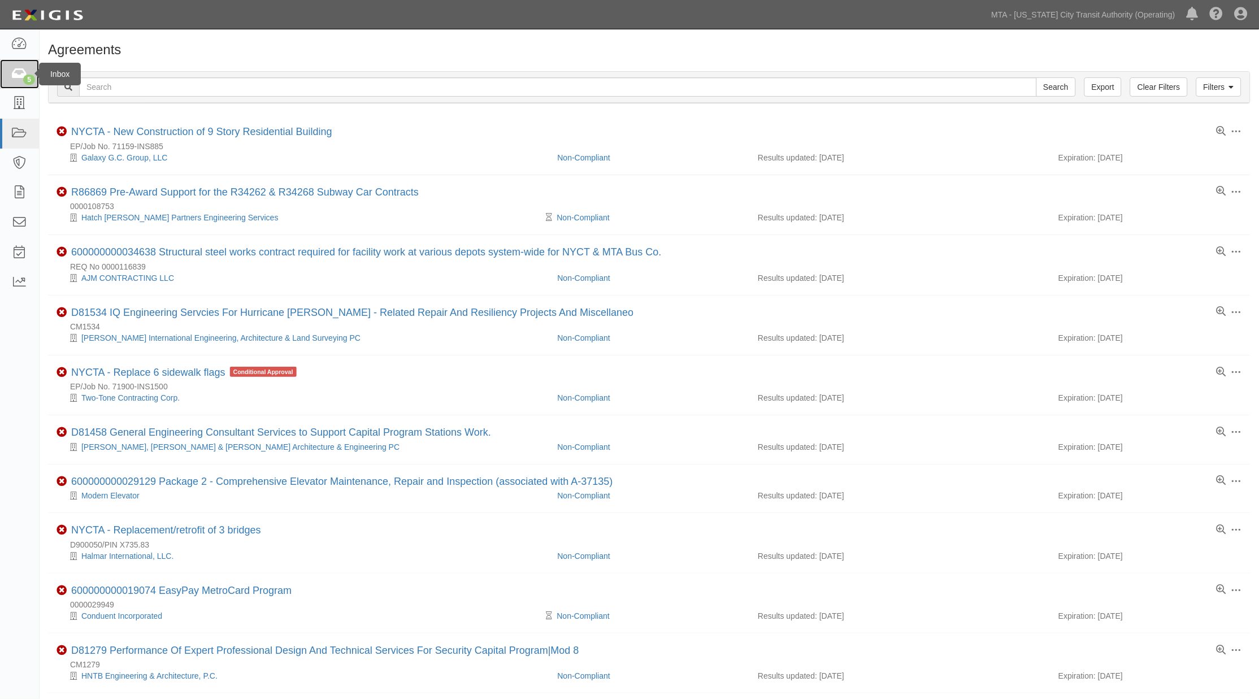
click at [18, 76] on icon at bounding box center [19, 74] width 16 height 13
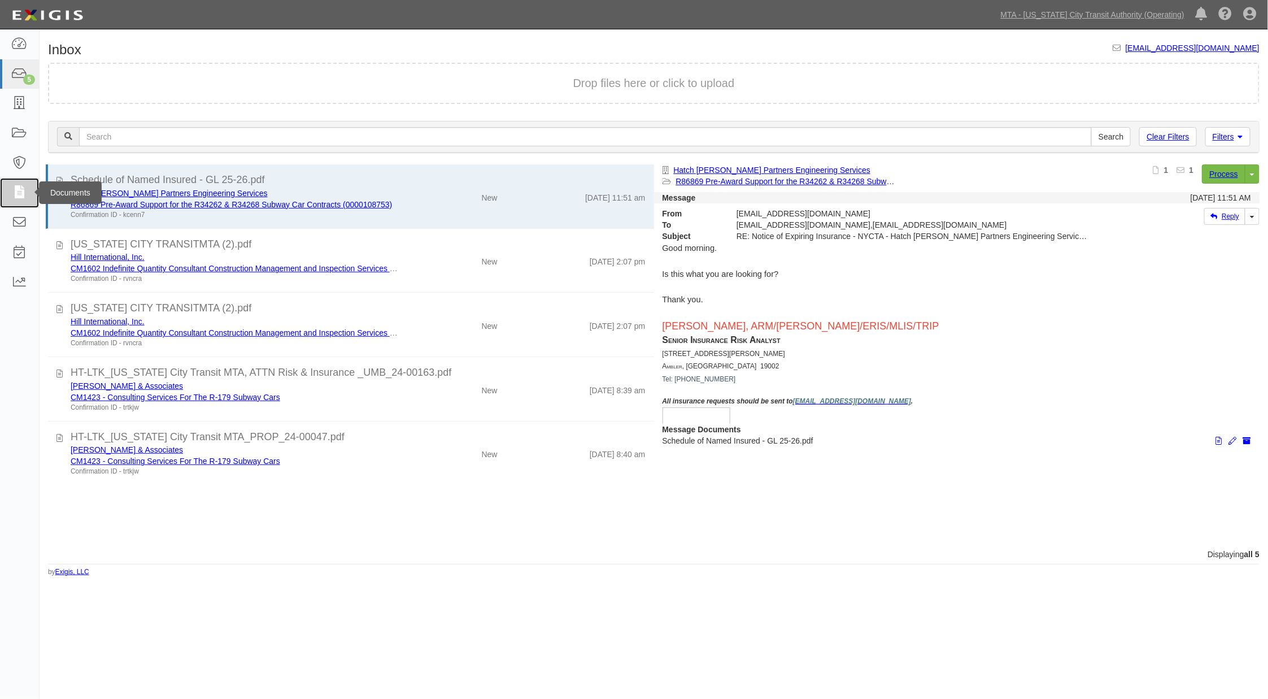
click at [15, 194] on icon at bounding box center [19, 192] width 16 height 13
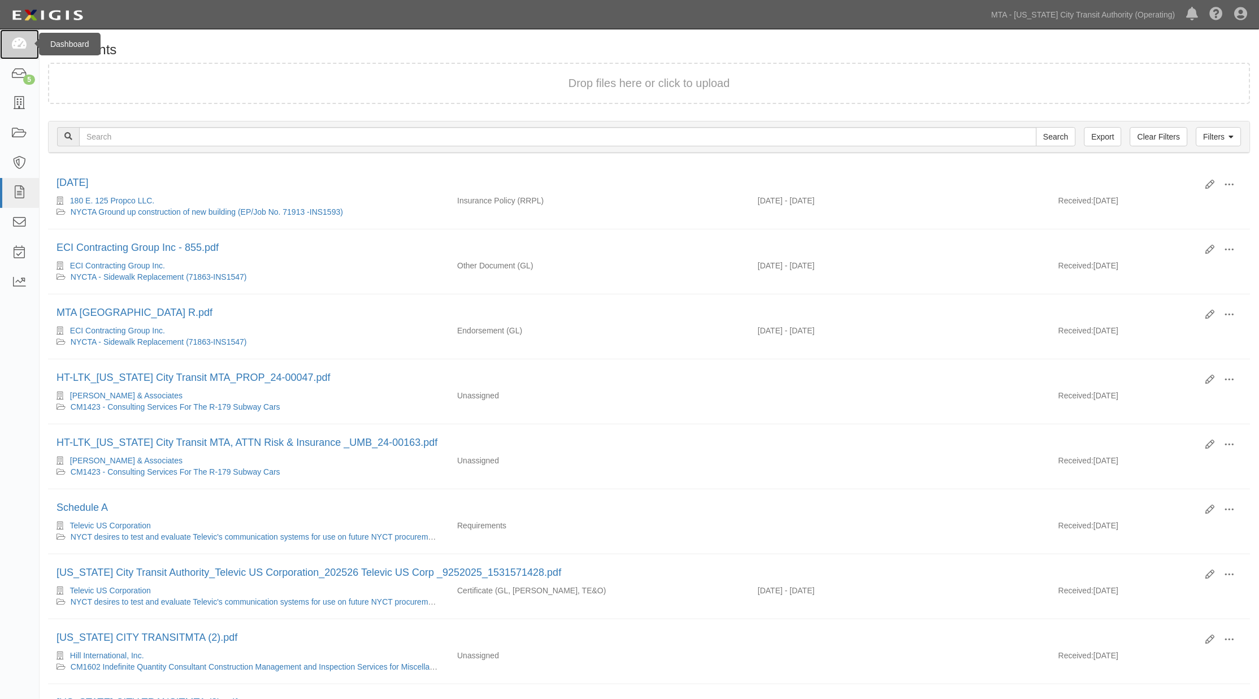
click at [21, 49] on icon at bounding box center [19, 44] width 16 height 13
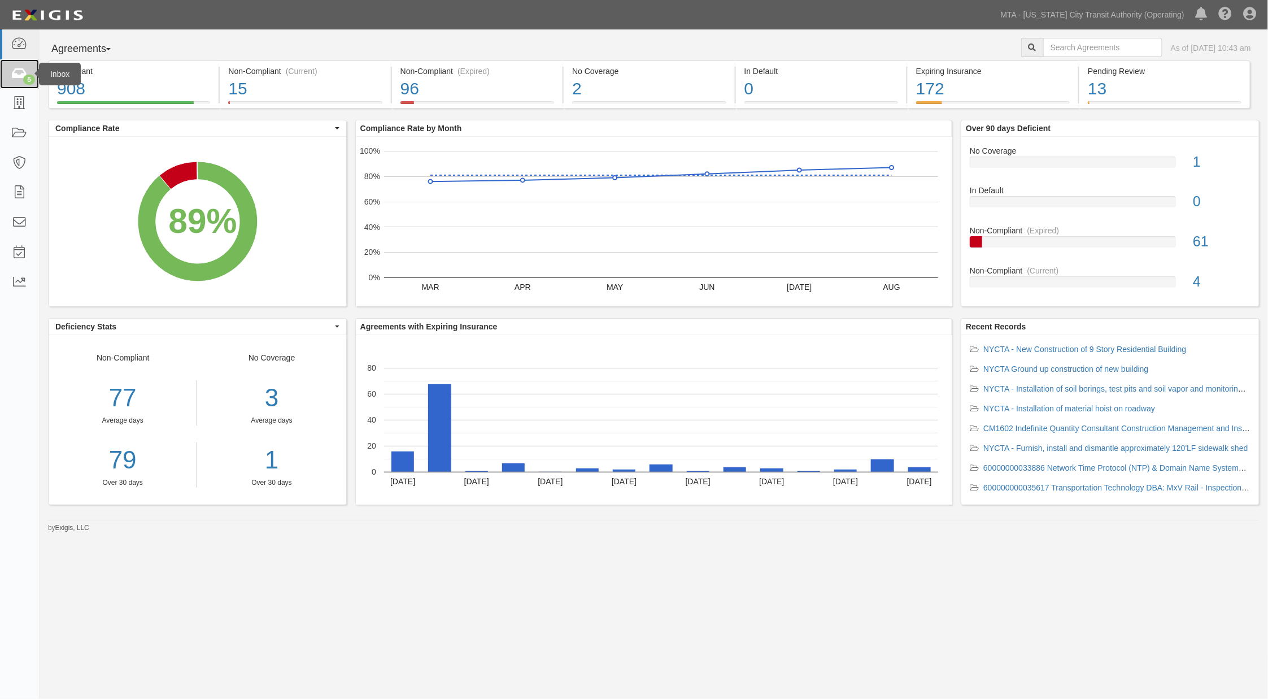
click at [17, 76] on icon at bounding box center [19, 74] width 16 height 13
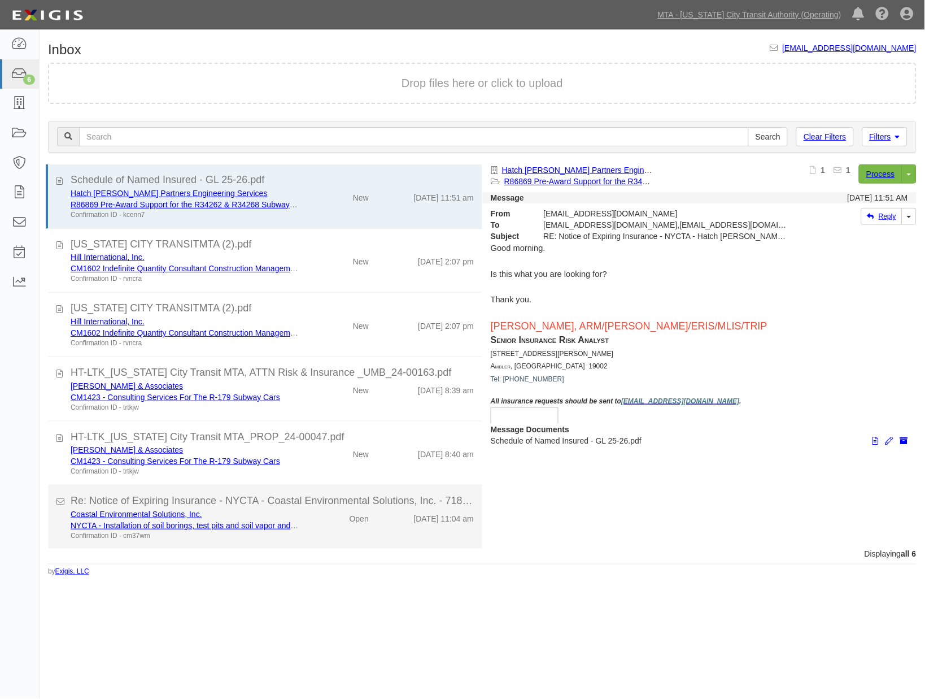
scroll to position [1, 0]
click at [316, 520] on div "Open" at bounding box center [342, 516] width 70 height 16
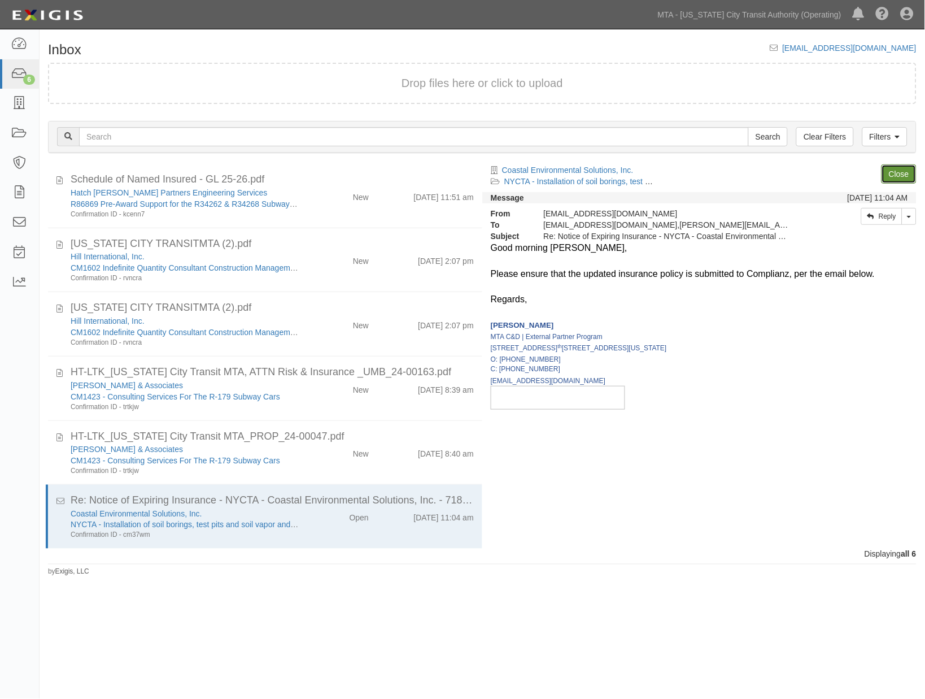
click at [894, 165] on link "Close" at bounding box center [899, 173] width 35 height 19
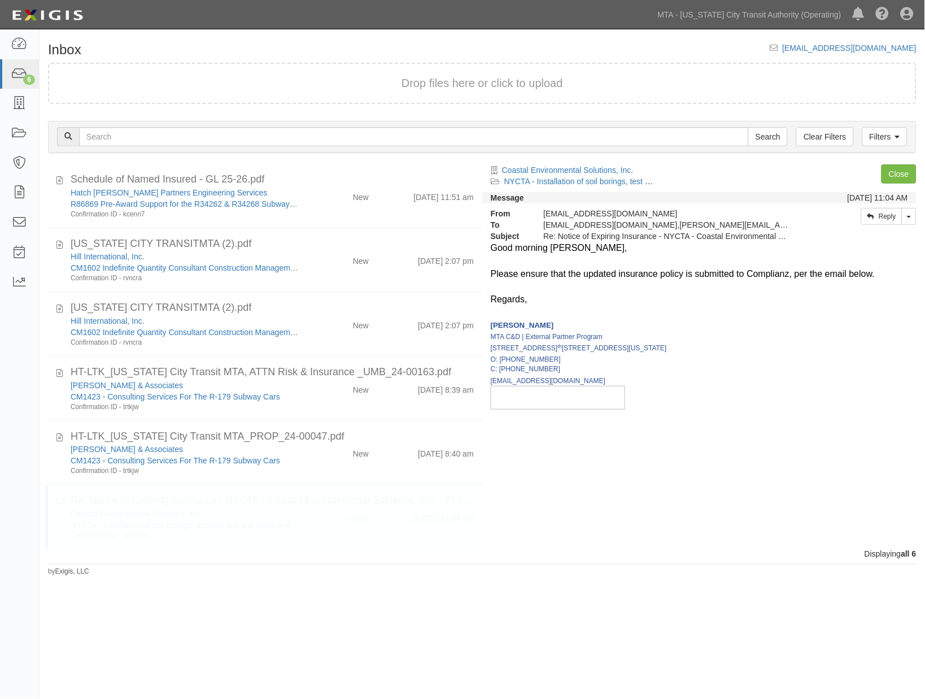
scroll to position [0, 0]
